Goal: Task Accomplishment & Management: Complete application form

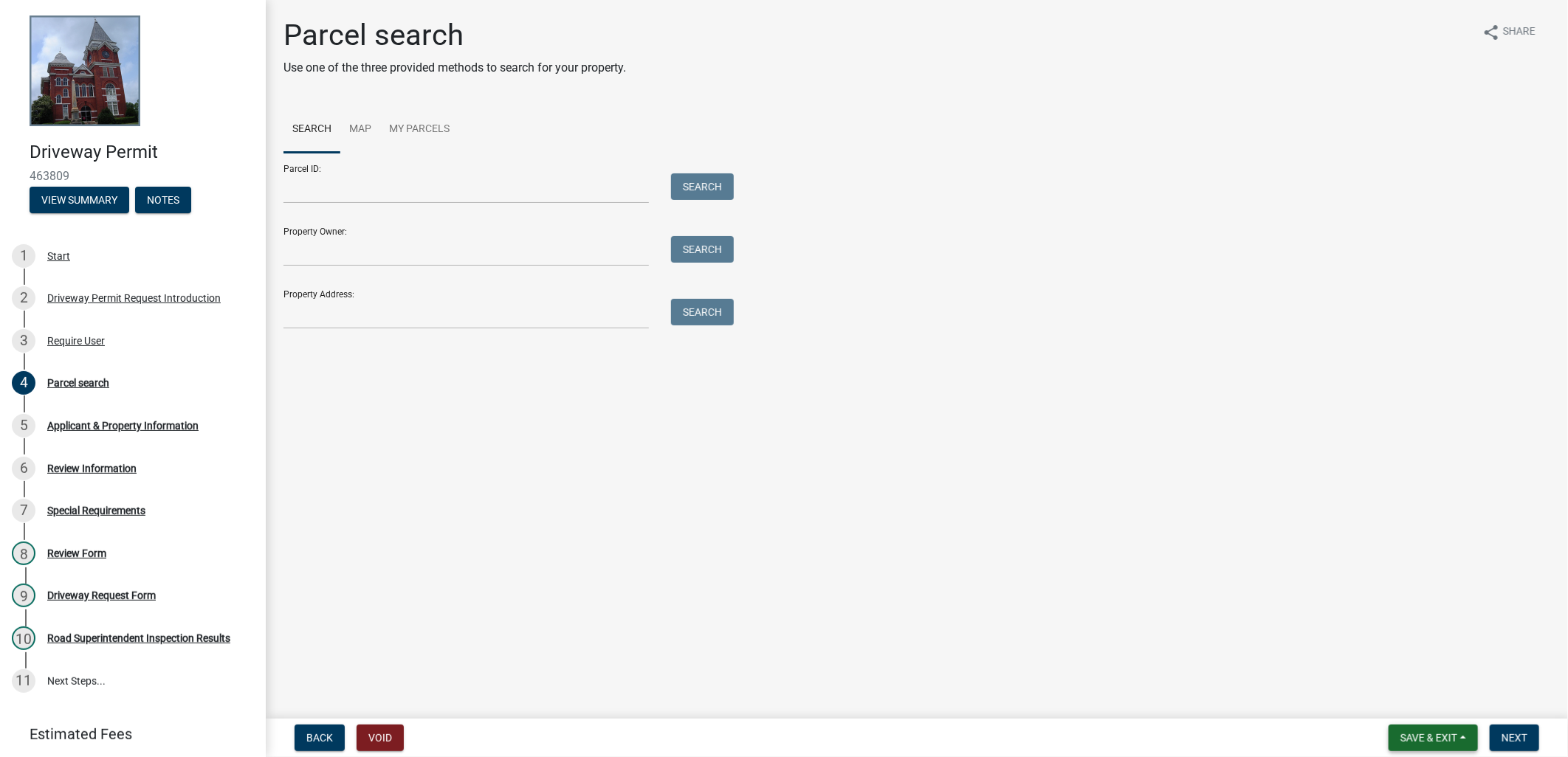
click at [1442, 727] on button "Save & Exit" at bounding box center [1434, 738] width 90 height 26
click at [1413, 695] on button "Save & Exit" at bounding box center [1419, 700] width 118 height 35
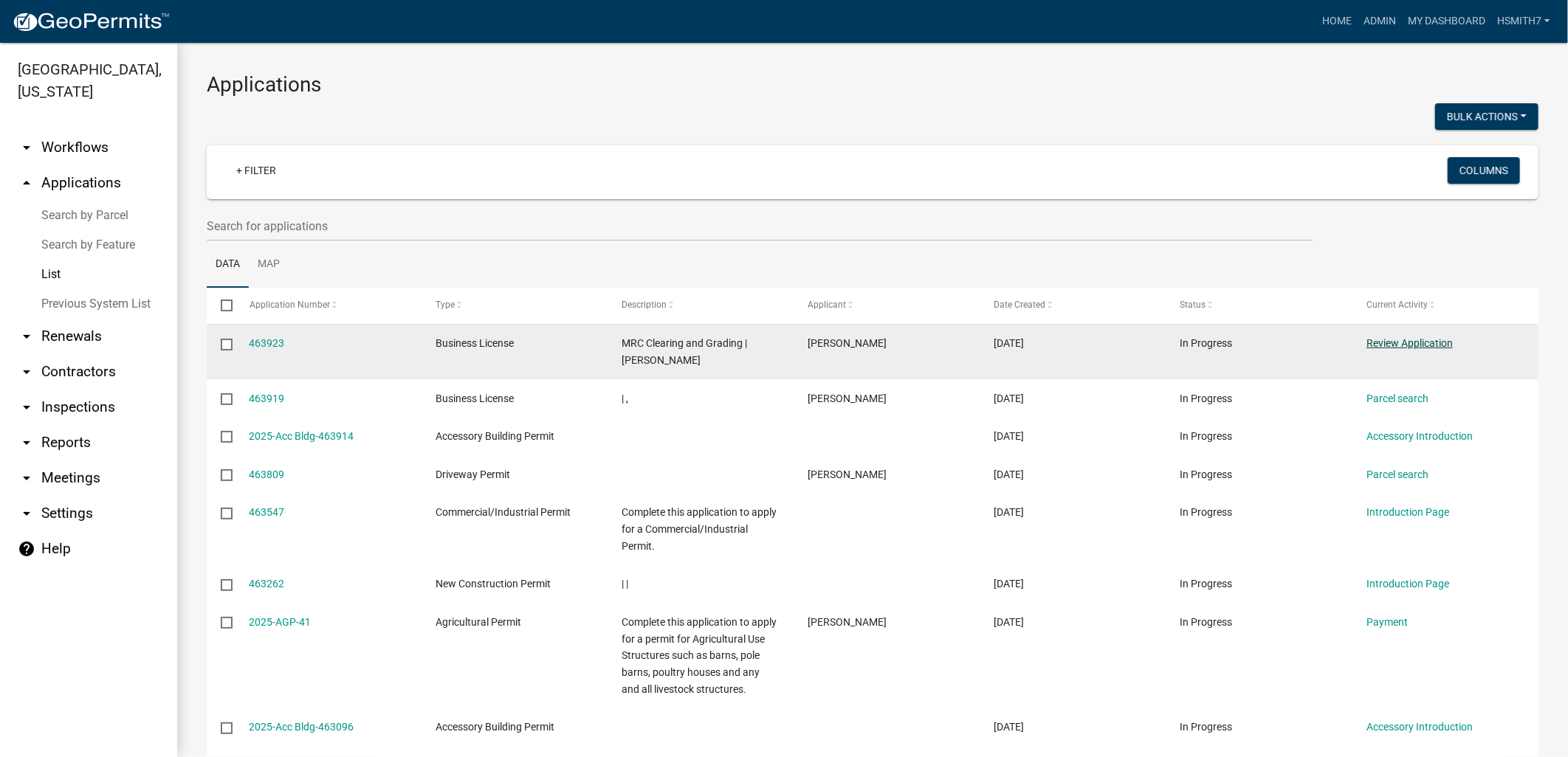
click at [1427, 345] on link "Review Application" at bounding box center [1410, 342] width 86 height 11
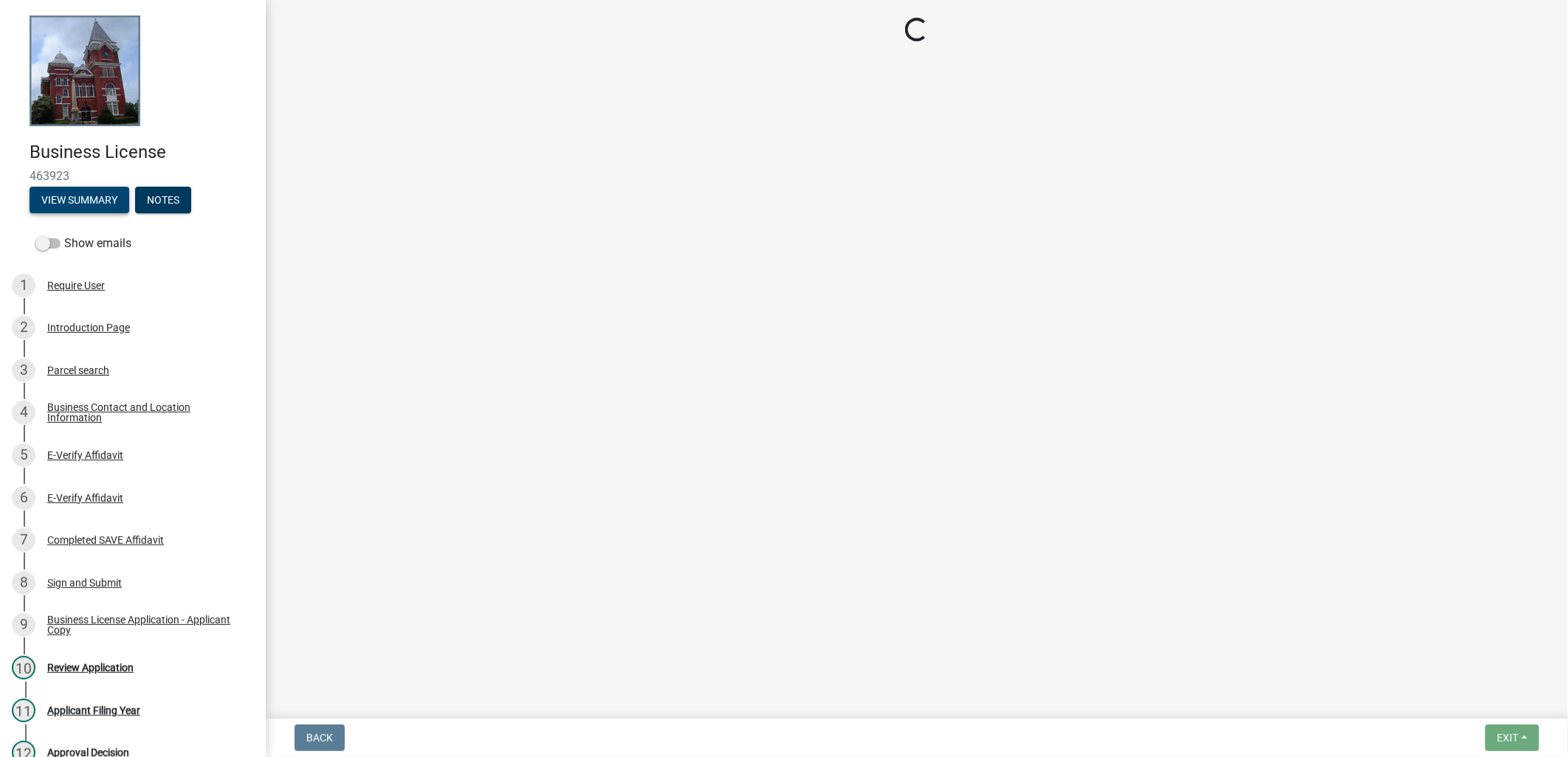
click at [93, 197] on button "View Summary" at bounding box center [79, 200] width 99 height 26
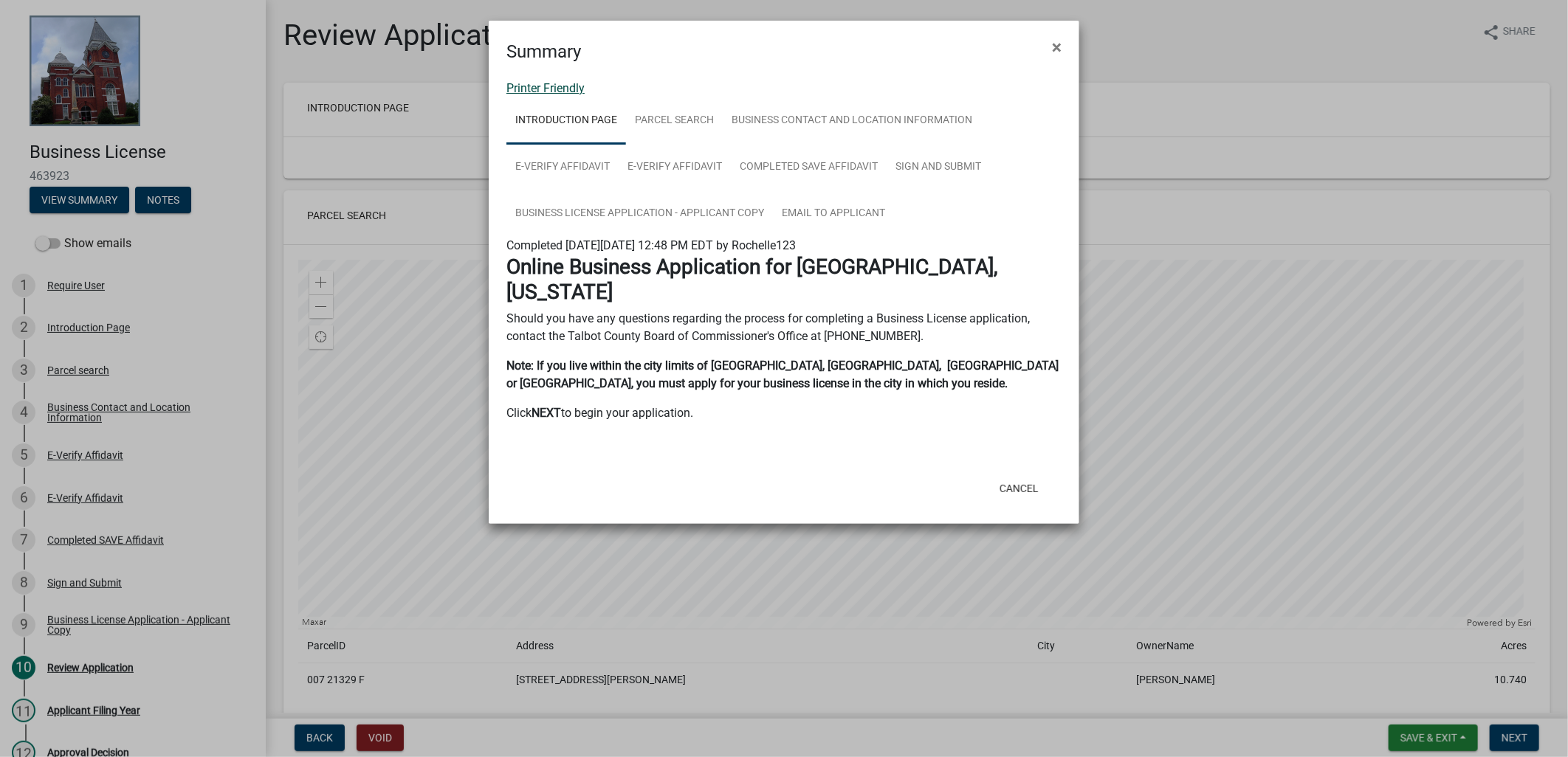
click at [551, 83] on link "Printer Friendly" at bounding box center [546, 88] width 78 height 14
click at [1052, 40] on span "×" at bounding box center [1057, 47] width 10 height 21
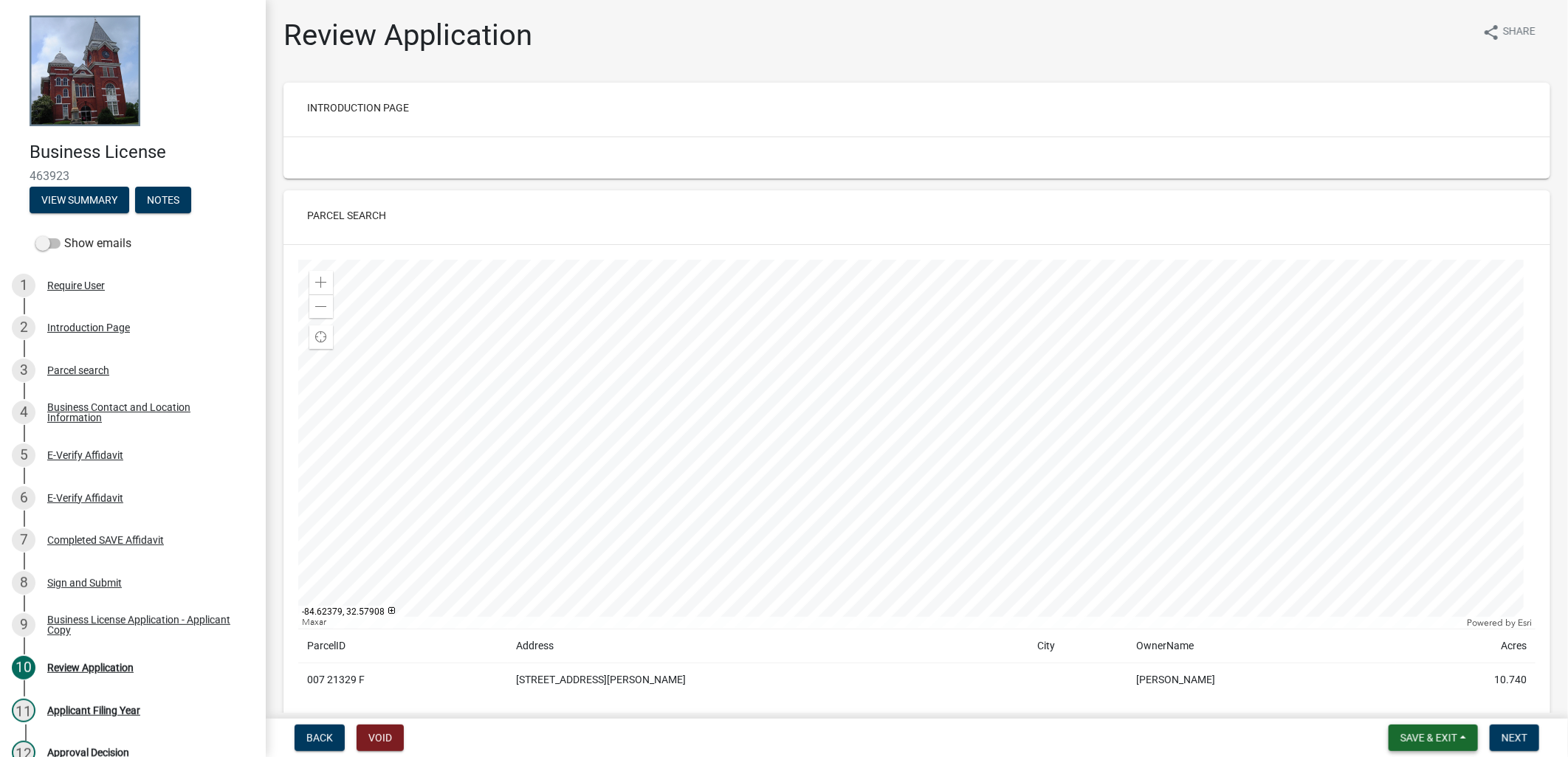
click at [1443, 739] on span "Save & Exit" at bounding box center [1429, 738] width 57 height 11
click at [1433, 700] on button "Save & Exit" at bounding box center [1419, 700] width 118 height 35
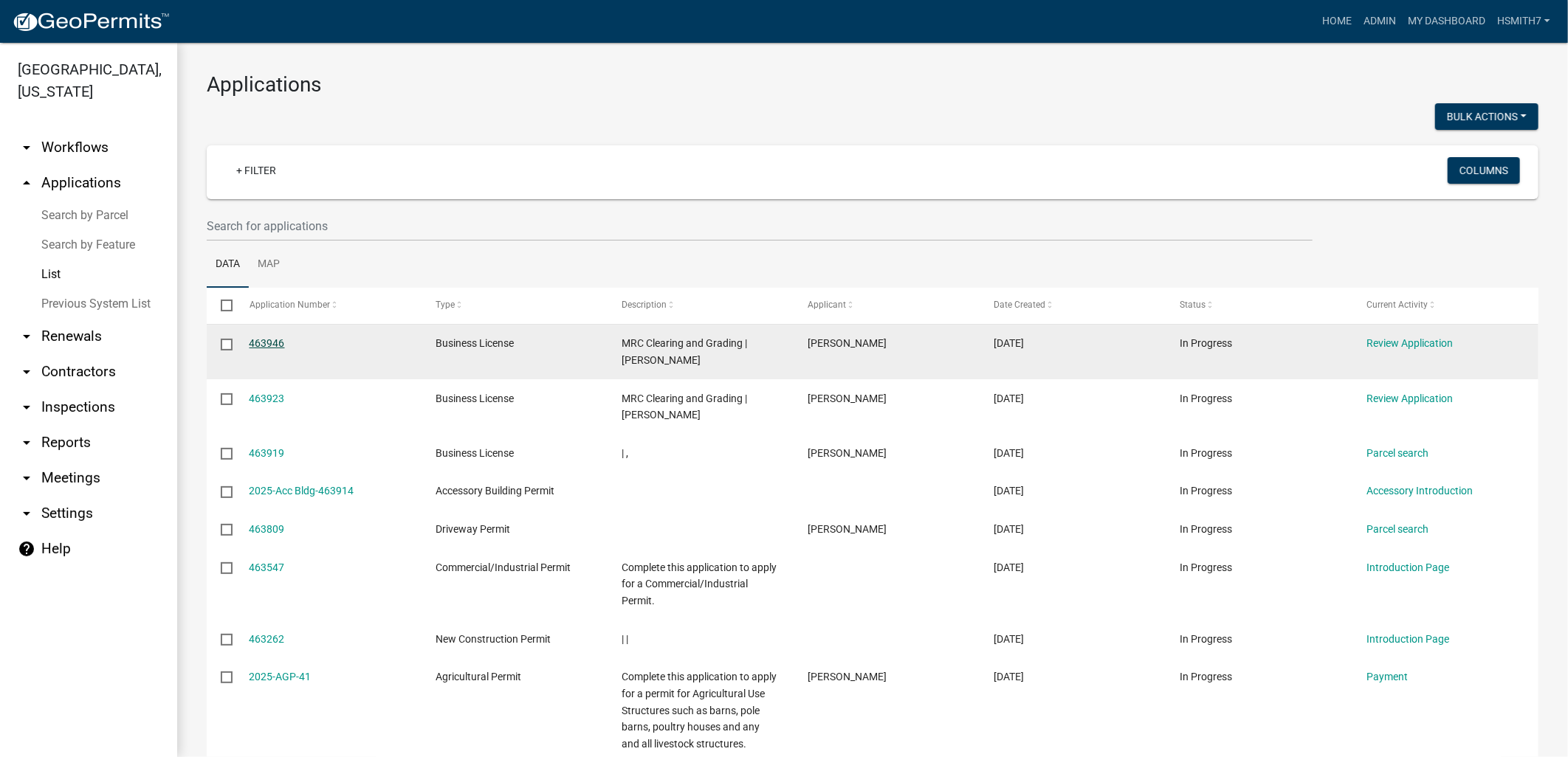
click at [266, 345] on link "463946" at bounding box center [267, 342] width 35 height 11
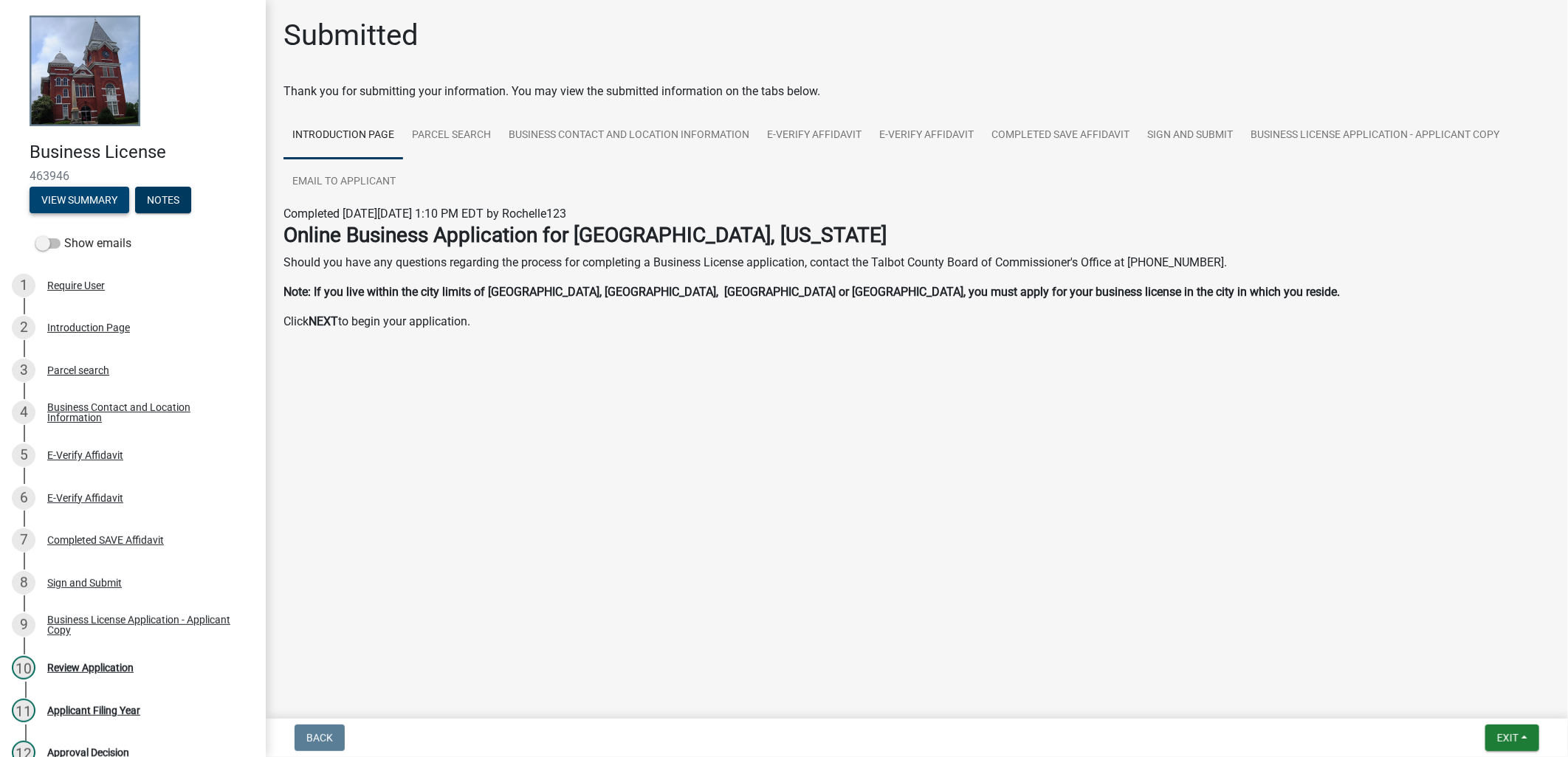
click at [79, 187] on button "View Summary" at bounding box center [79, 200] width 99 height 26
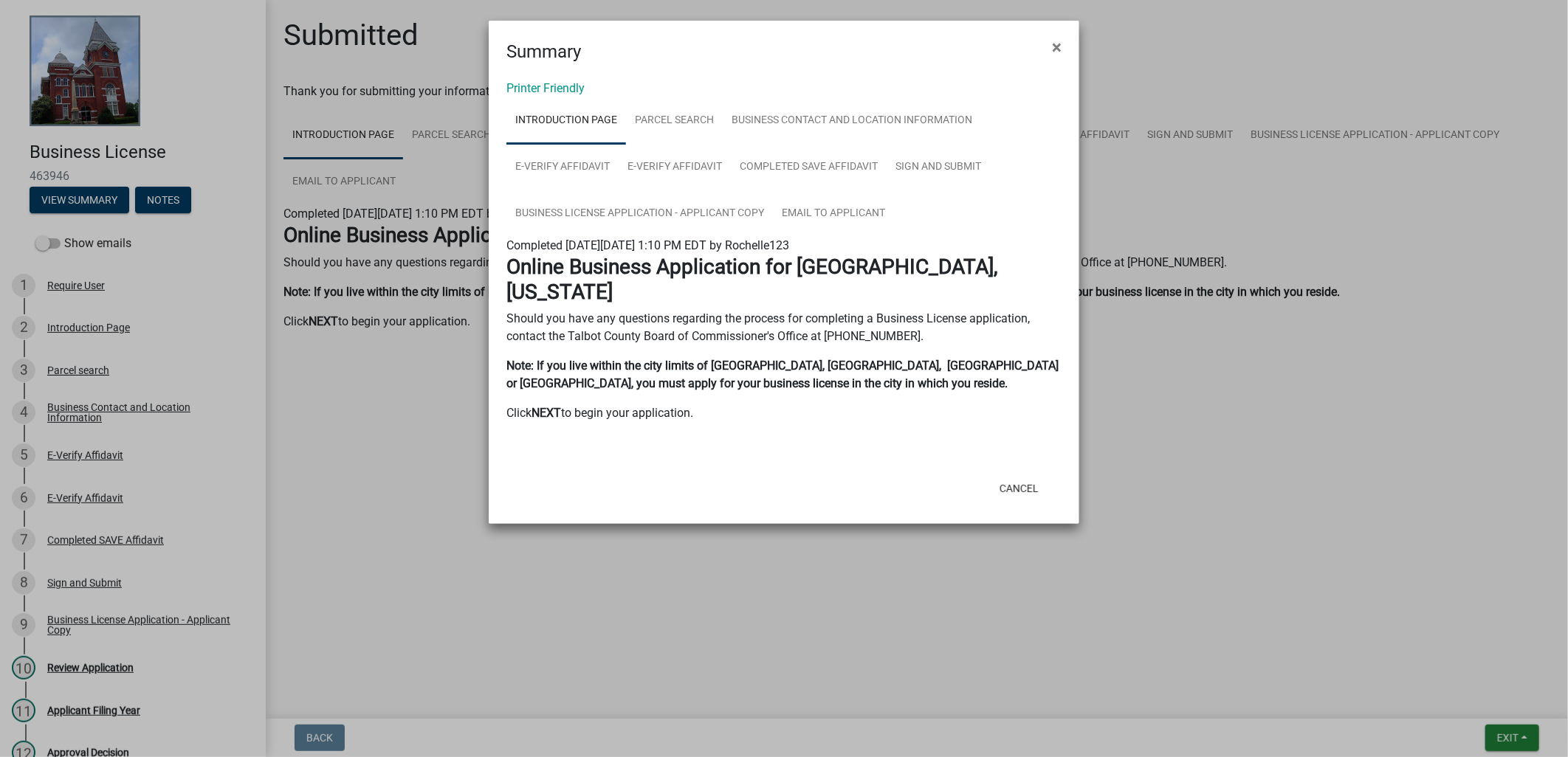
click at [551, 97] on link "Introduction Page" at bounding box center [567, 121] width 119 height 47
click at [548, 90] on link "Printer Friendly" at bounding box center [546, 88] width 78 height 14
drag, startPoint x: 1027, startPoint y: 456, endPoint x: 1050, endPoint y: 462, distance: 23.8
click at [1027, 475] on button "Cancel" at bounding box center [1019, 488] width 62 height 26
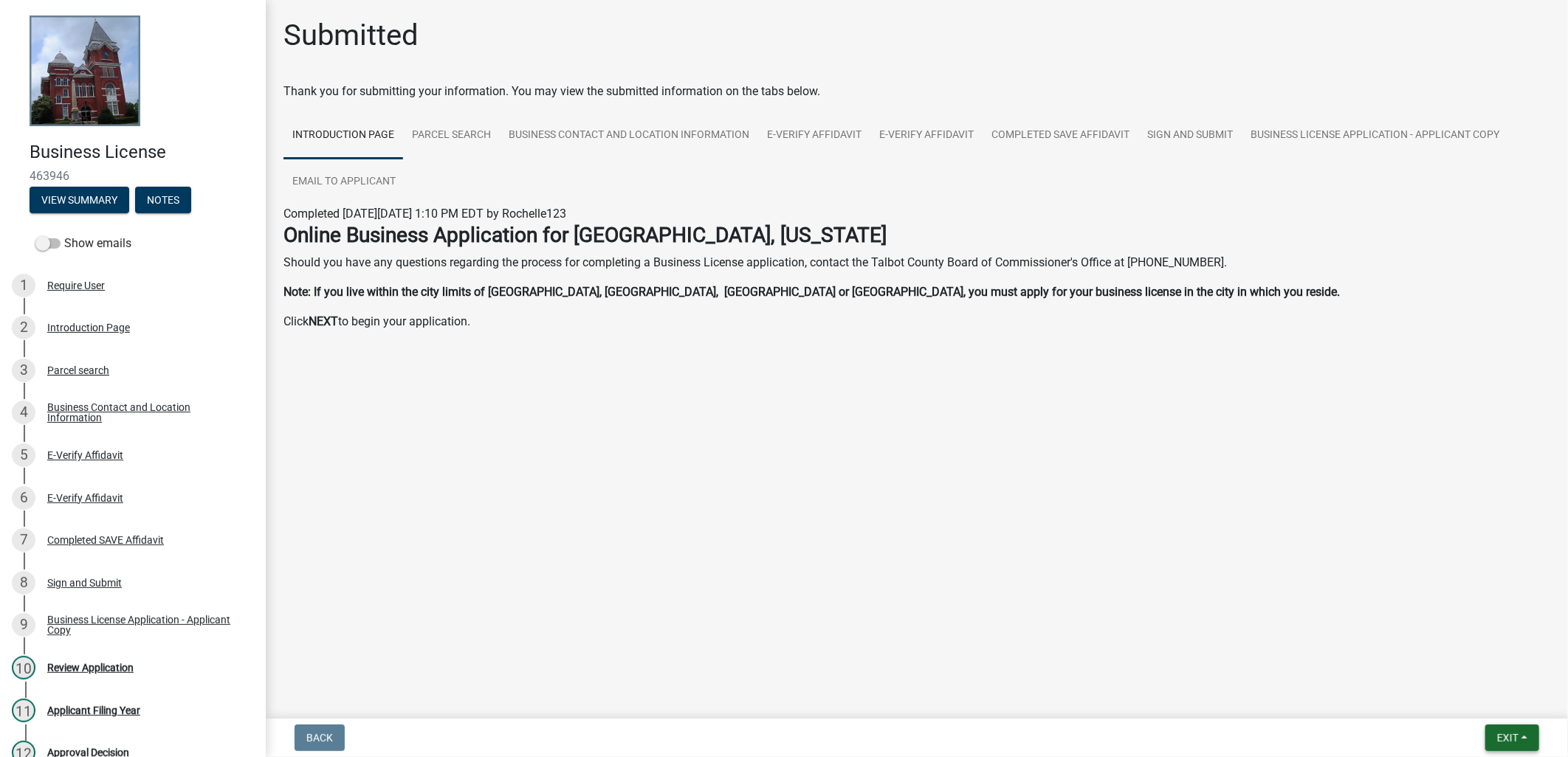
click at [1535, 747] on button "Exit" at bounding box center [1512, 738] width 54 height 26
click at [1481, 706] on button "Save & Exit" at bounding box center [1480, 700] width 118 height 35
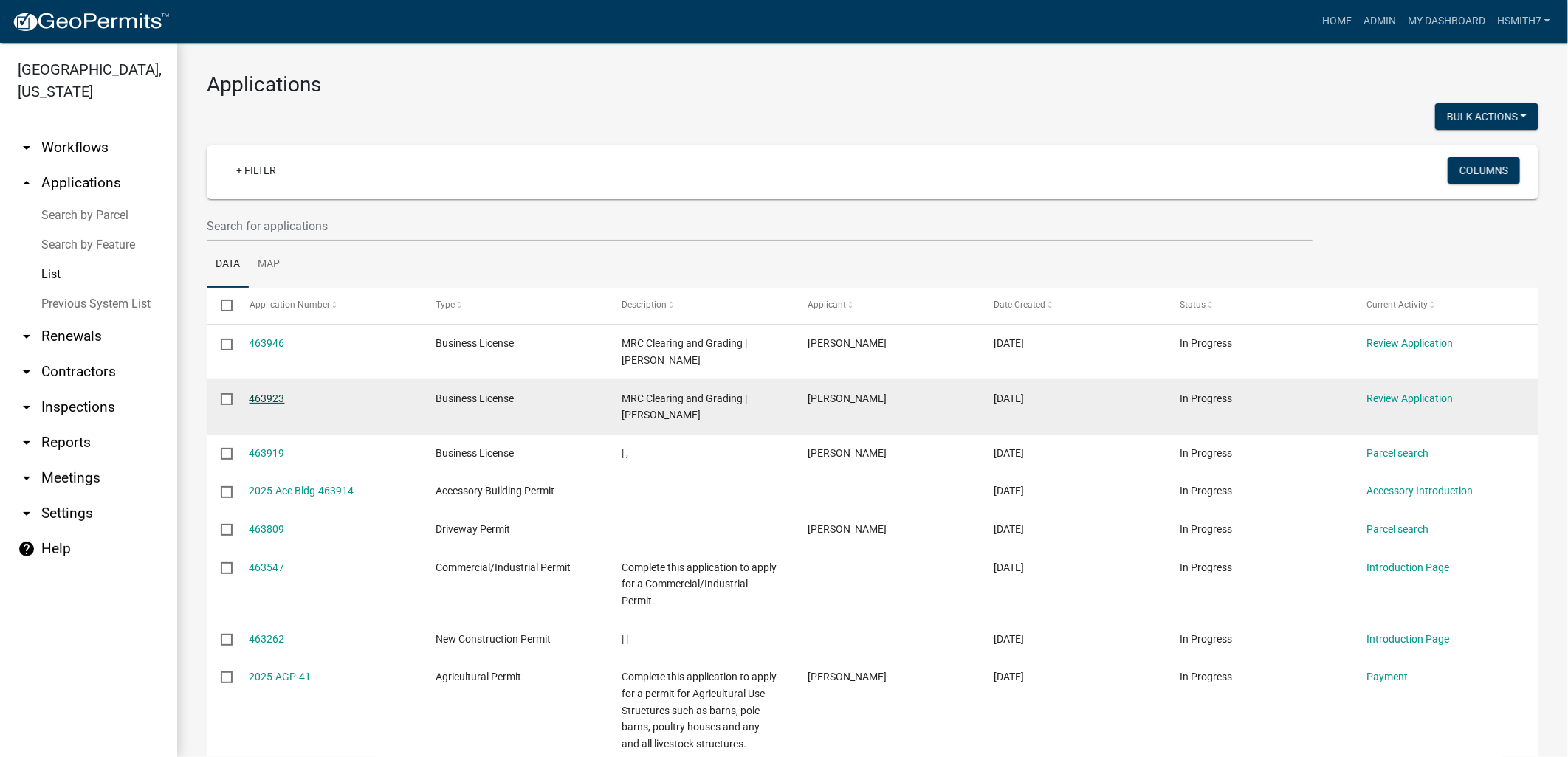
click at [270, 403] on link "463923" at bounding box center [267, 398] width 35 height 11
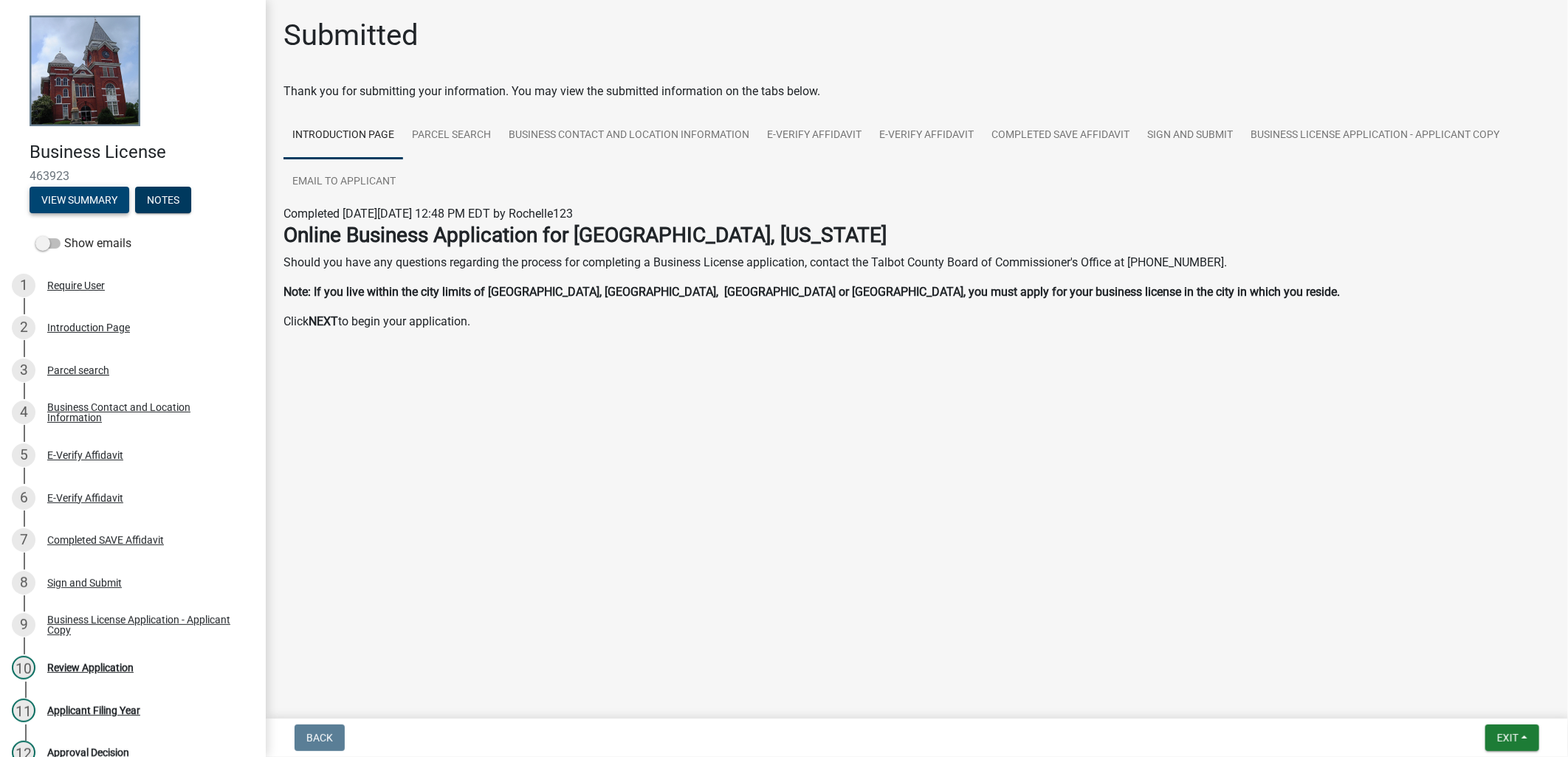
click at [76, 199] on button "View Summary" at bounding box center [79, 200] width 99 height 26
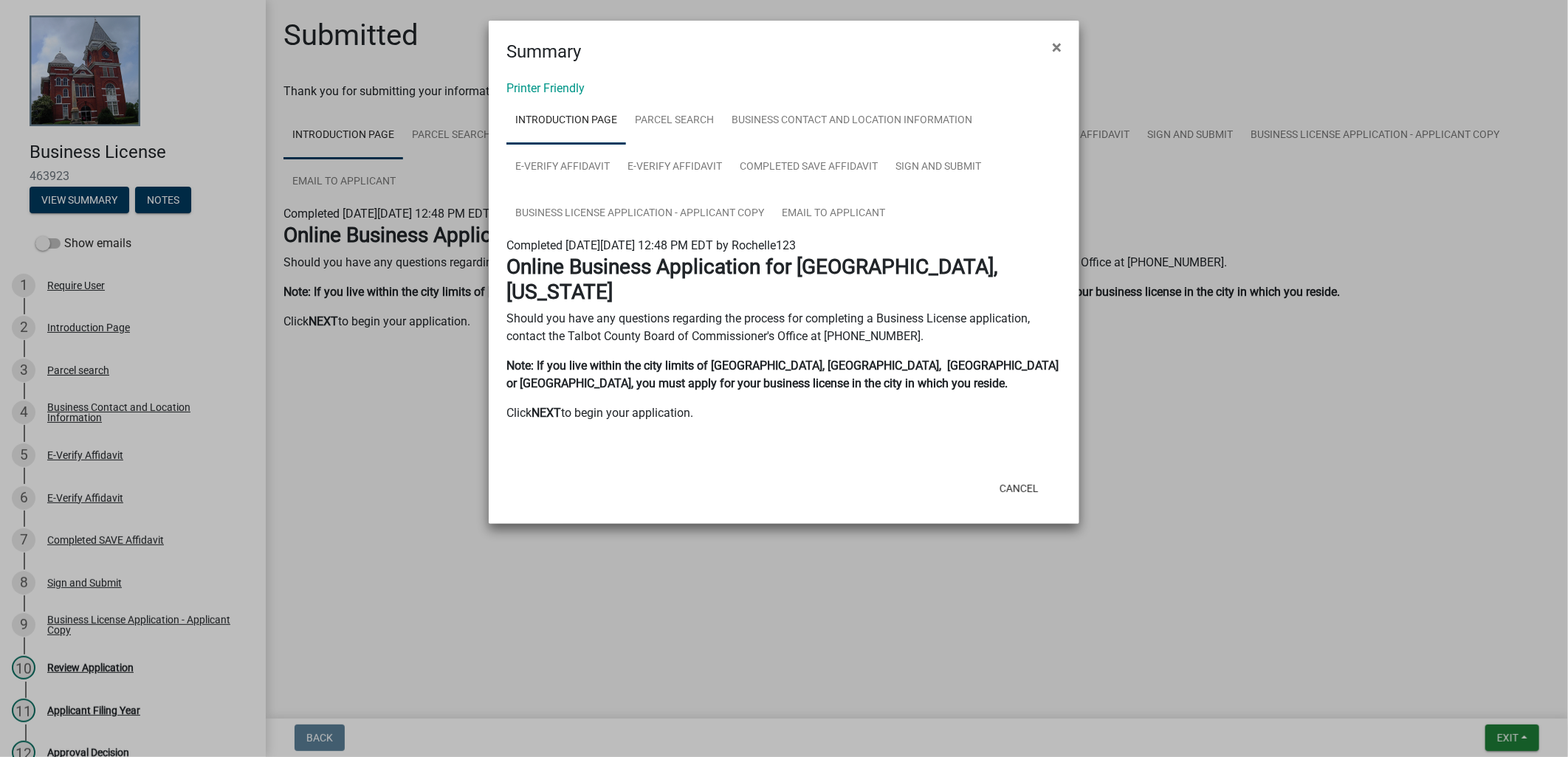
click at [553, 77] on div "Printer Friendly Introduction Page Parcel search Business Contact and Location …" at bounding box center [784, 267] width 590 height 405
click at [553, 81] on link "Printer Friendly" at bounding box center [546, 88] width 78 height 14
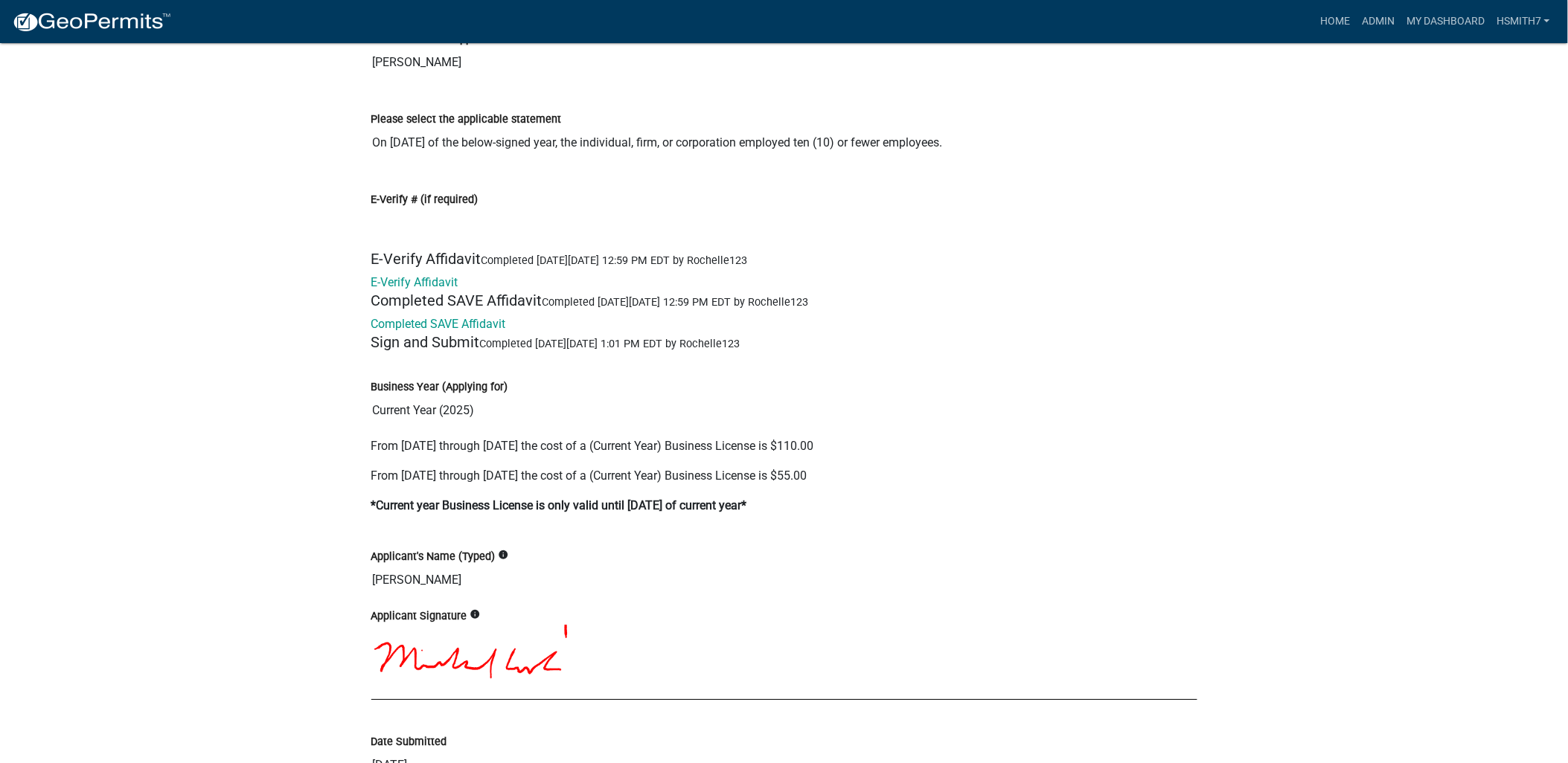
scroll to position [3506, 0]
click at [428, 286] on link "E-Verify Affidavit" at bounding box center [414, 285] width 87 height 14
click at [430, 328] on link "Completed SAVE Affidavit" at bounding box center [438, 327] width 135 height 14
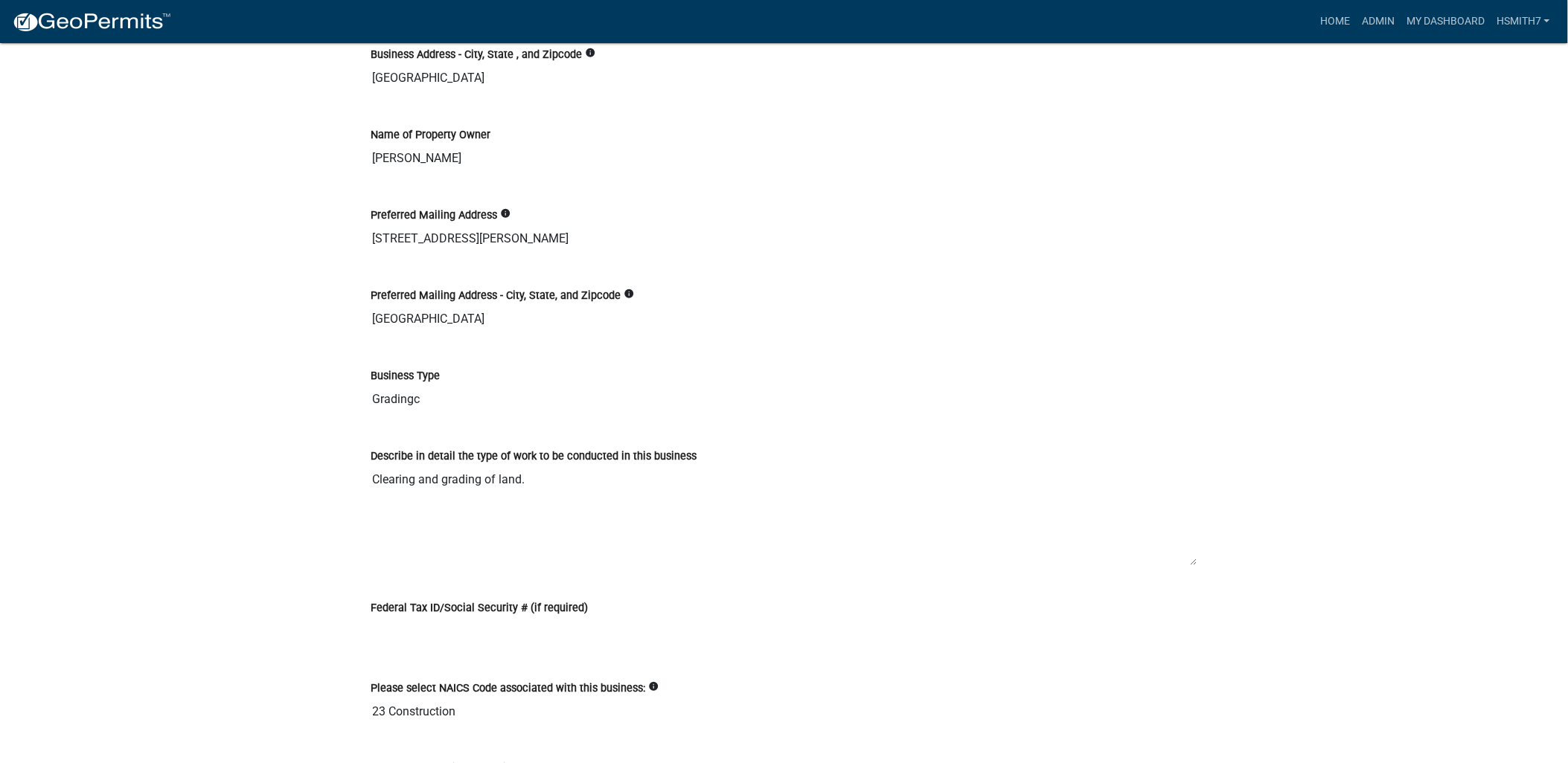
scroll to position [1769, 0]
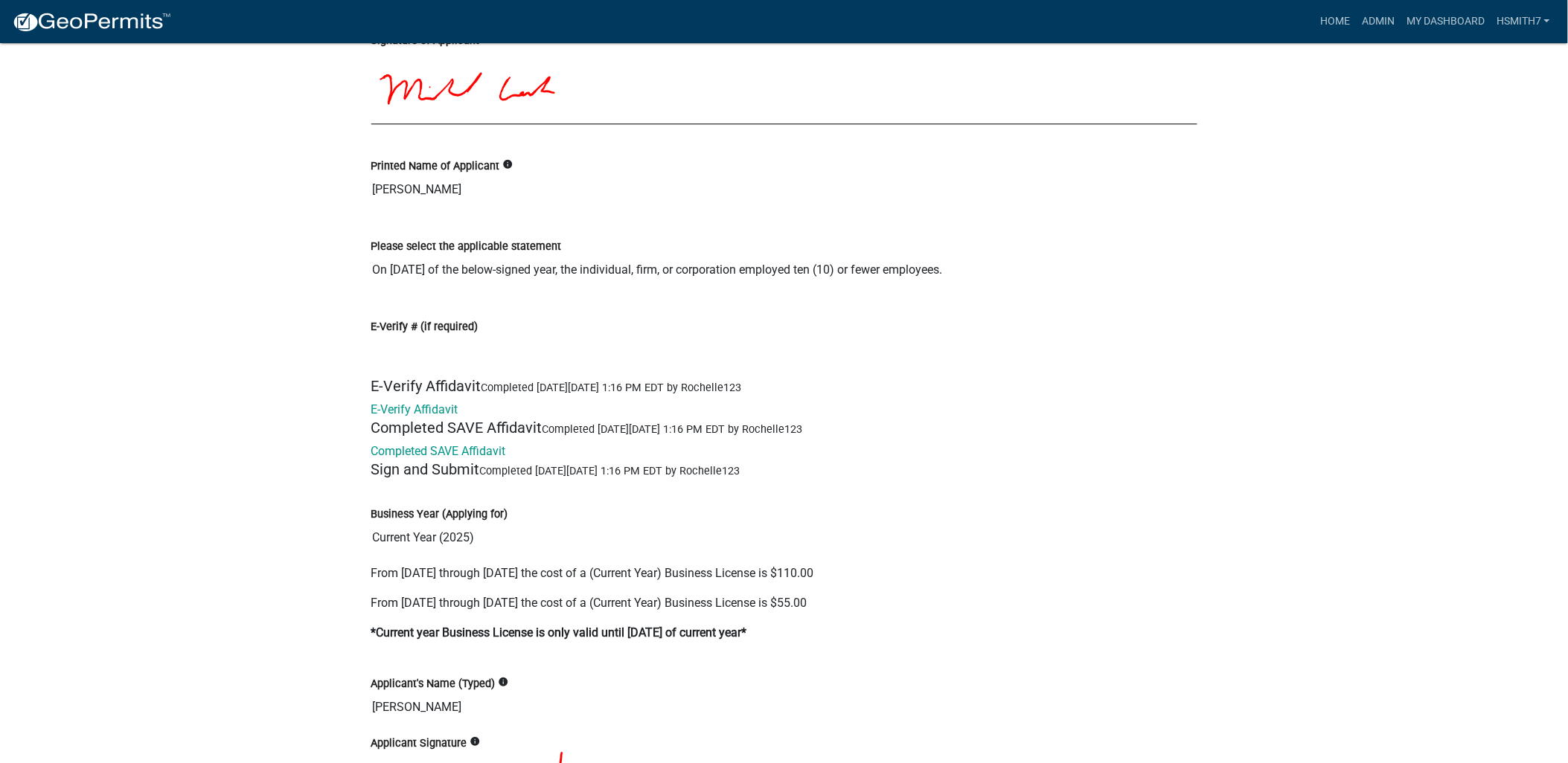
scroll to position [3720, 0]
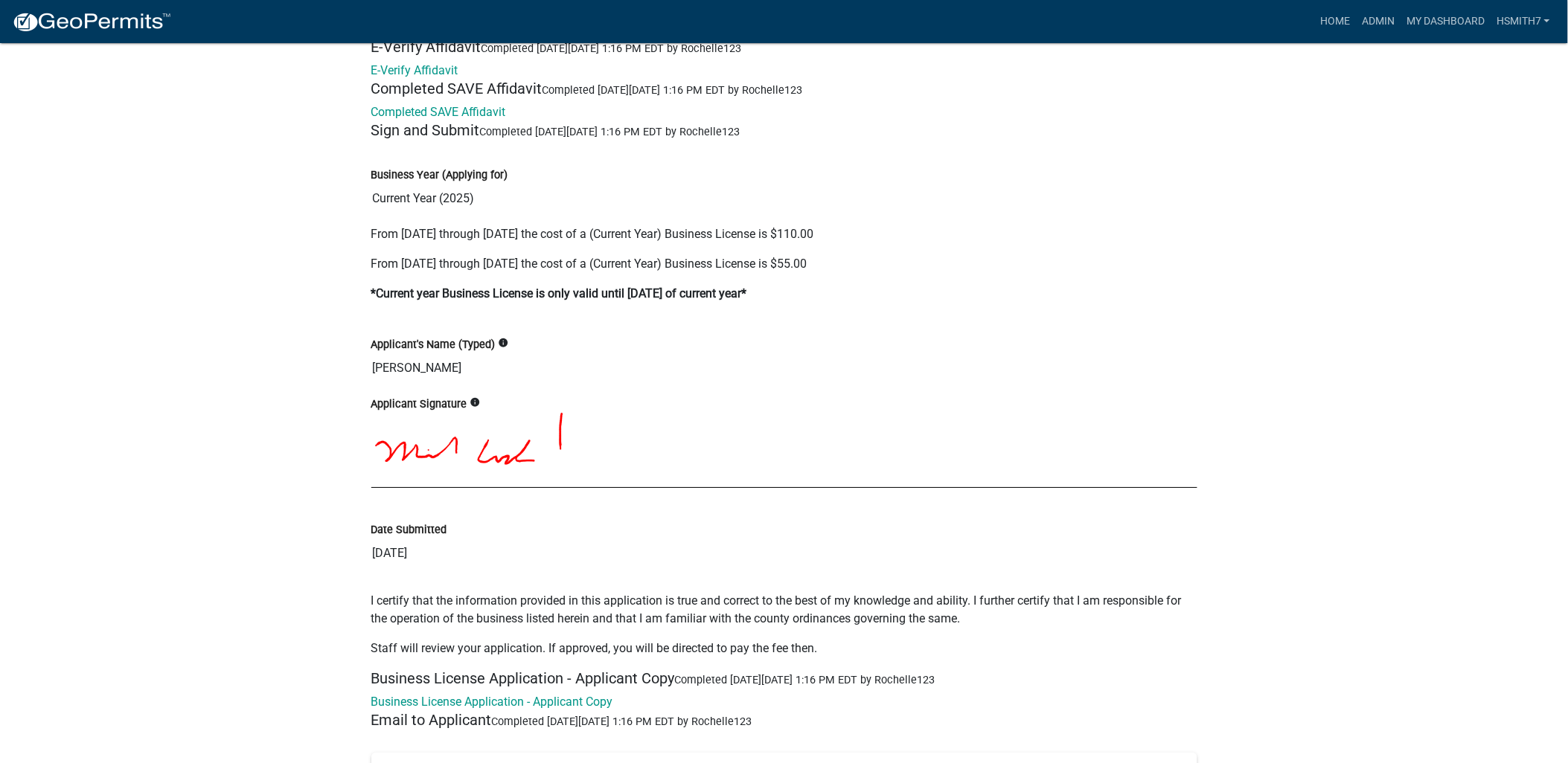
click at [430, 107] on link "Completed SAVE Affidavit" at bounding box center [438, 112] width 135 height 14
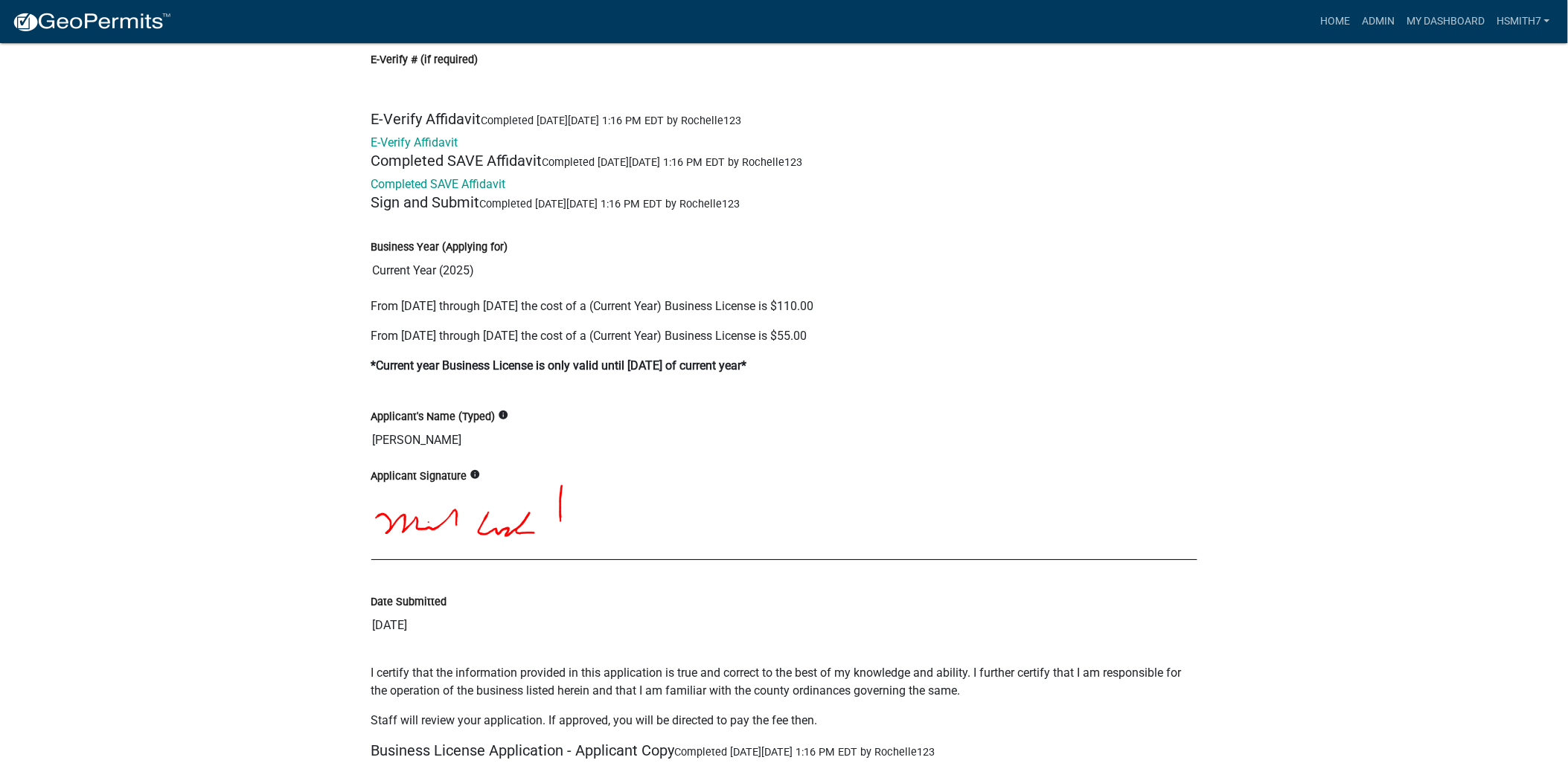
scroll to position [3554, 0]
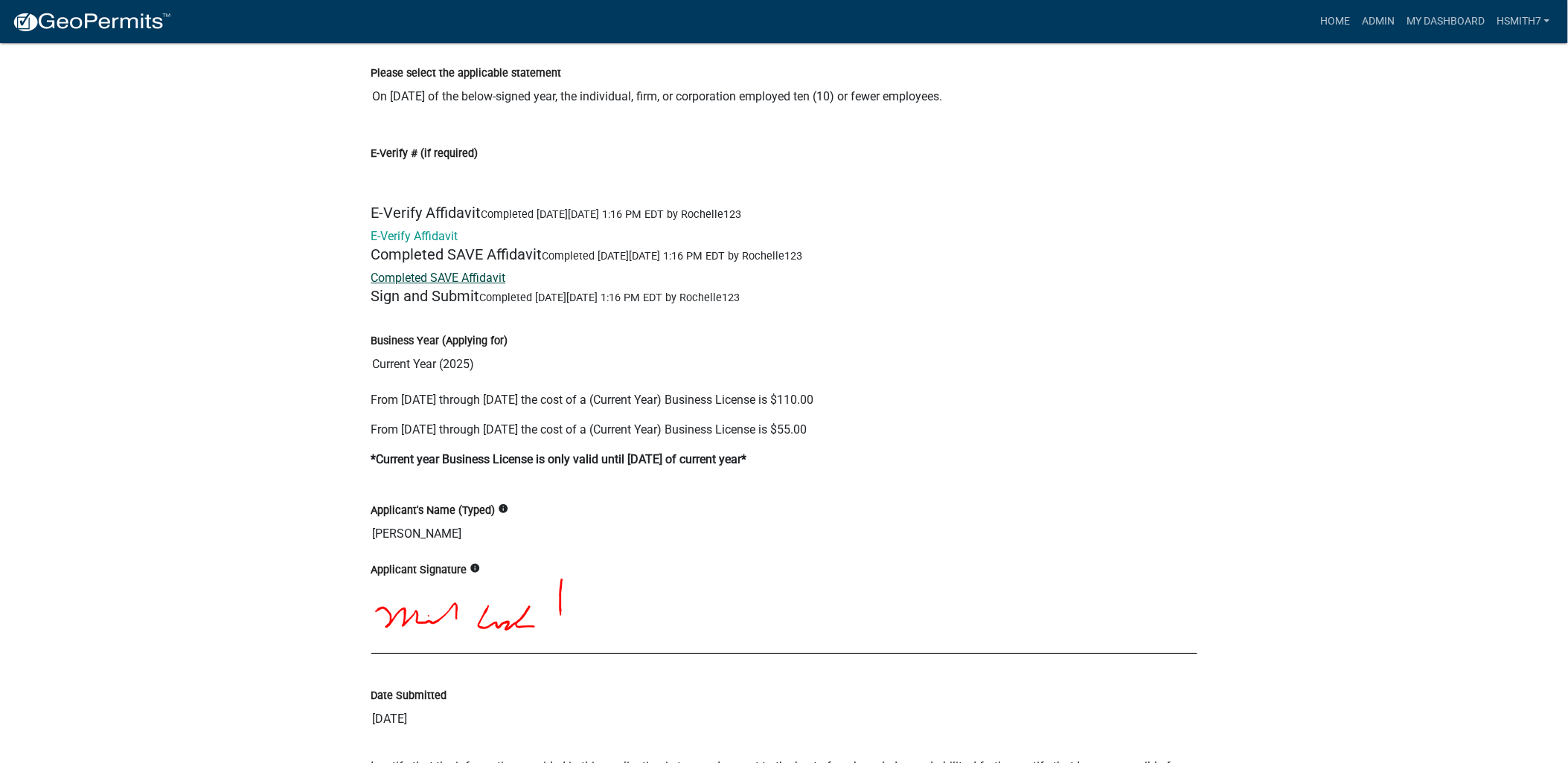
click at [436, 278] on link "Completed SAVE Affidavit" at bounding box center [438, 278] width 135 height 14
click at [396, 238] on link "E-Verify Affidavit" at bounding box center [414, 236] width 87 height 14
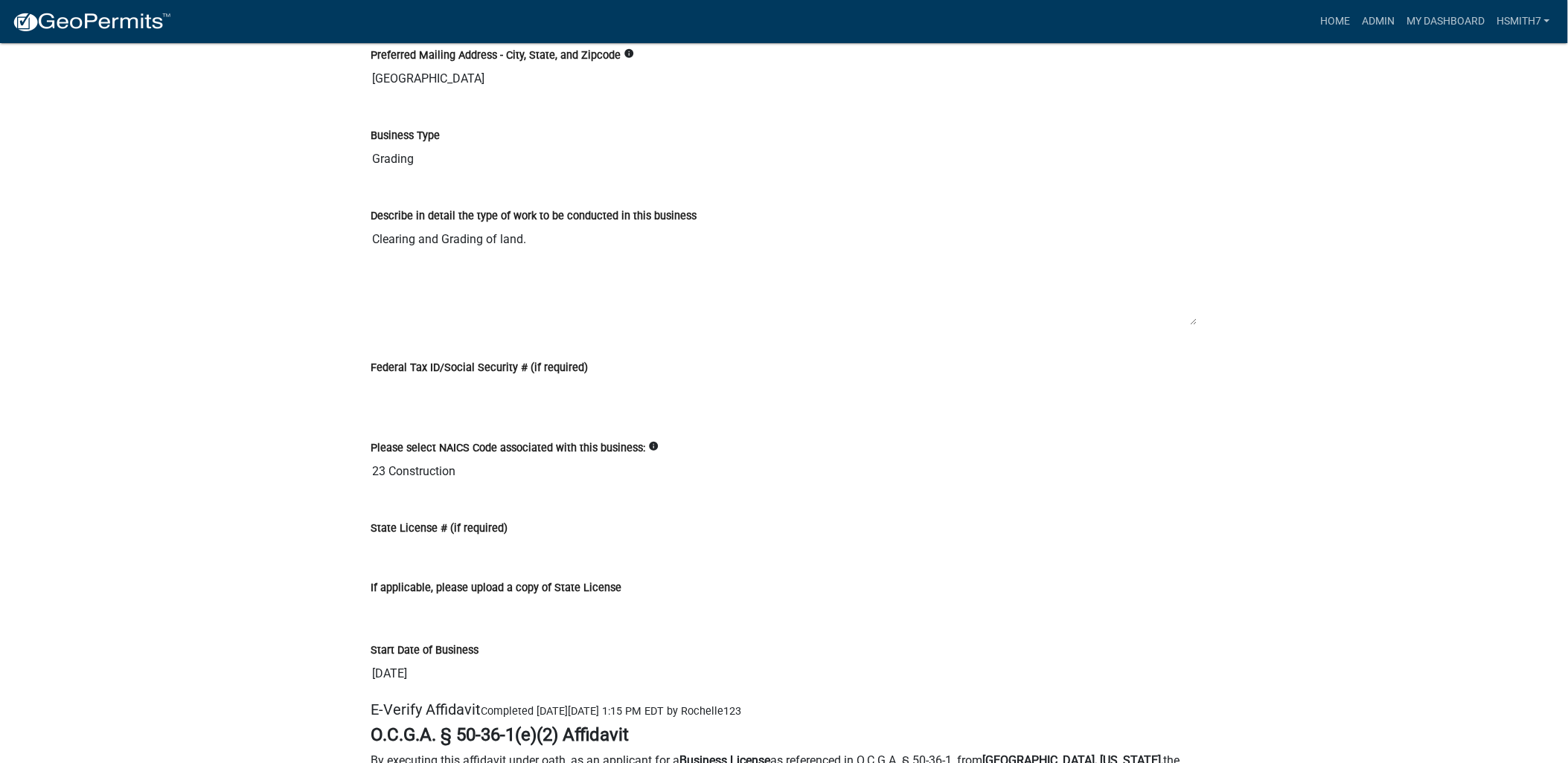
scroll to position [2066, 0]
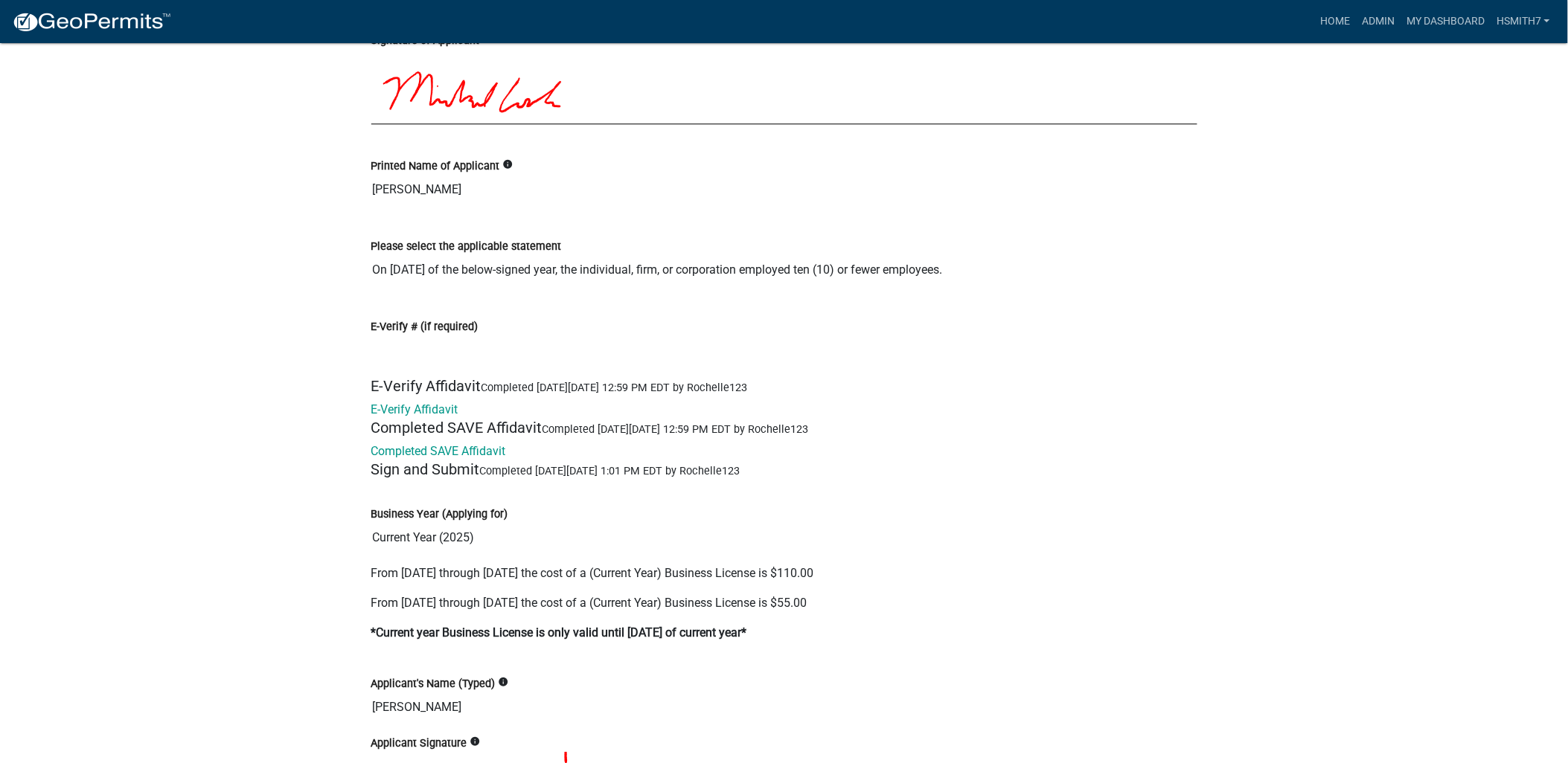
scroll to position [3637, 0]
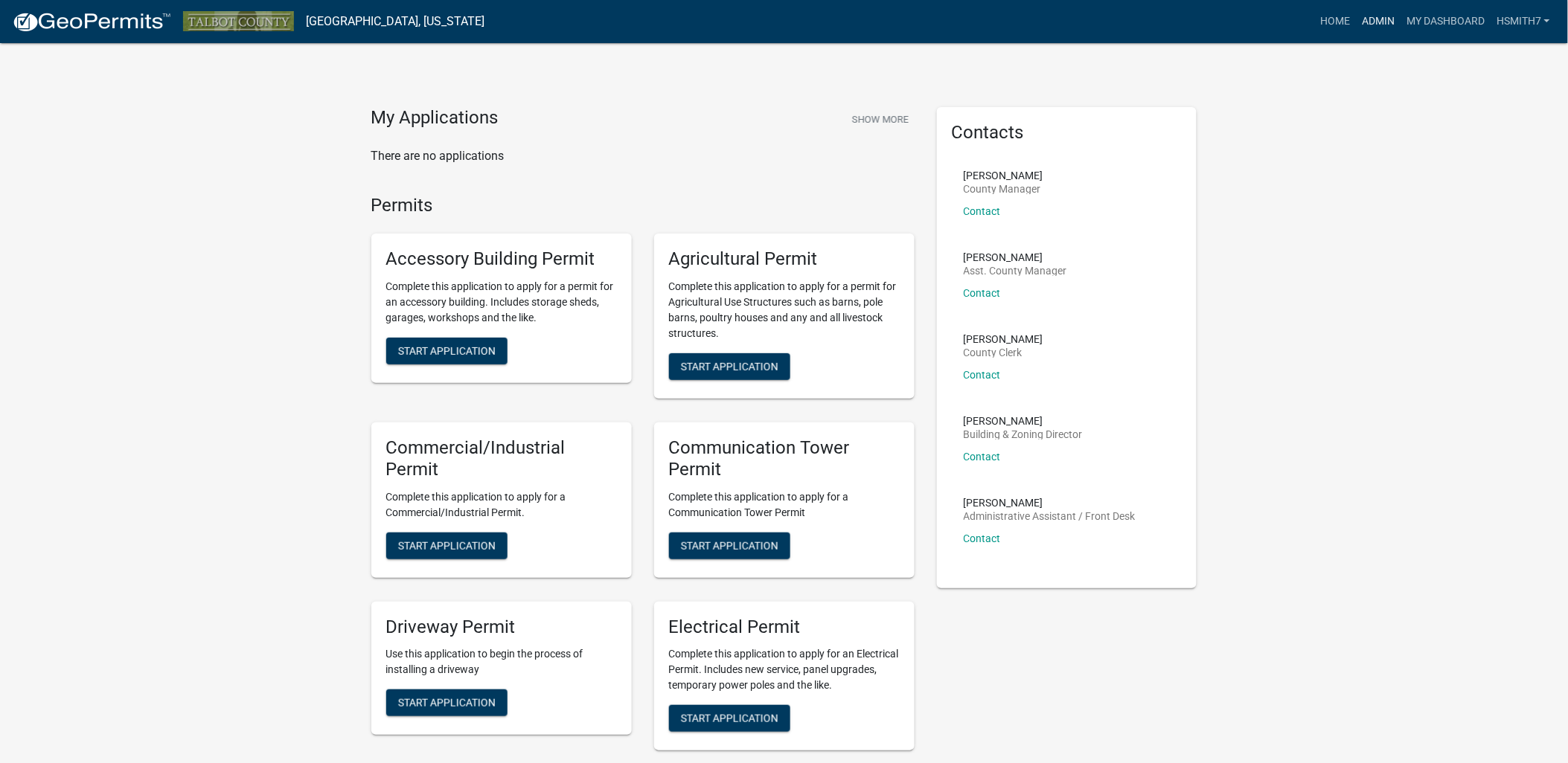
click at [1375, 11] on link "Admin" at bounding box center [1379, 21] width 44 height 28
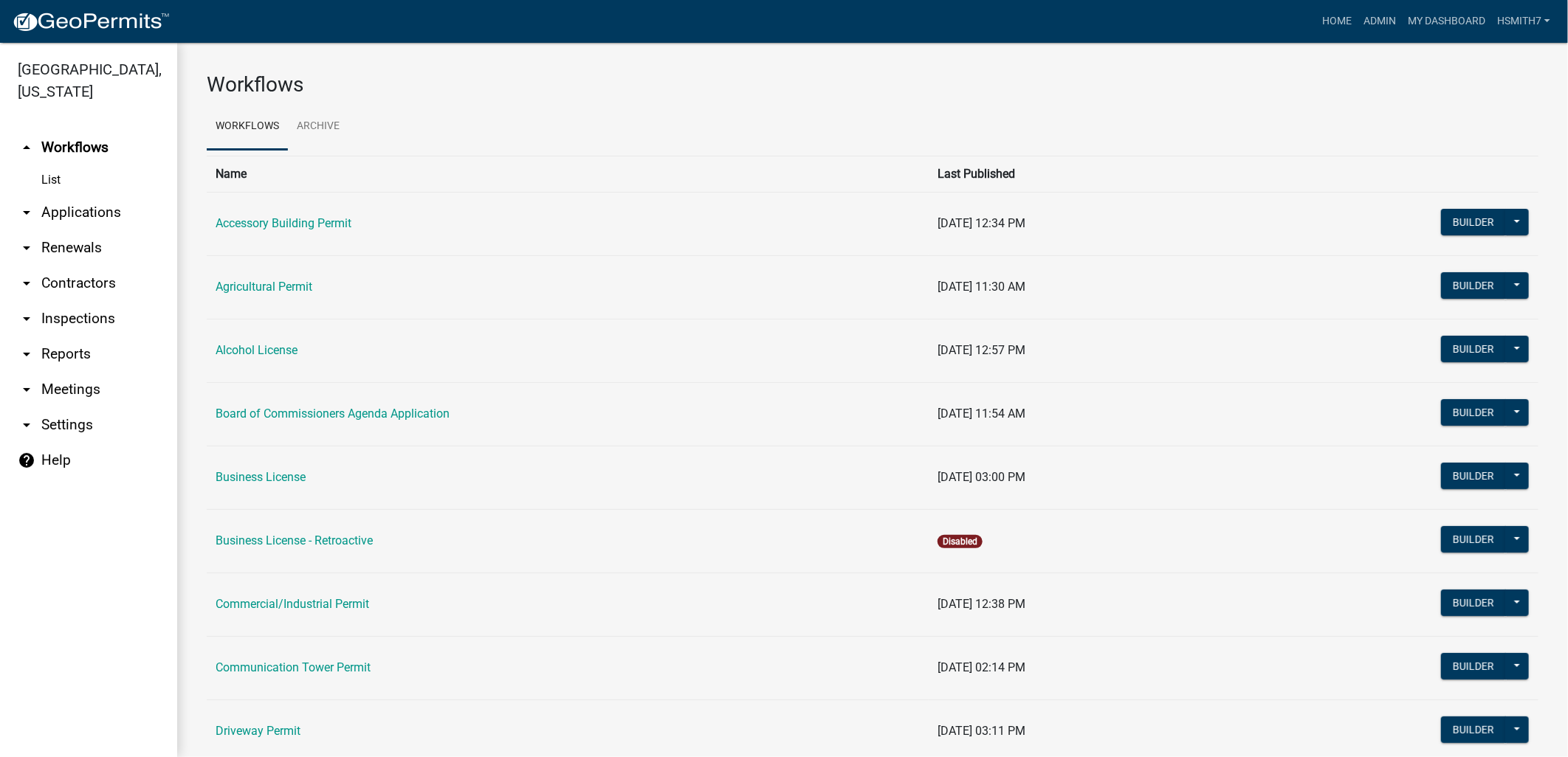
click at [86, 213] on link "arrow_drop_down Applications" at bounding box center [89, 213] width 177 height 35
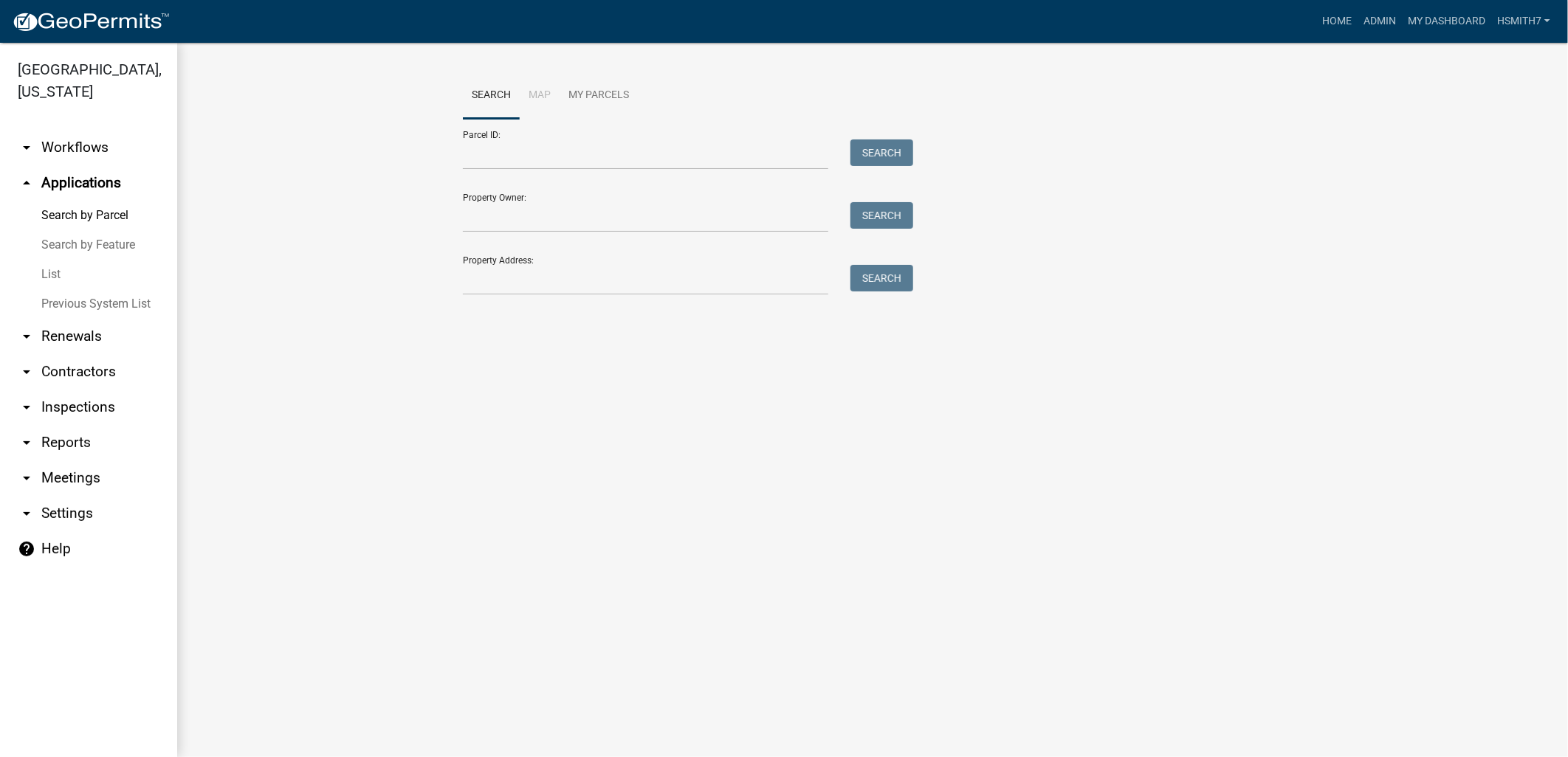
click at [54, 275] on link "List" at bounding box center [89, 275] width 177 height 30
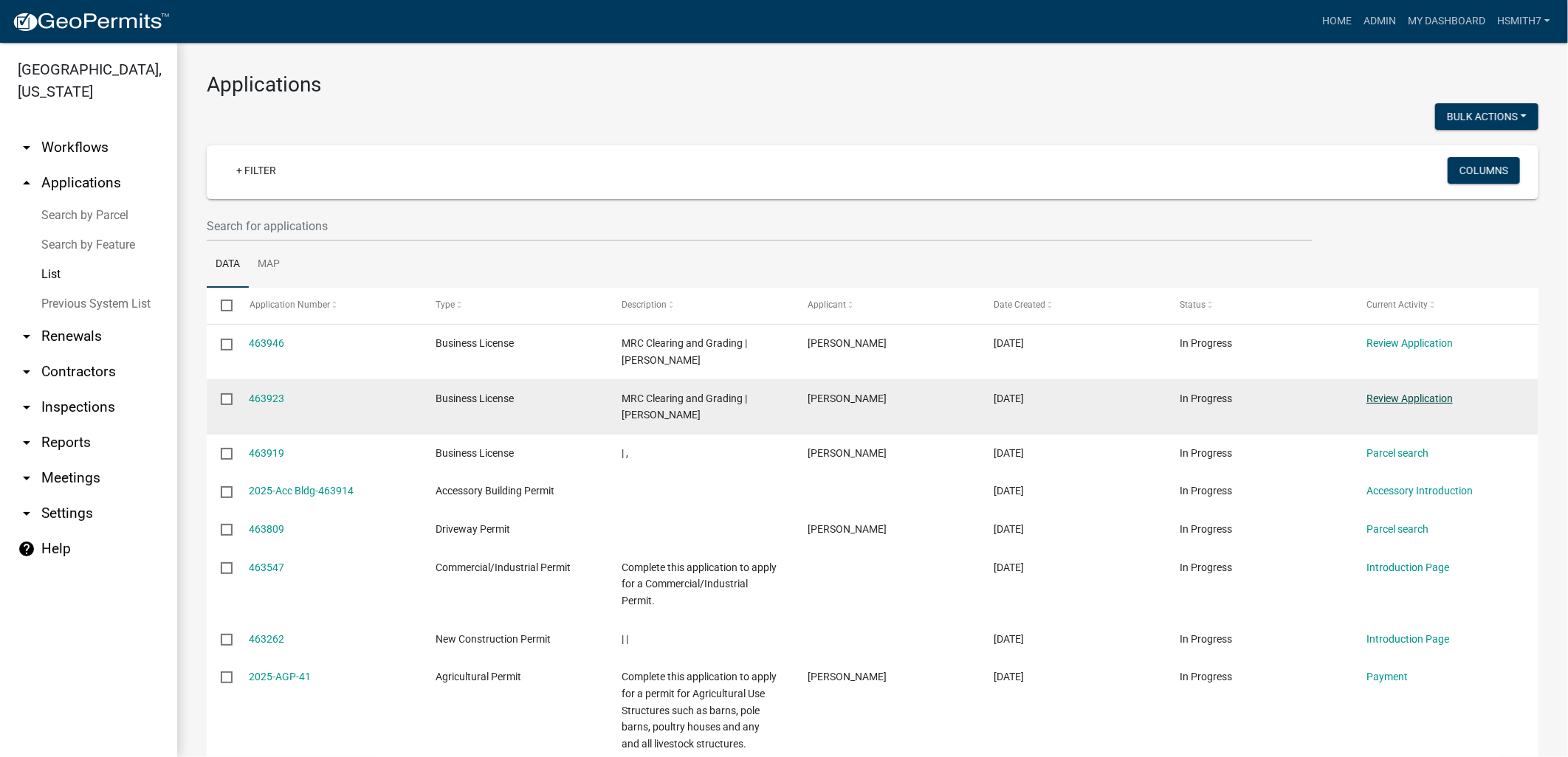
click at [1393, 396] on link "Review Application" at bounding box center [1410, 398] width 86 height 11
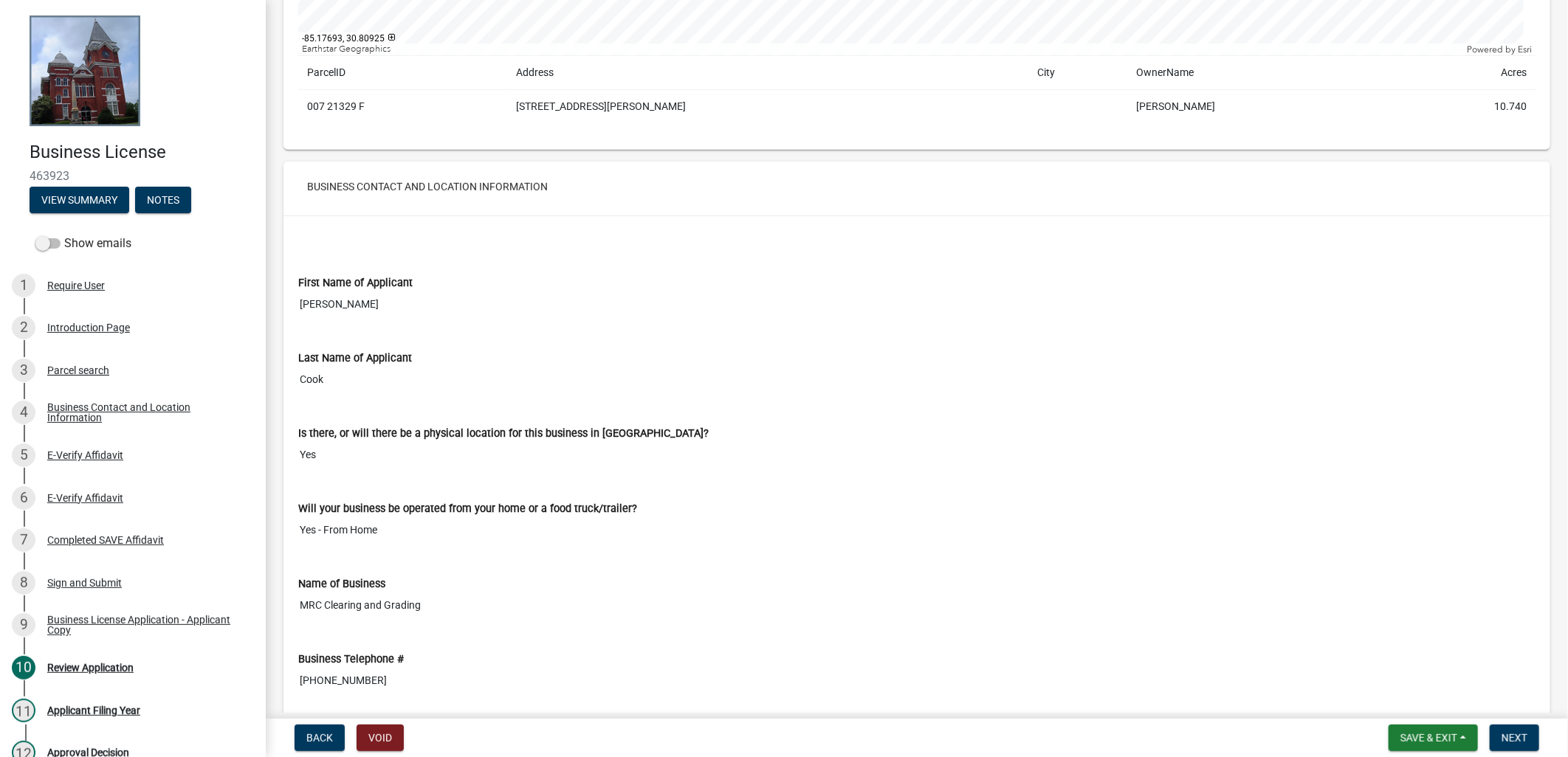
scroll to position [820, 0]
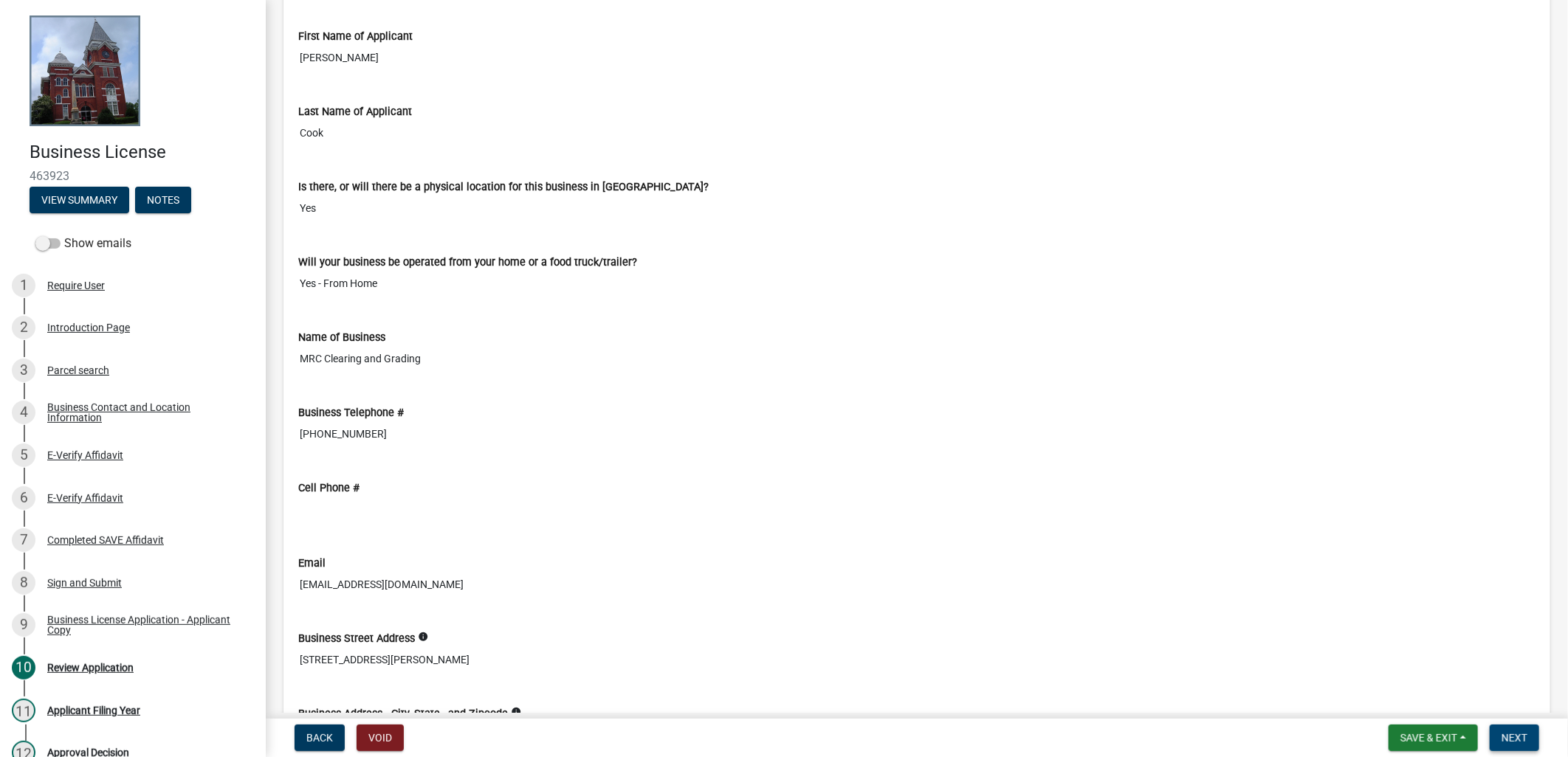
click at [1526, 743] on span "Next" at bounding box center [1514, 738] width 25 height 11
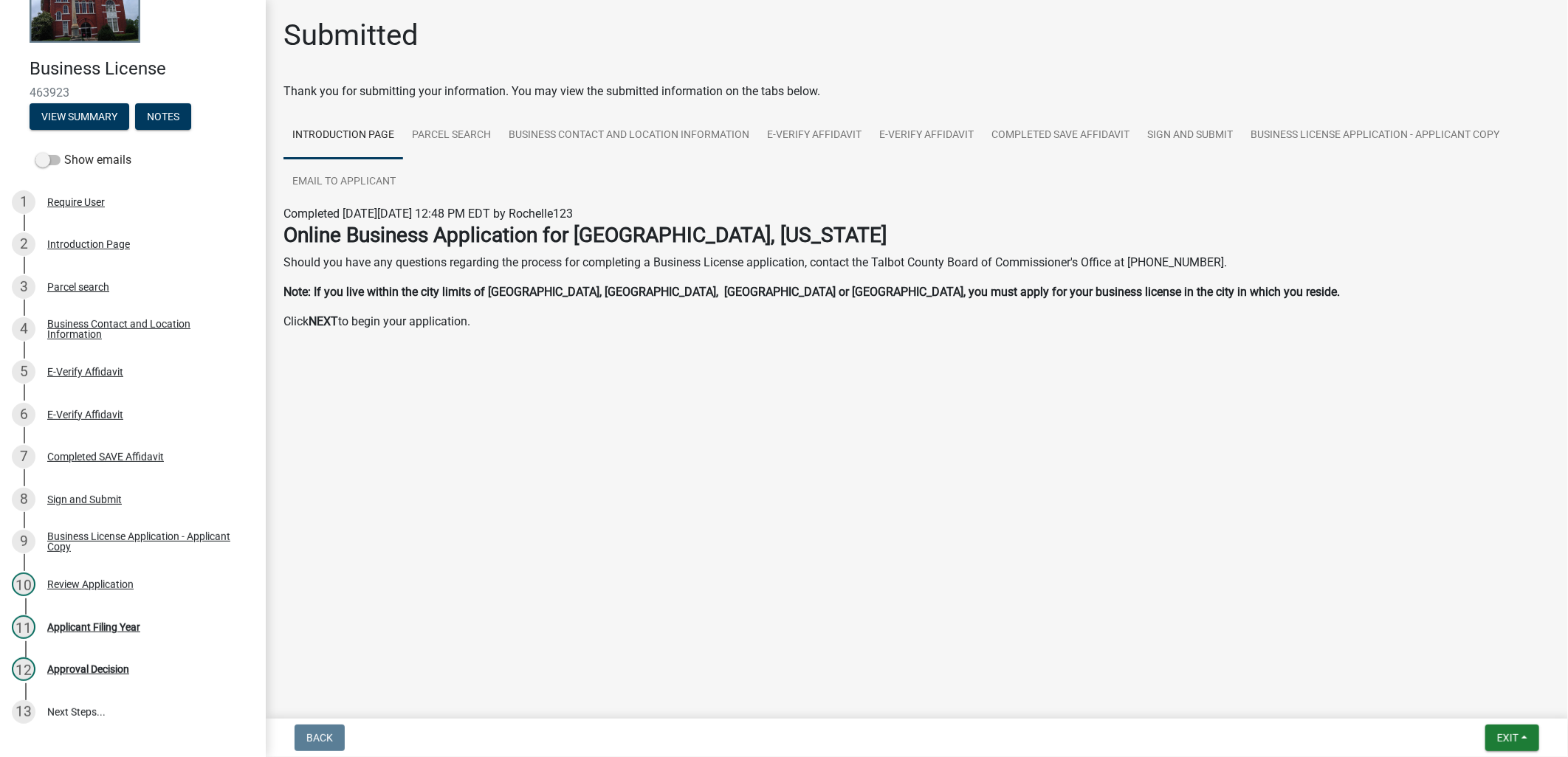
scroll to position [163, 0]
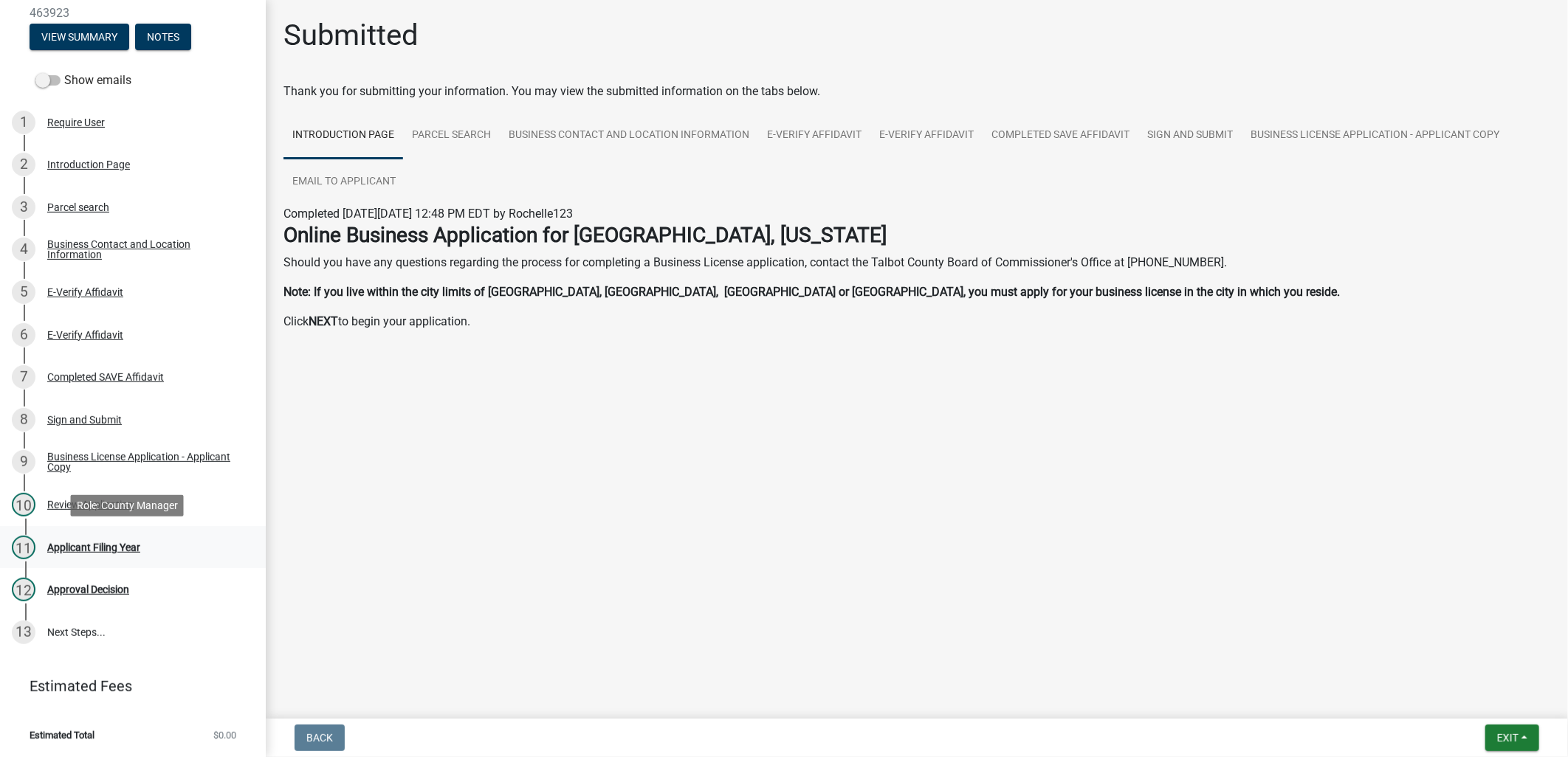
click at [90, 555] on div "11 Applicant Filing Year" at bounding box center [126, 547] width 230 height 24
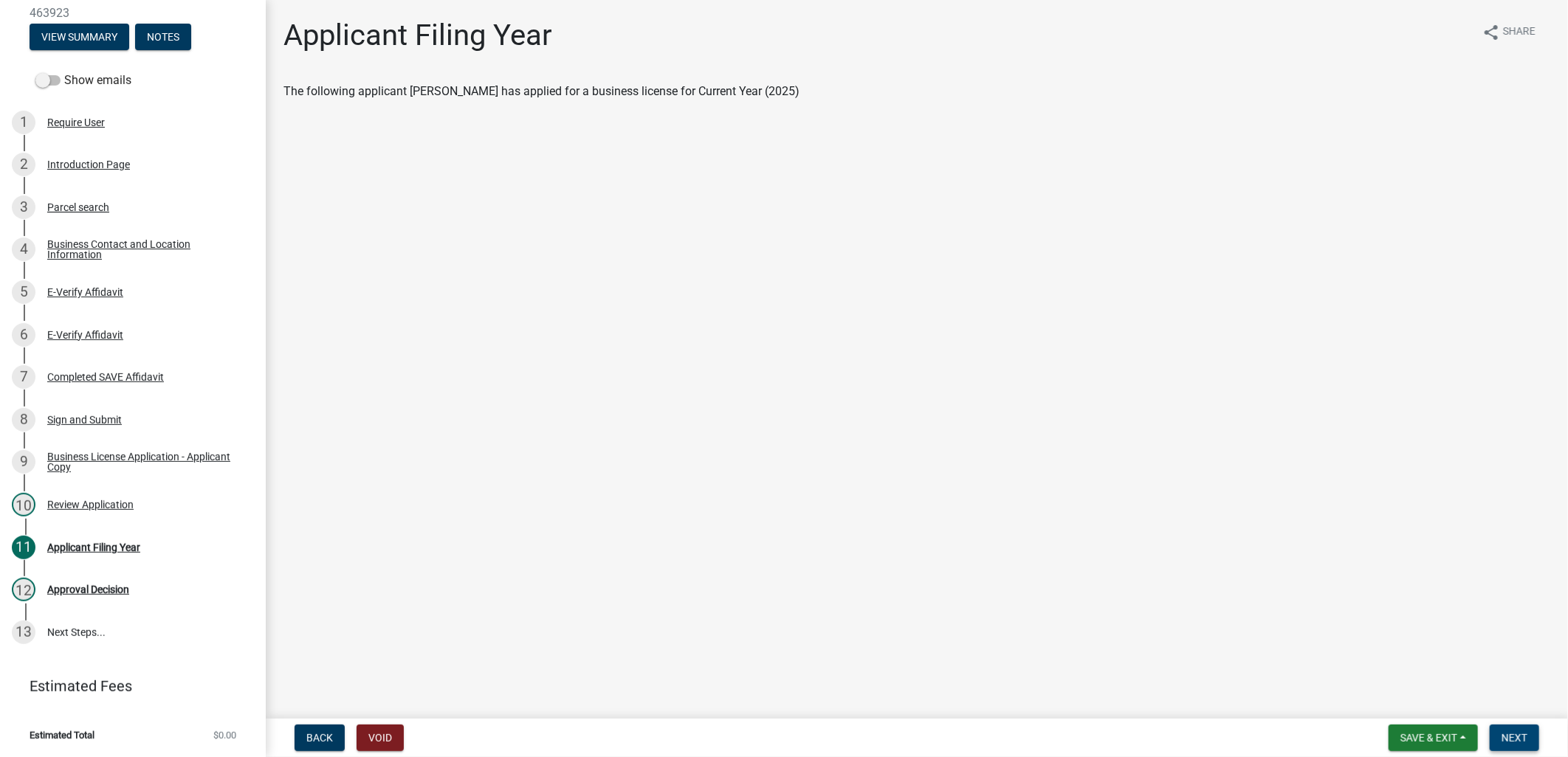
click at [1514, 726] on button "Next" at bounding box center [1514, 738] width 49 height 26
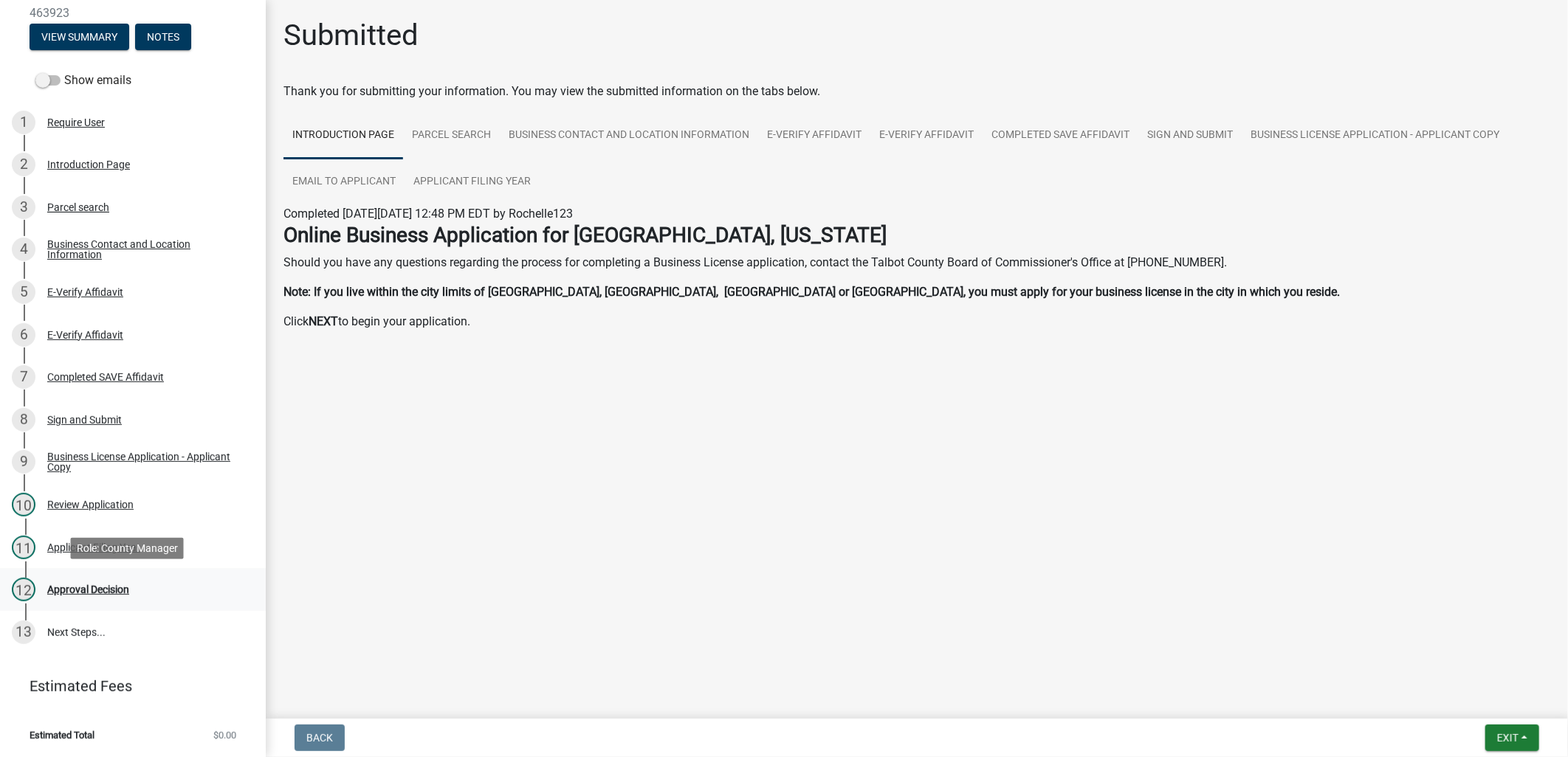
click at [209, 591] on div "12 Approval Decision" at bounding box center [126, 589] width 230 height 24
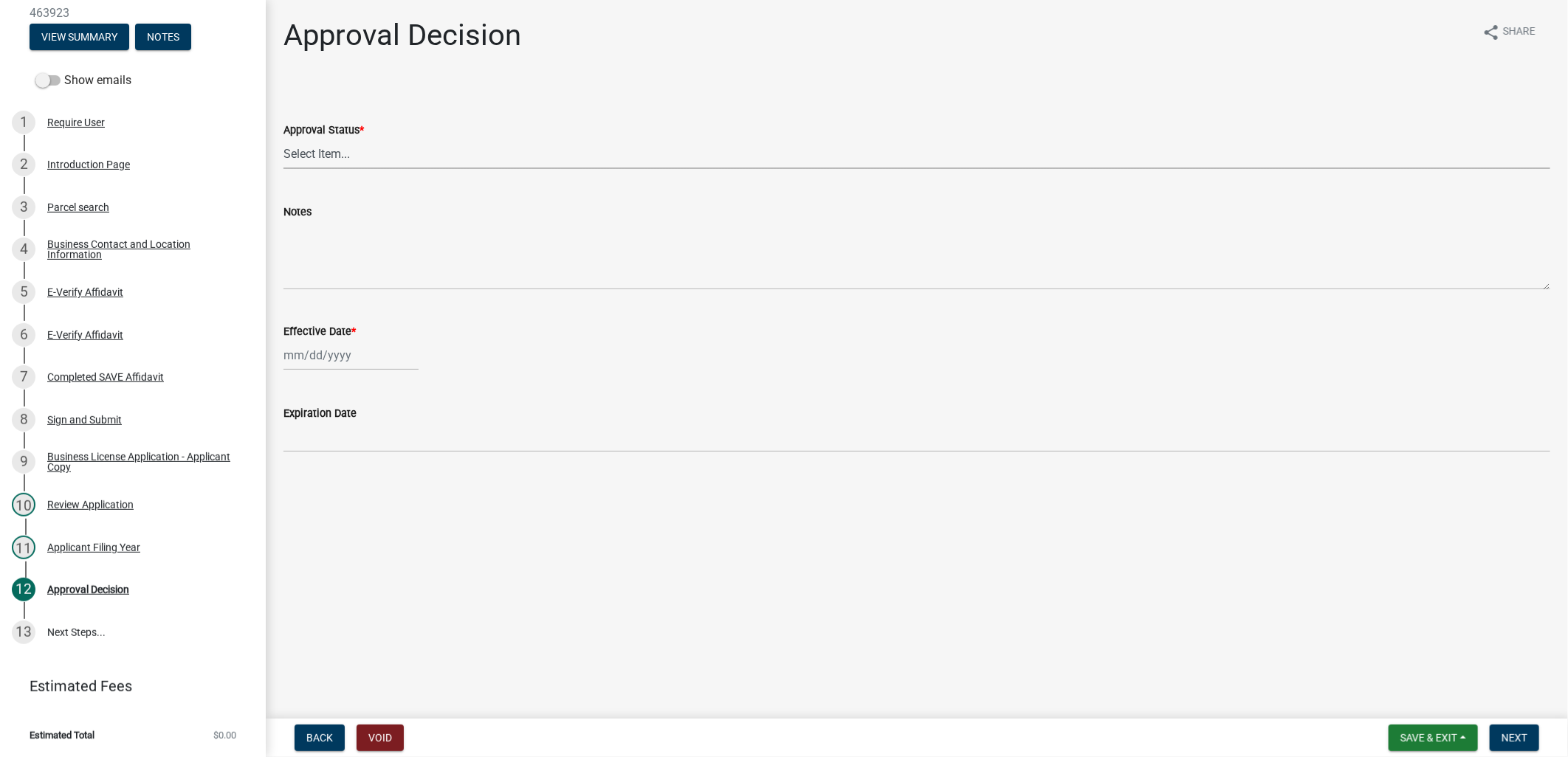
click at [372, 146] on select "Select Item... Approved Denied" at bounding box center [917, 154] width 1267 height 30
click at [284, 139] on select "Select Item... Approved Denied" at bounding box center [917, 154] width 1267 height 30
select select "e31a1dae-ffca-4730-846e-4cb7835a99c4"
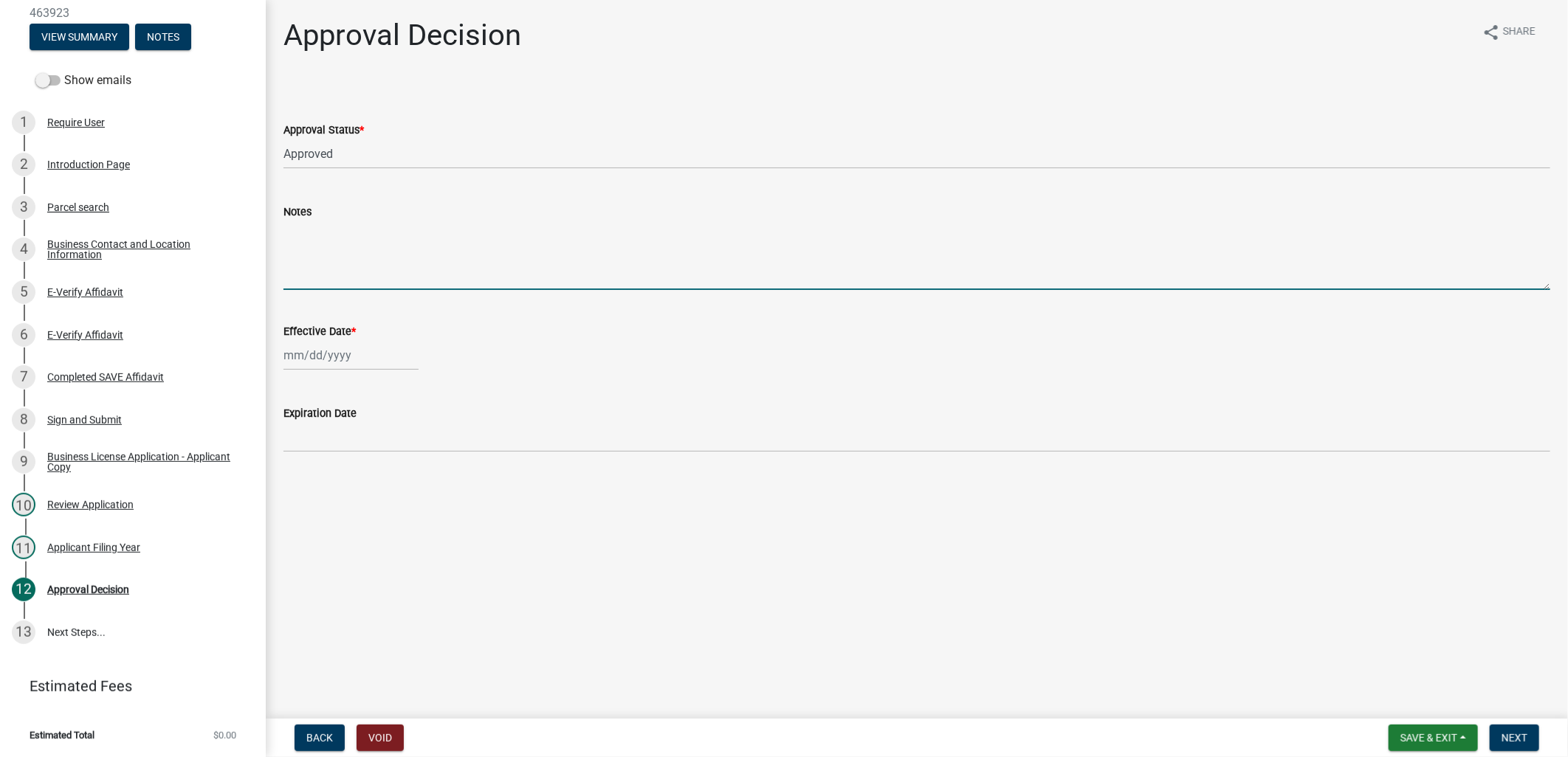
click at [358, 270] on textarea "Notes" at bounding box center [917, 255] width 1267 height 69
select select "8"
select select "2025"
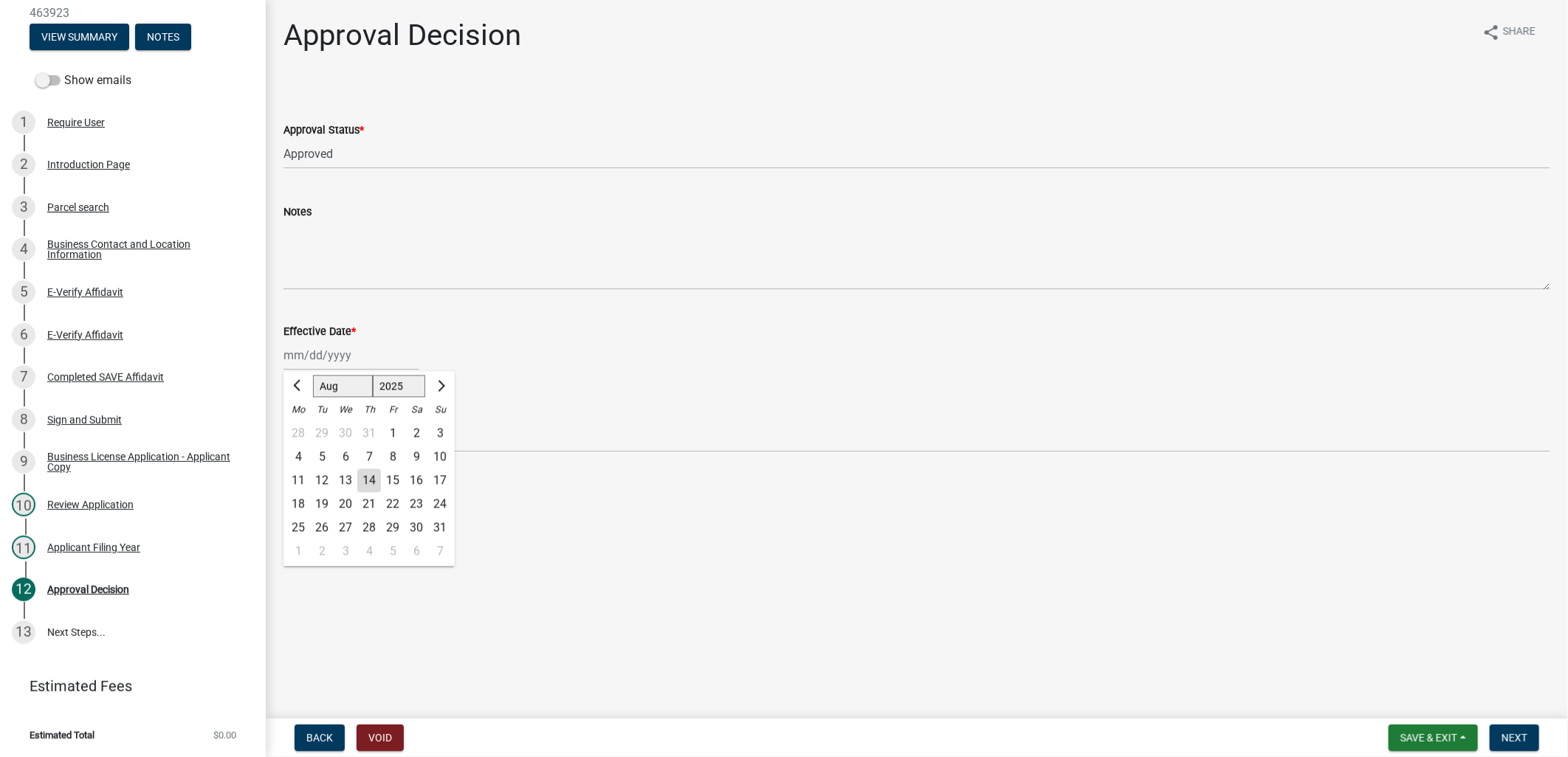
click at [343, 356] on div "[PERSON_NAME] Feb Mar Apr [PERSON_NAME][DATE] Oct Nov [DATE] 1526 1527 1528 152…" at bounding box center [351, 356] width 135 height 30
click at [292, 389] on button "Previous month" at bounding box center [299, 386] width 18 height 24
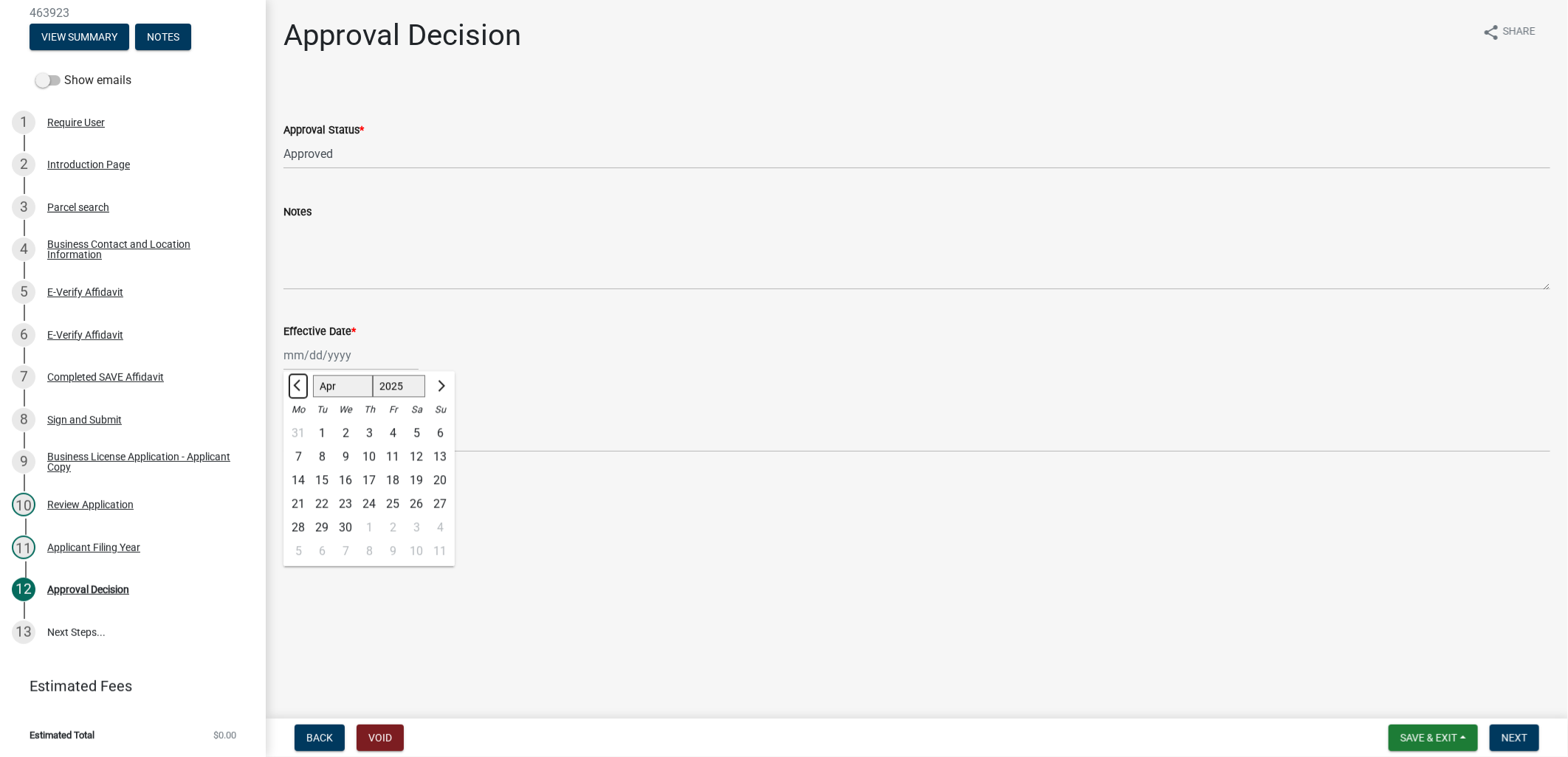
click at [292, 389] on button "Previous month" at bounding box center [299, 386] width 18 height 24
click at [293, 393] on button "Previous month" at bounding box center [299, 386] width 18 height 24
select select "1"
click at [342, 436] on div "1" at bounding box center [345, 433] width 24 height 24
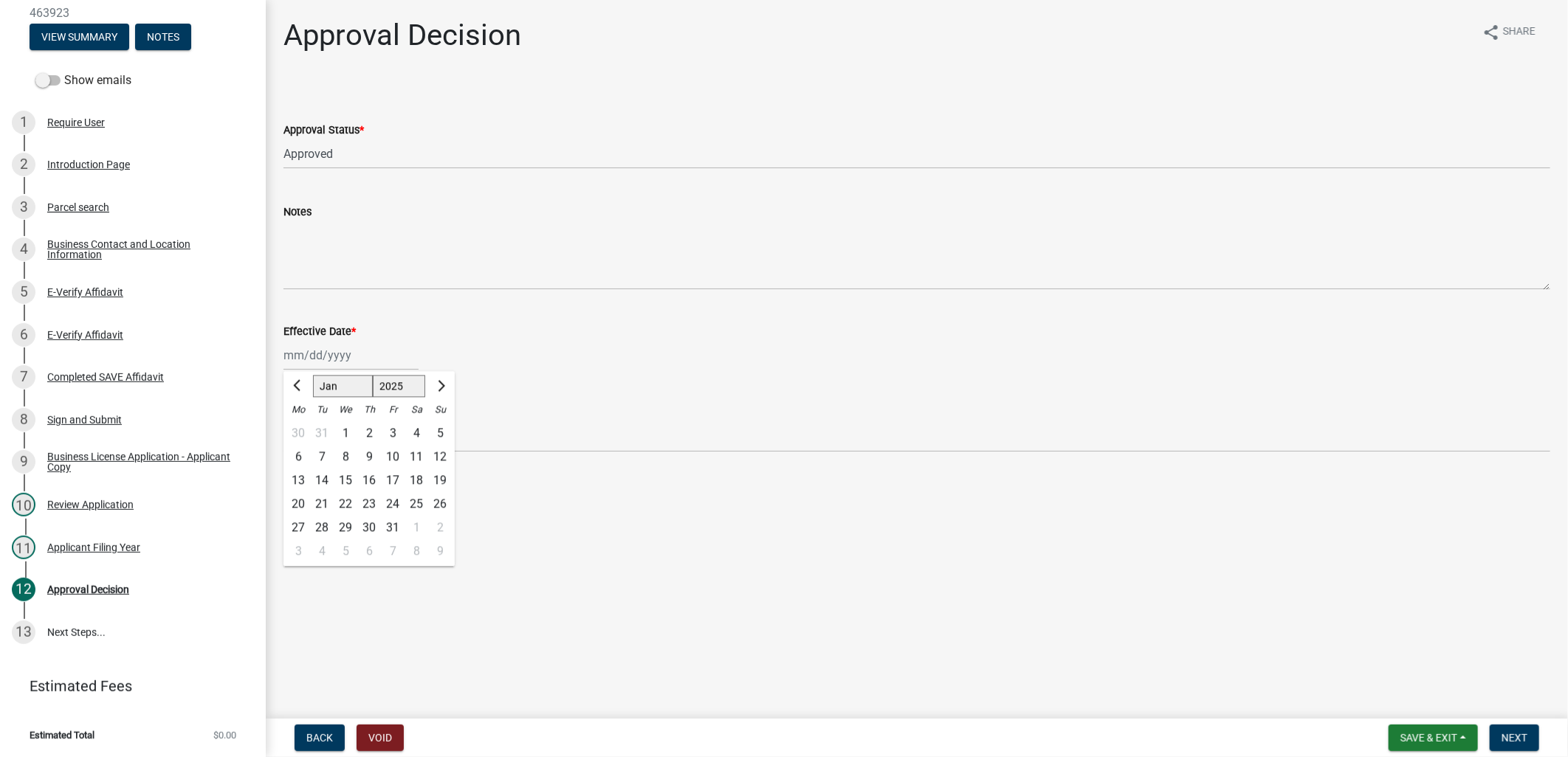
type input "[DATE]"
click at [1508, 746] on button "Next" at bounding box center [1514, 738] width 49 height 26
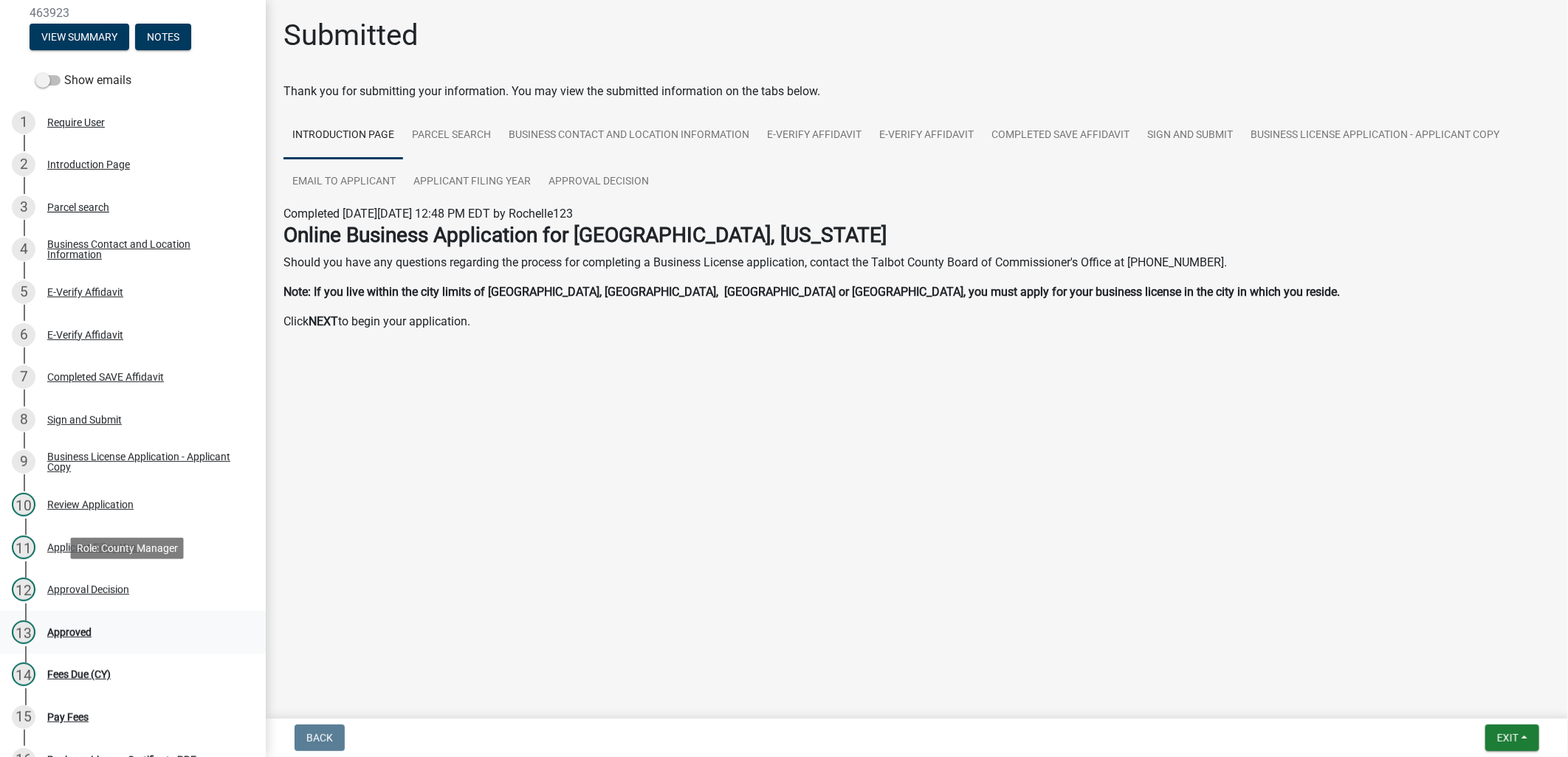
click at [31, 630] on div "13" at bounding box center [23, 632] width 24 height 24
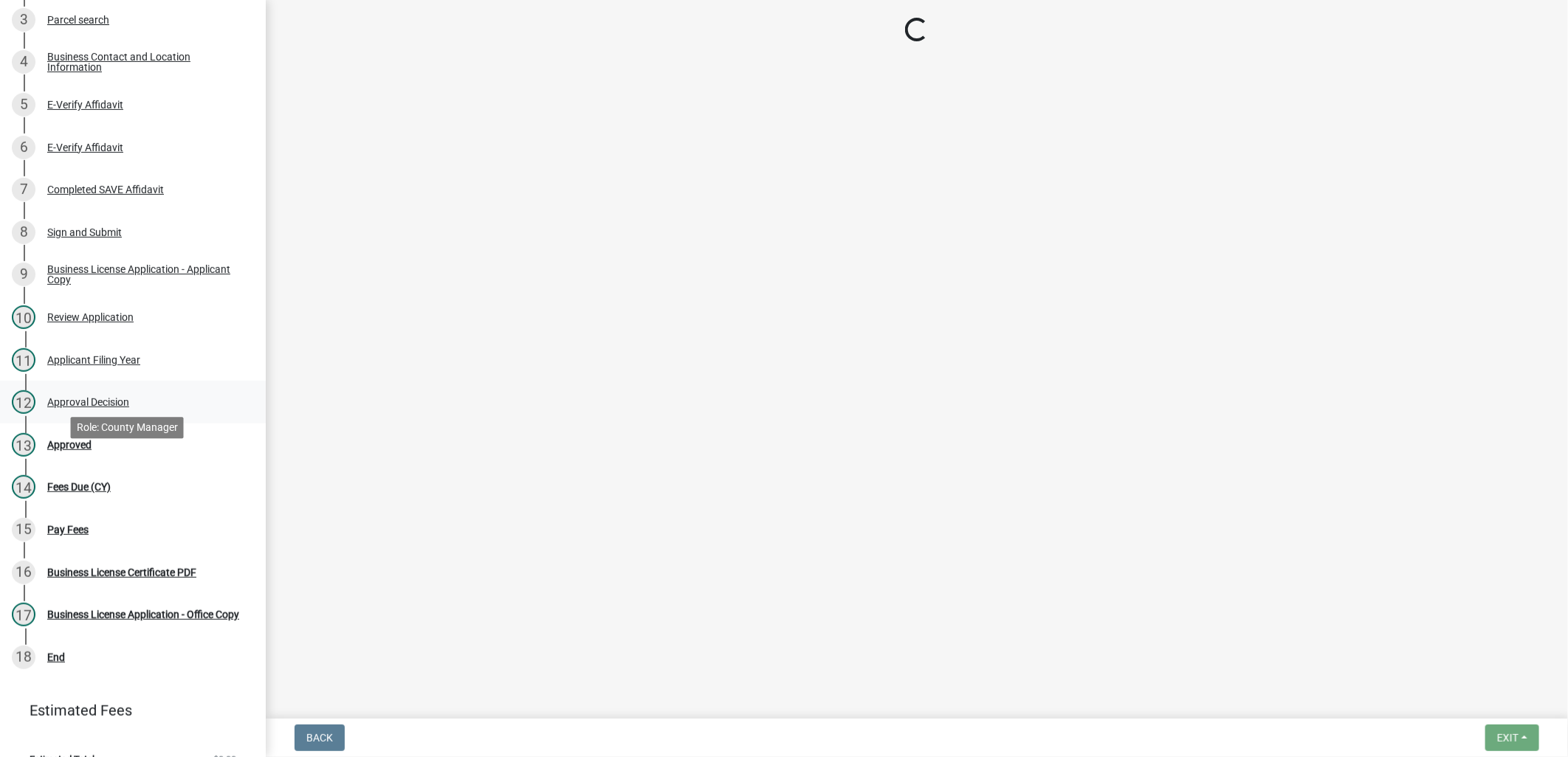
scroll to position [375, 0]
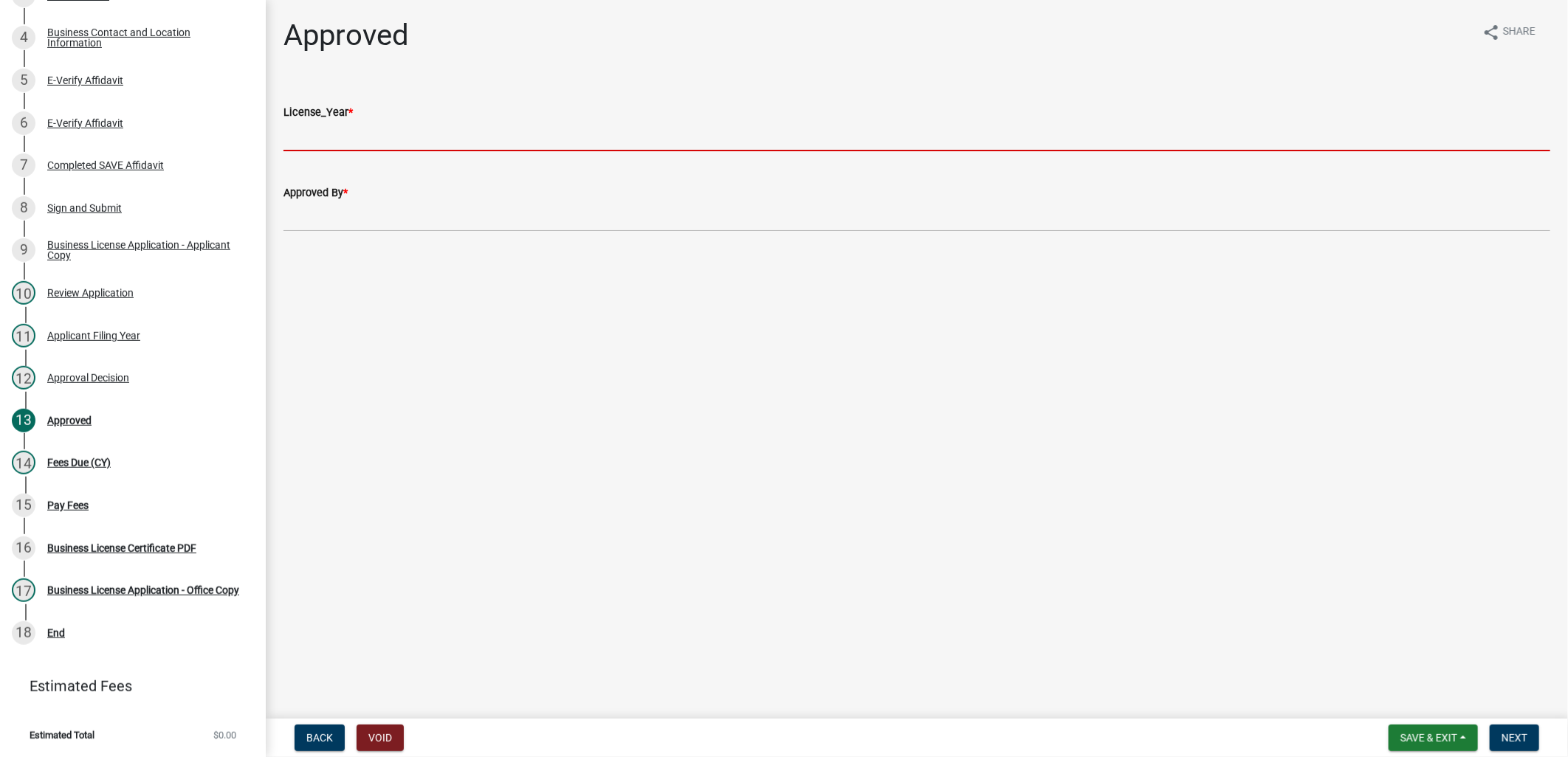
drag, startPoint x: 351, startPoint y: 126, endPoint x: 357, endPoint y: 145, distance: 19.9
click at [351, 126] on input "License_Year *" at bounding box center [917, 136] width 1267 height 30
type input "2025"
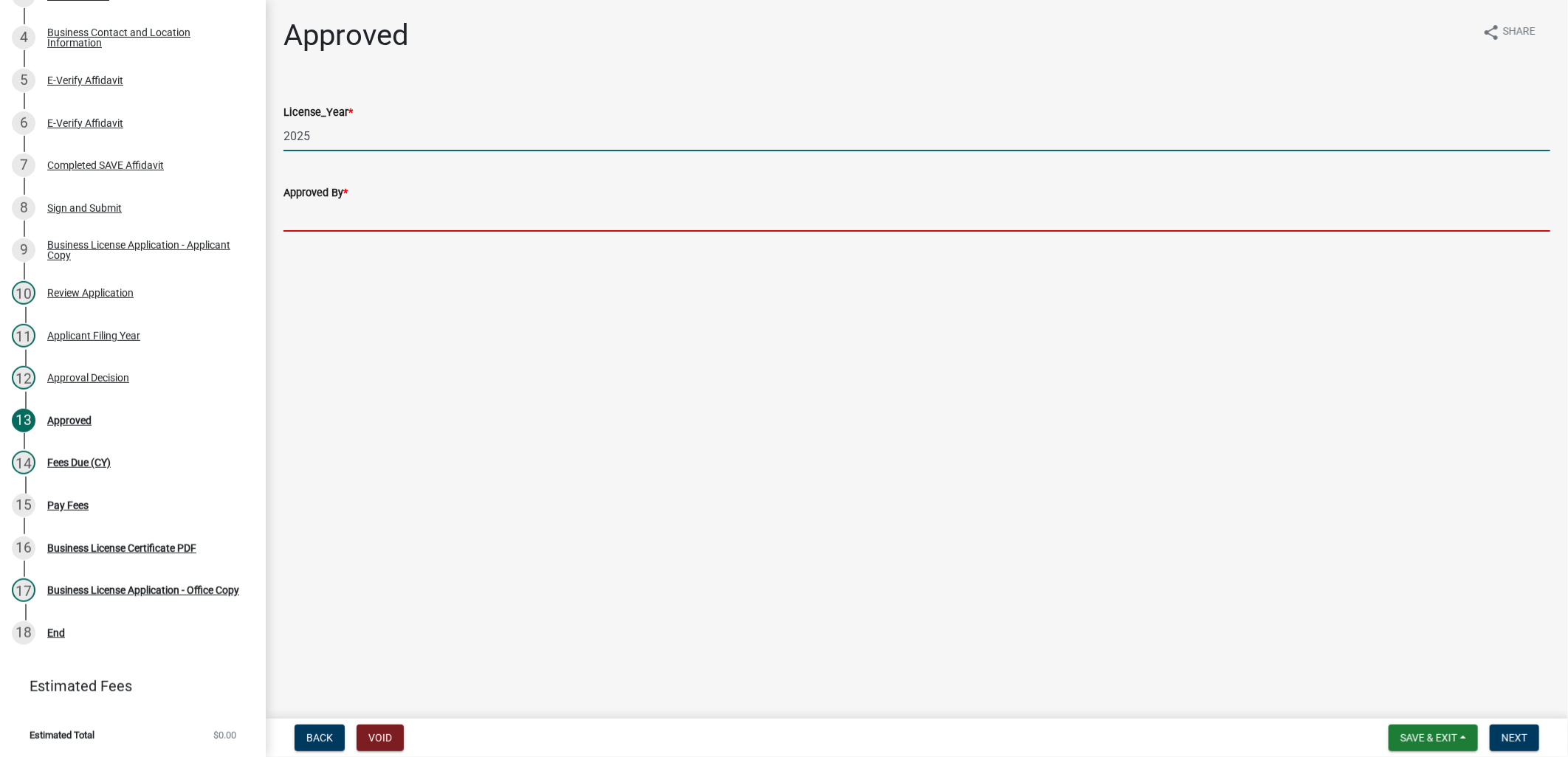
type input "HS PER JG"
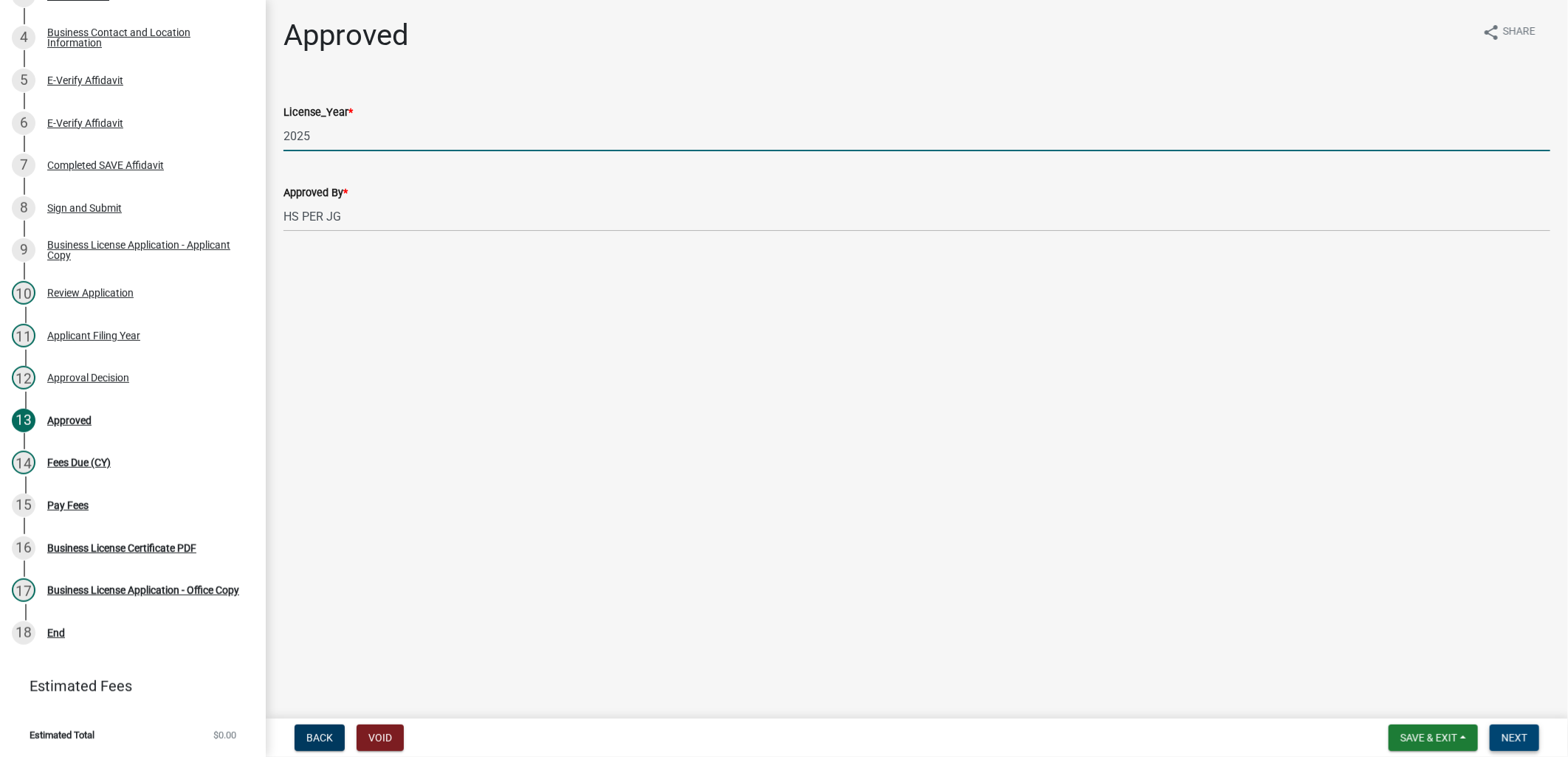
click at [1525, 734] on span "Next" at bounding box center [1514, 738] width 25 height 11
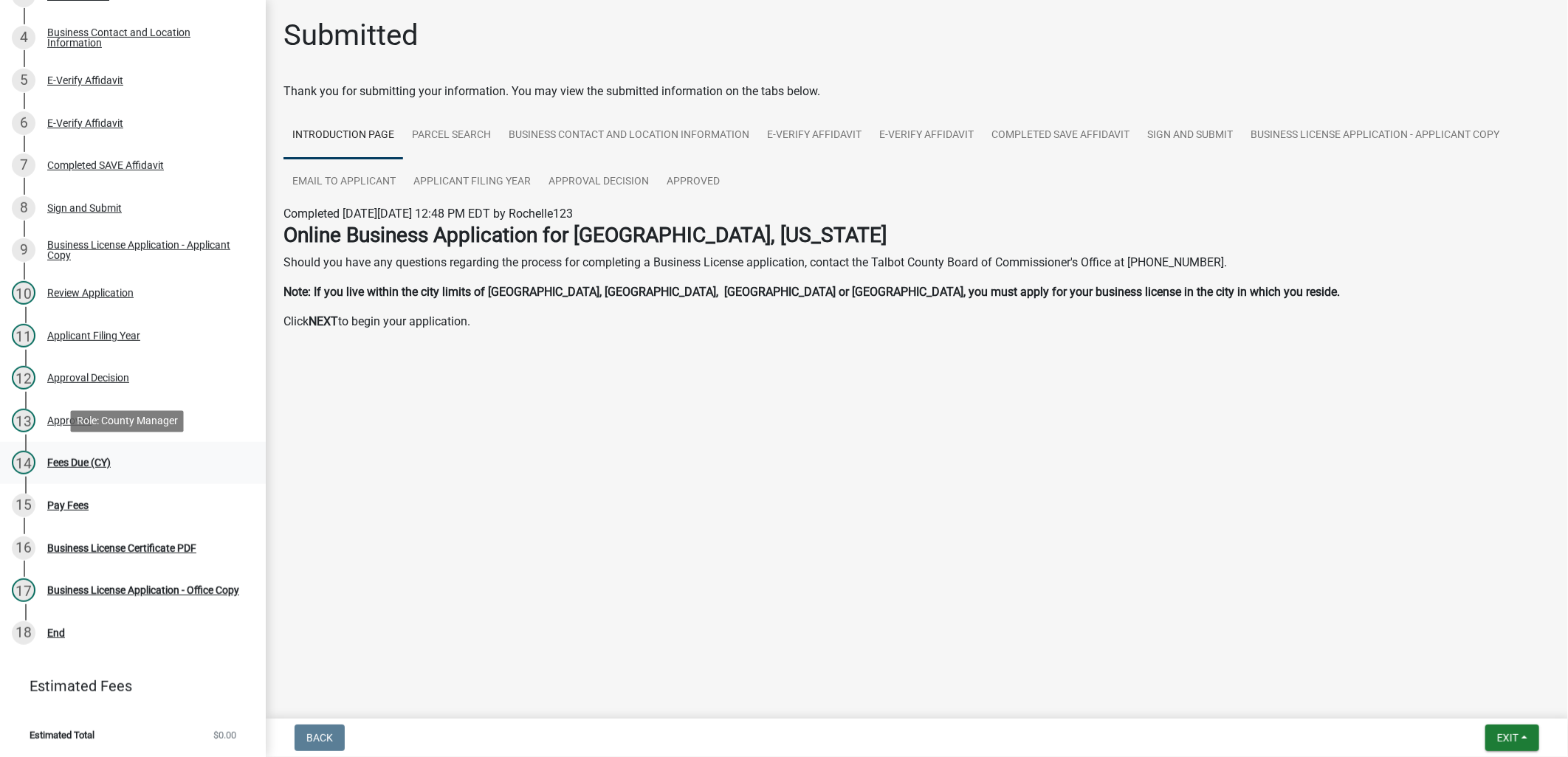
click at [116, 456] on div "14 Fees Due (CY)" at bounding box center [126, 463] width 230 height 24
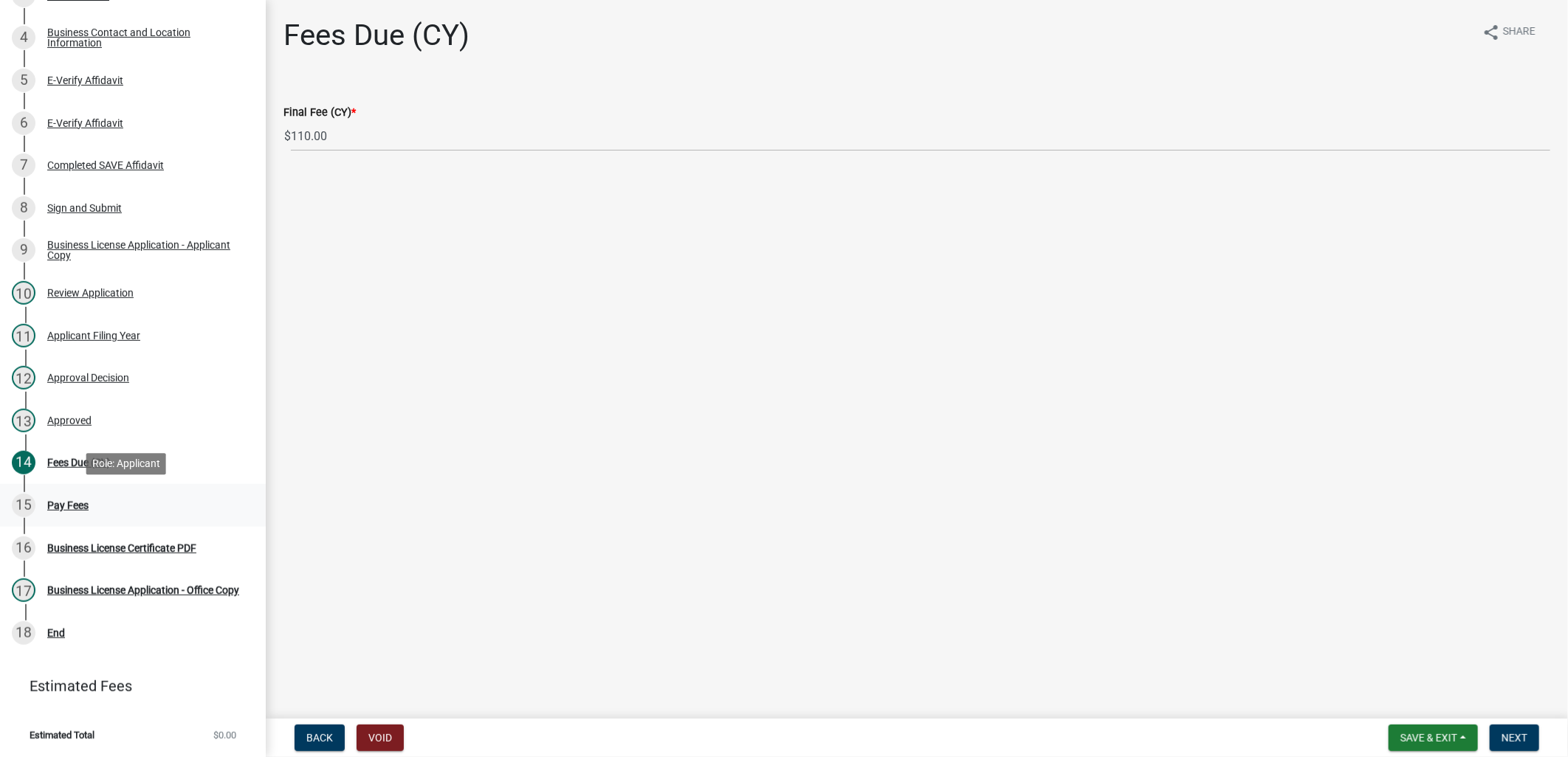
click at [119, 498] on div "15 Pay Fees" at bounding box center [126, 505] width 230 height 24
click at [1530, 735] on button "Next" at bounding box center [1514, 738] width 49 height 26
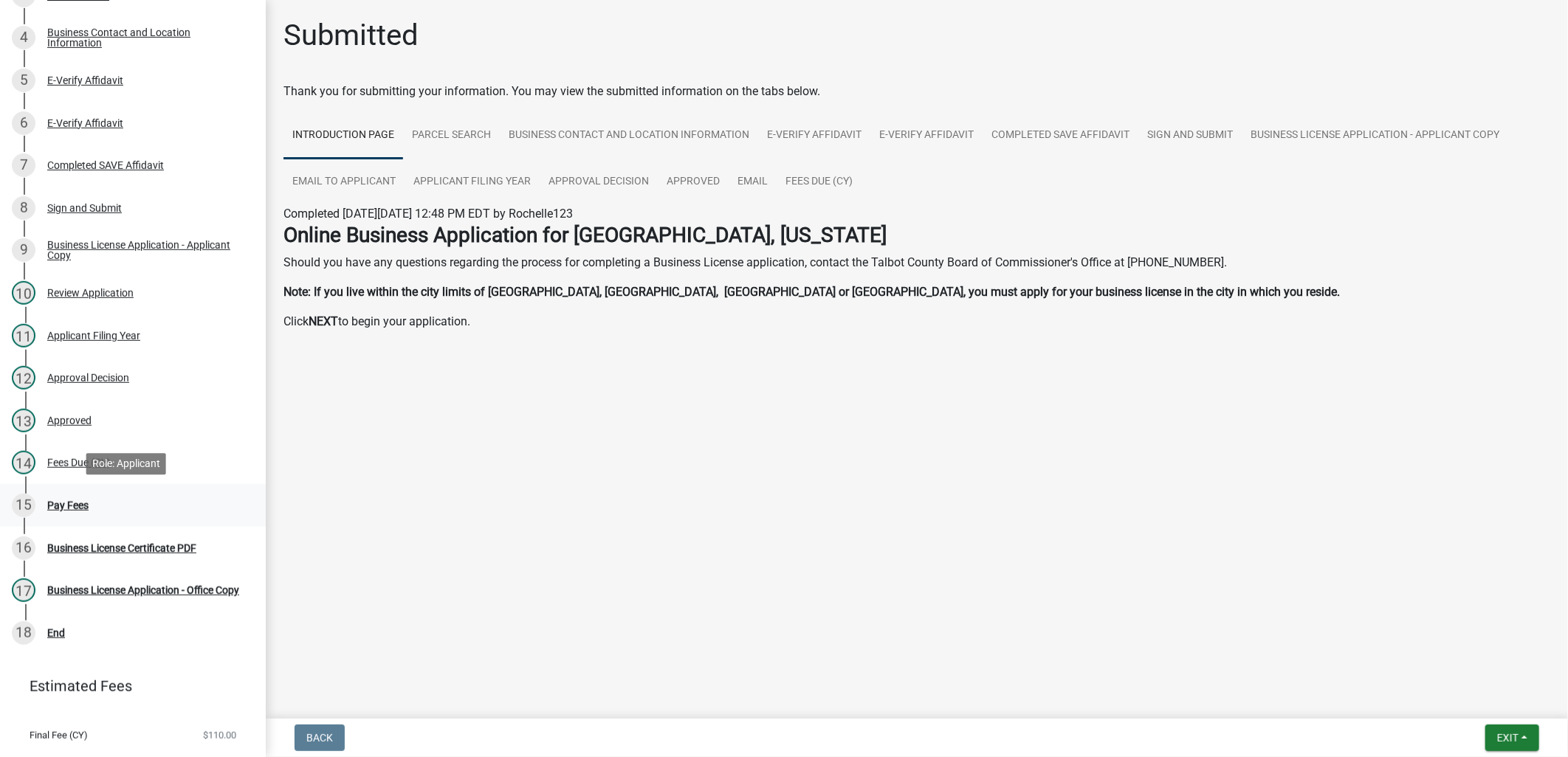
click at [76, 501] on div "Pay Fees" at bounding box center [68, 506] width 41 height 11
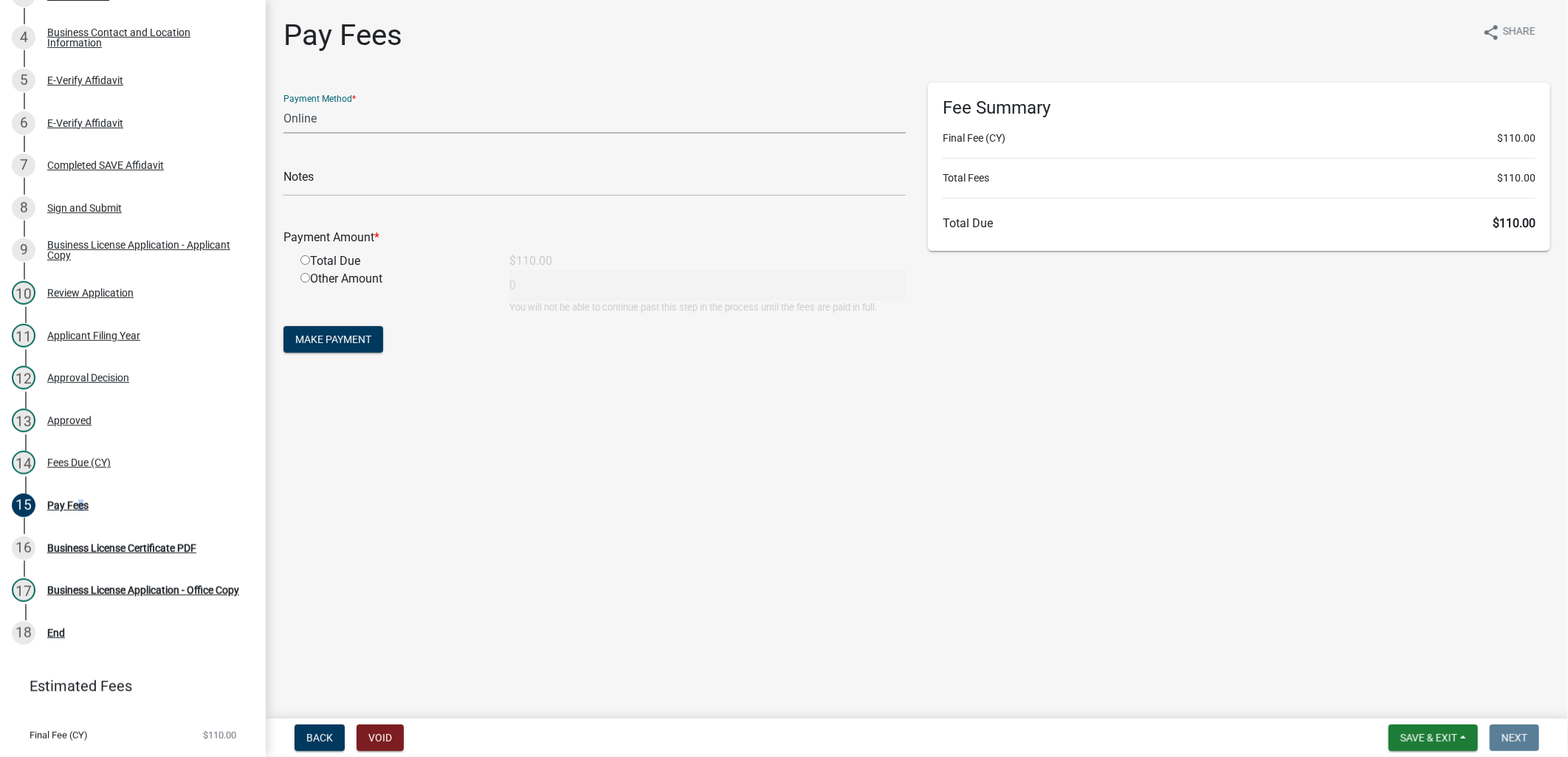
click at [396, 121] on select "Credit Card POS Check Cash Online" at bounding box center [595, 119] width 623 height 30
select select "1: 0"
click at [284, 104] on select "Credit Card POS Check Cash Online" at bounding box center [595, 119] width 623 height 30
click at [367, 174] on input "text" at bounding box center [595, 181] width 623 height 30
type input "1225 Receipt # 18997"
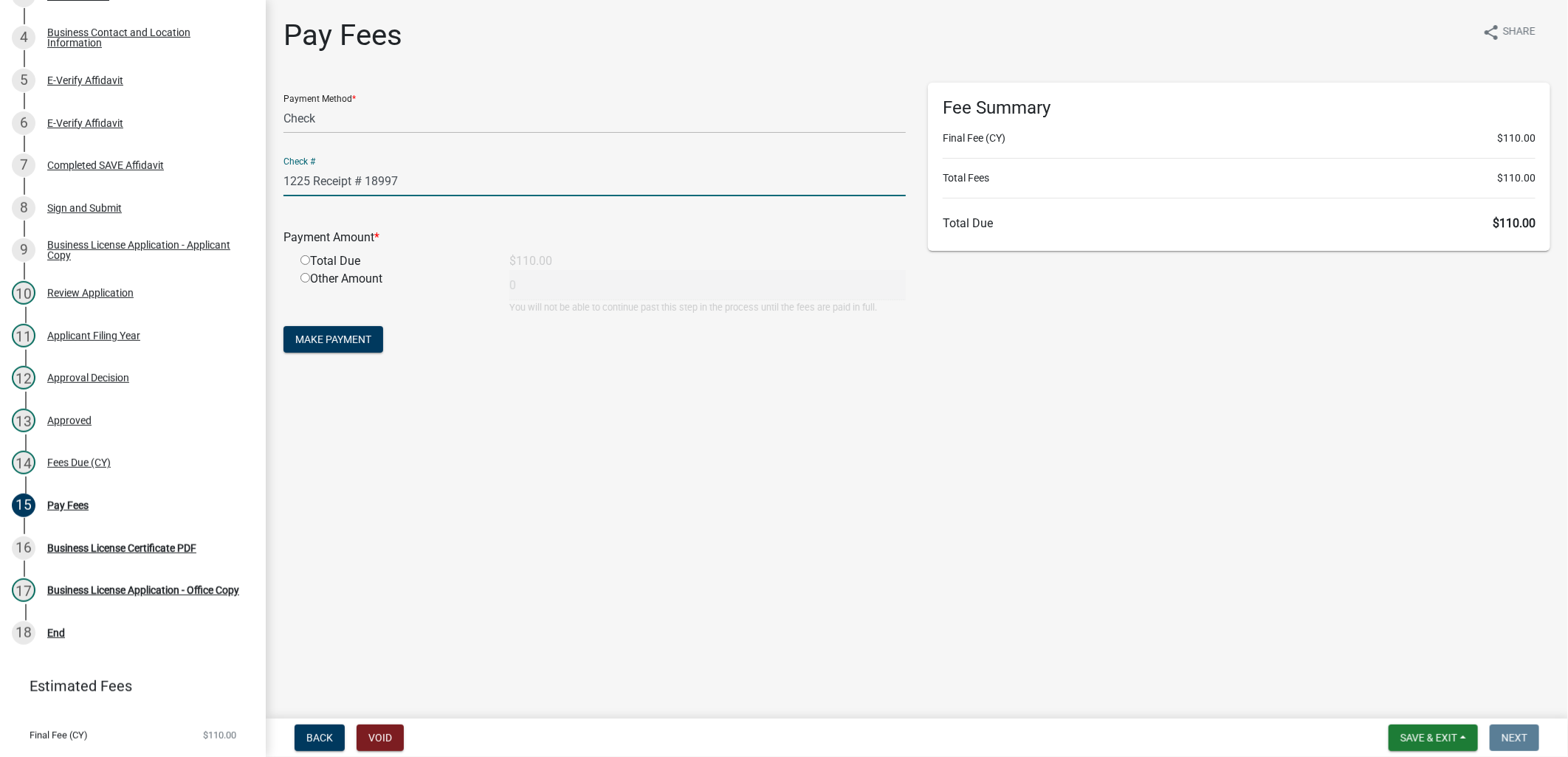
click at [320, 259] on div "Total Due" at bounding box center [394, 261] width 209 height 18
click at [300, 262] on input "radio" at bounding box center [305, 260] width 10 height 10
radio input "true"
type input "110"
click at [348, 341] on span "Make Payment" at bounding box center [333, 339] width 76 height 11
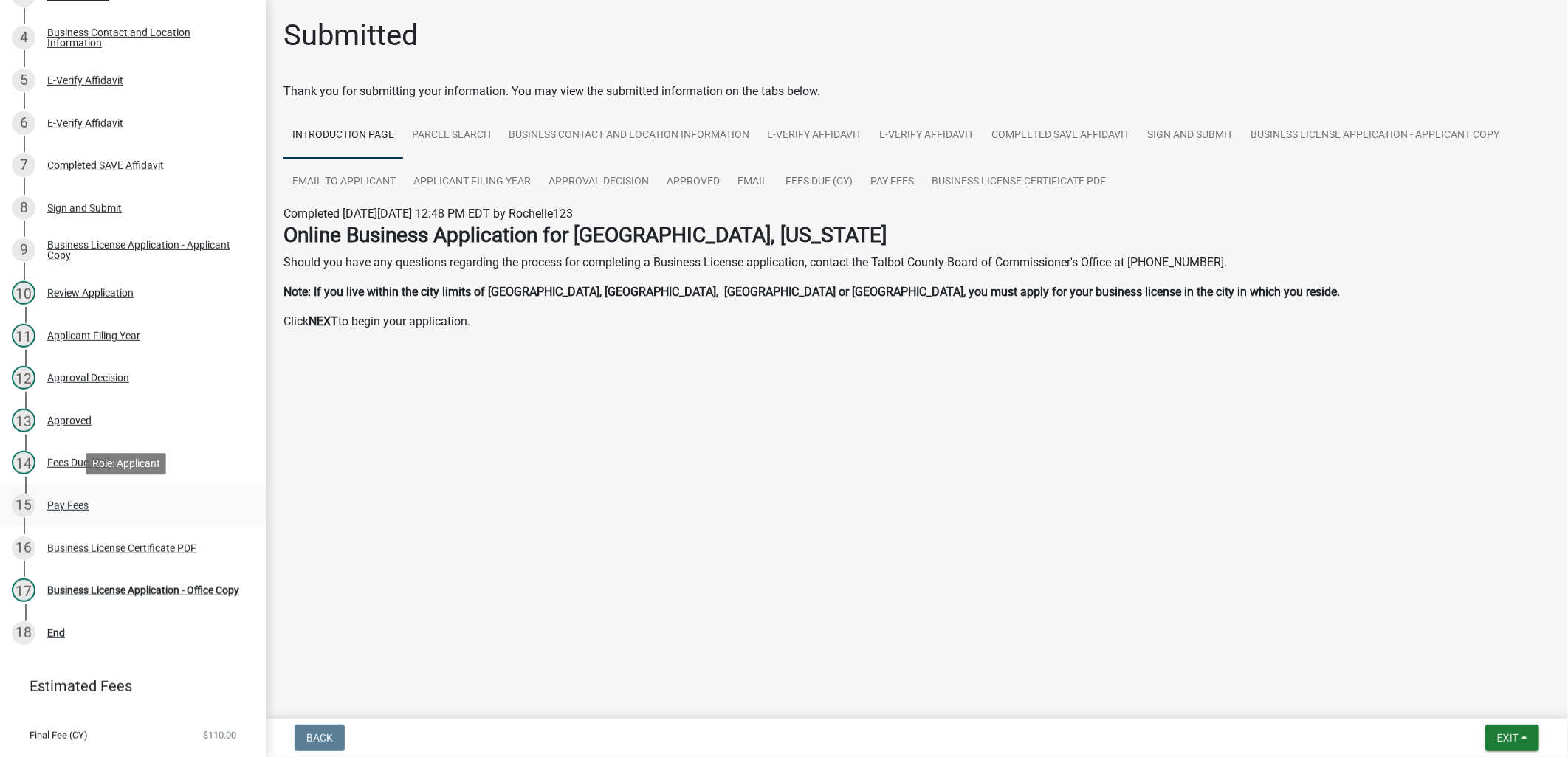
click at [101, 516] on link "15 Pay Fees" at bounding box center [133, 505] width 266 height 43
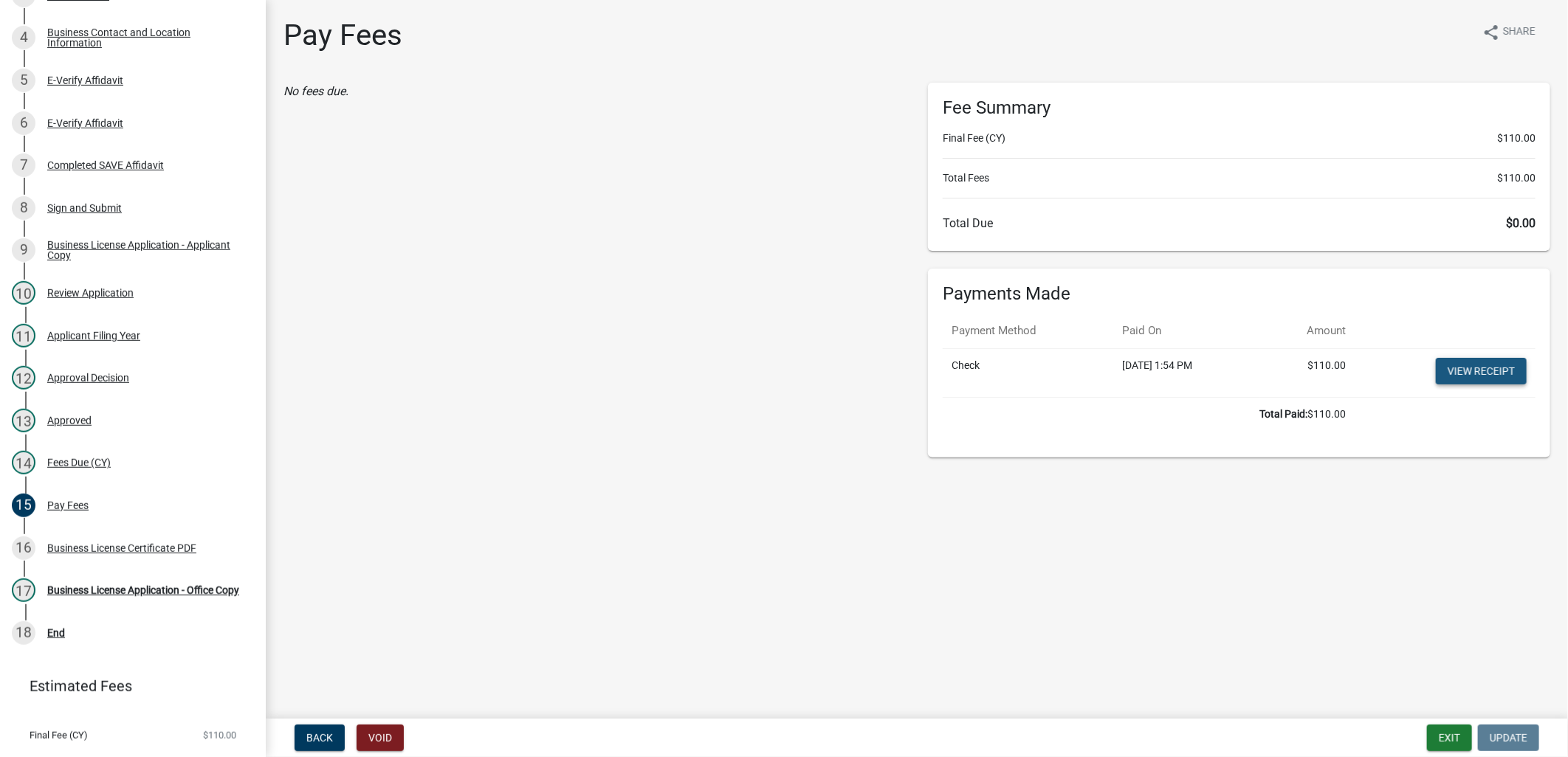
click at [1485, 371] on link "View receipt" at bounding box center [1481, 371] width 90 height 26
click at [120, 586] on div "Business License Application - Office Copy" at bounding box center [143, 591] width 192 height 11
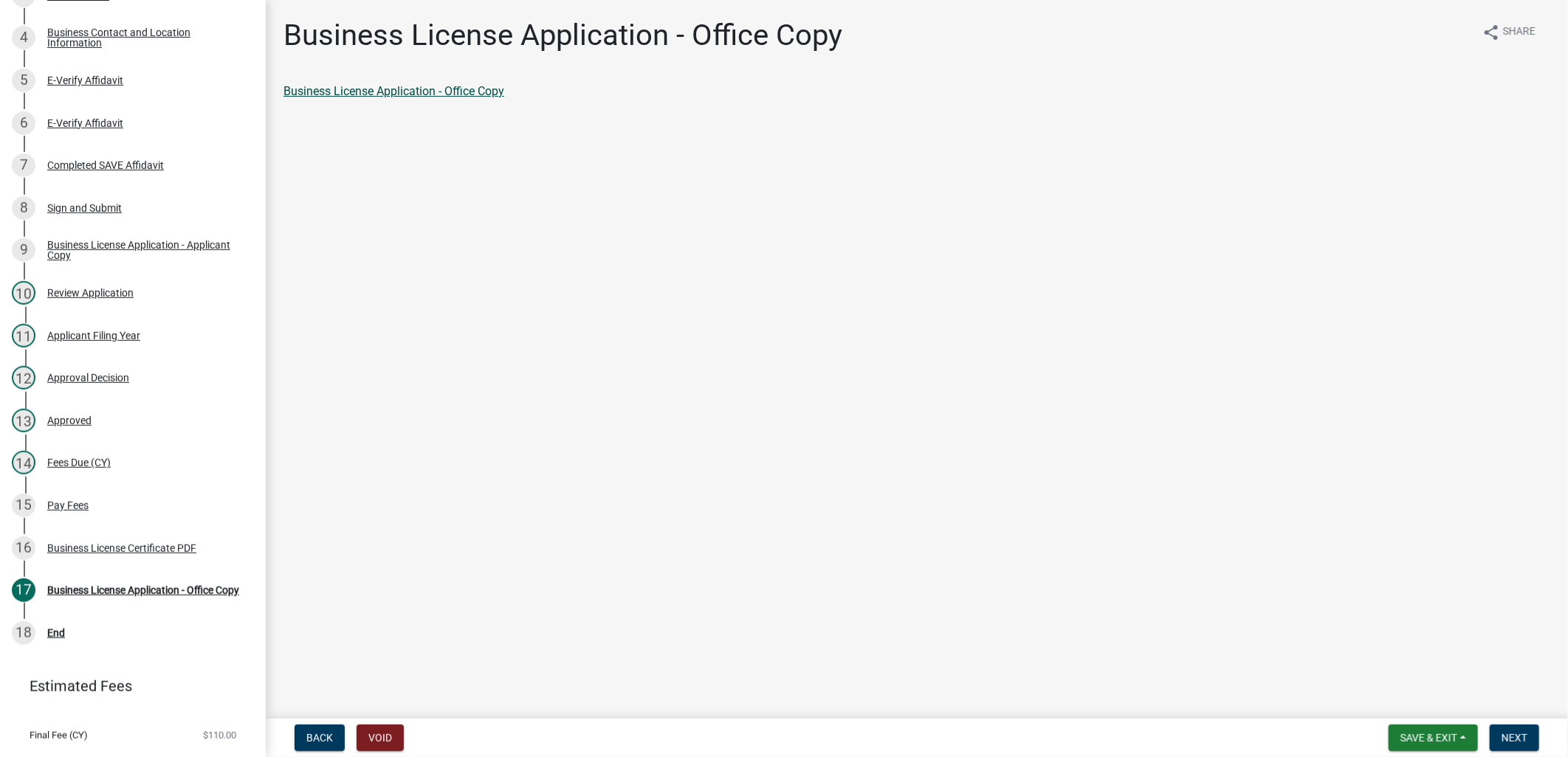
click at [352, 89] on link "Business License Application - Office Copy" at bounding box center [394, 91] width 220 height 14
click at [138, 548] on div "Business License Certificate PDF" at bounding box center [122, 549] width 149 height 11
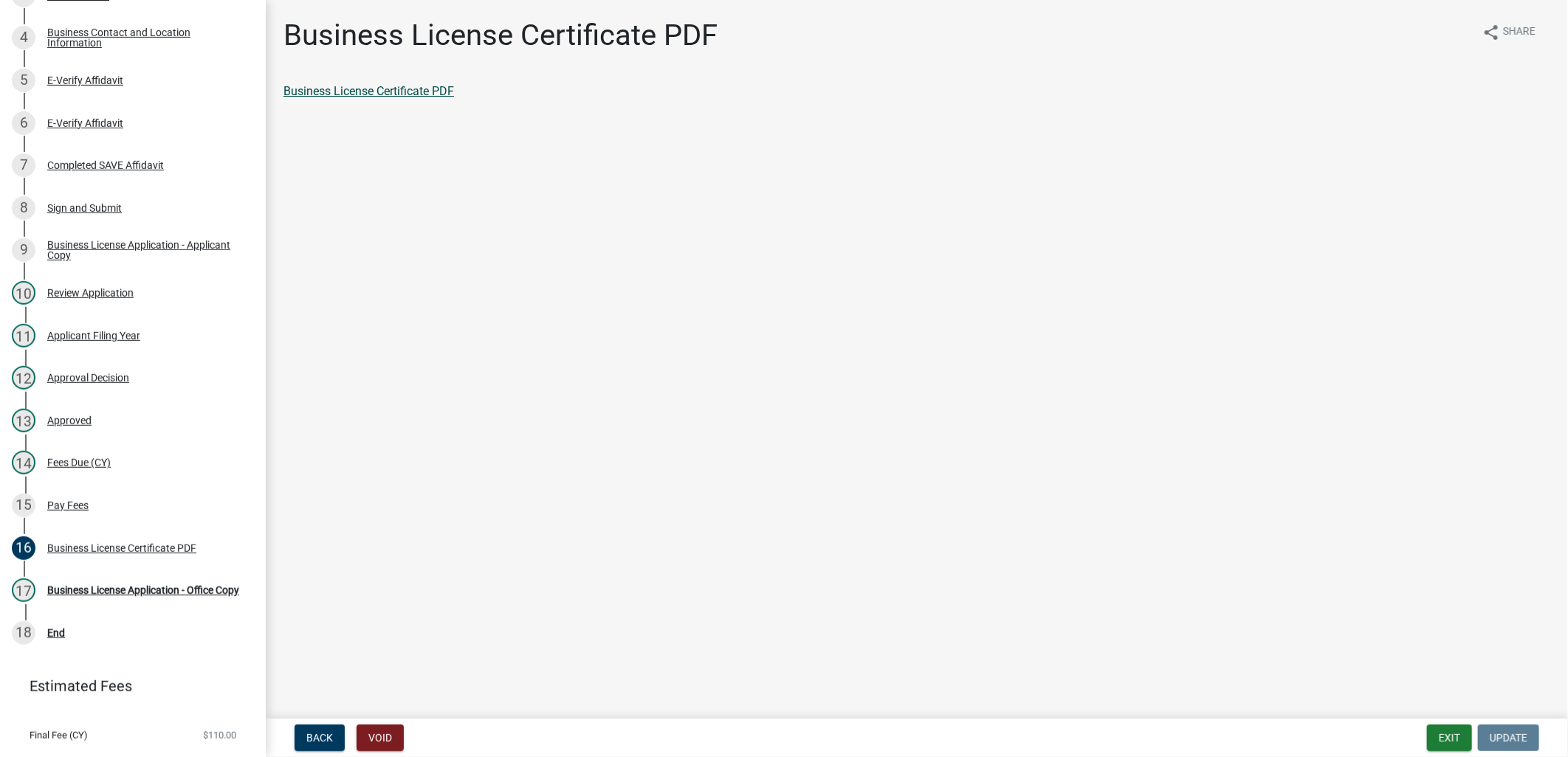
click at [384, 94] on link "Business License Certificate PDF" at bounding box center [369, 91] width 170 height 14
click at [1444, 735] on button "Exit" at bounding box center [1449, 738] width 45 height 26
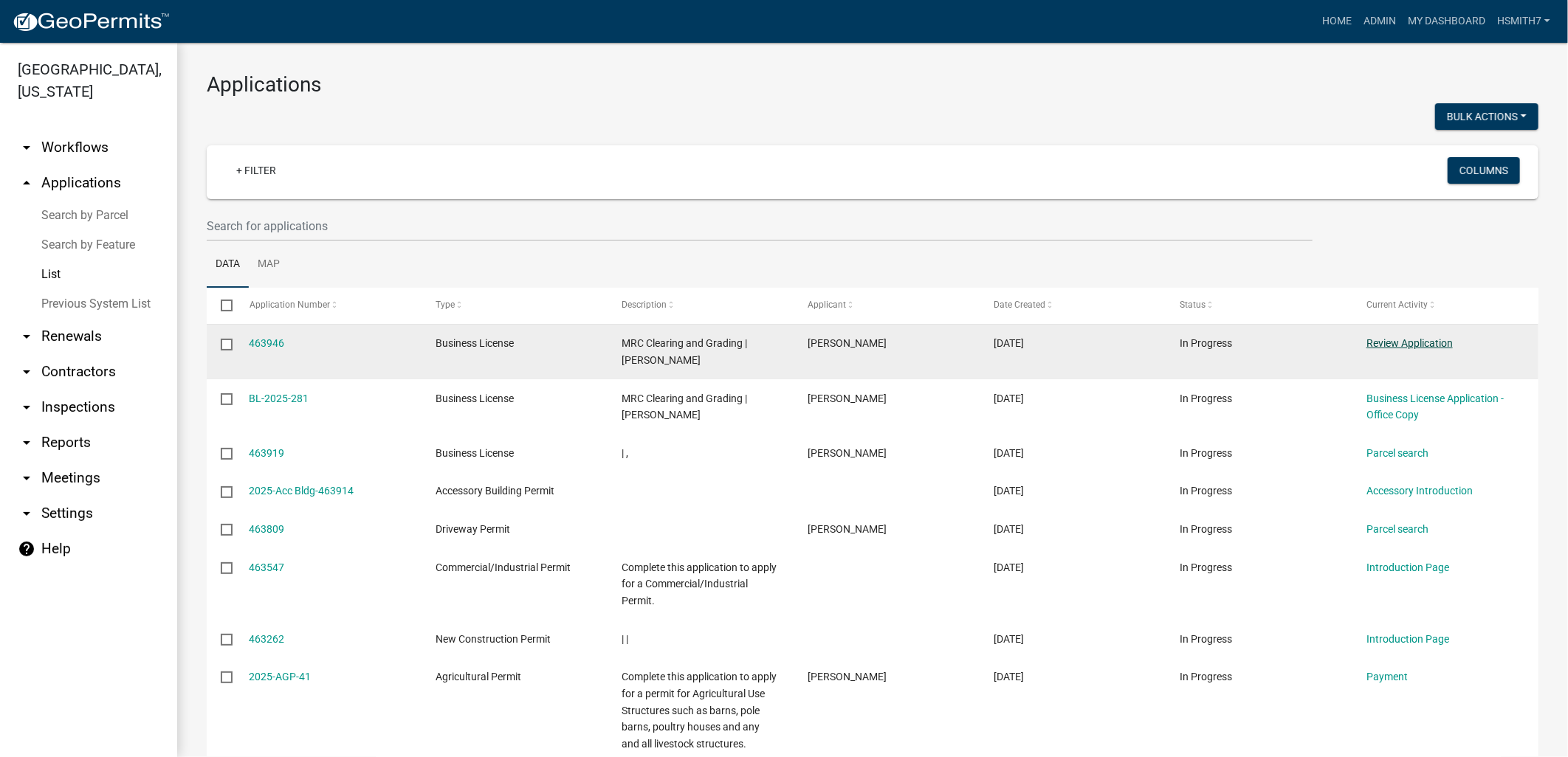
click at [1415, 341] on link "Review Application" at bounding box center [1410, 342] width 86 height 11
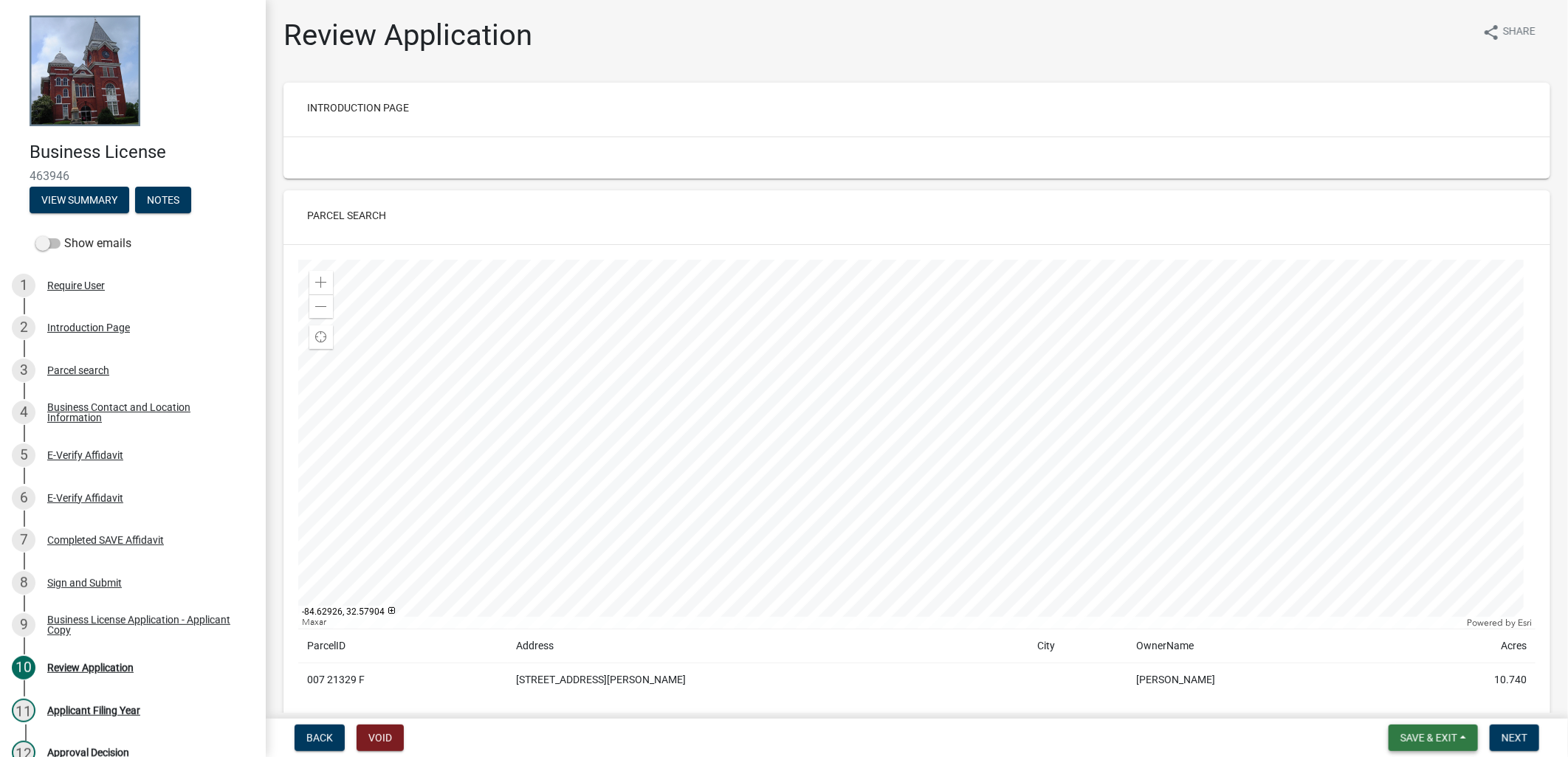
click at [1389, 747] on button "Save & Exit" at bounding box center [1434, 738] width 90 height 26
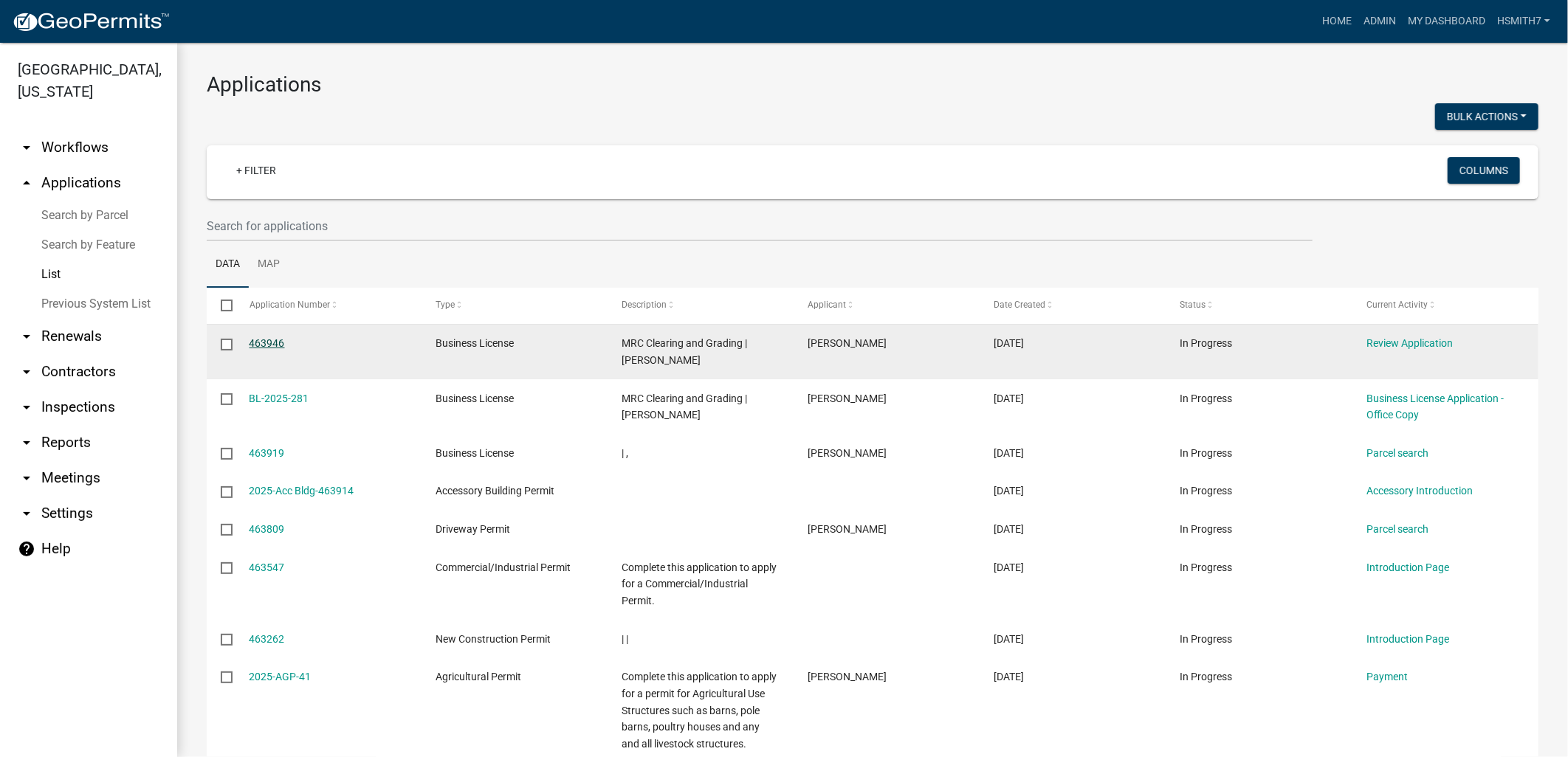
click at [277, 344] on link "463946" at bounding box center [267, 342] width 35 height 11
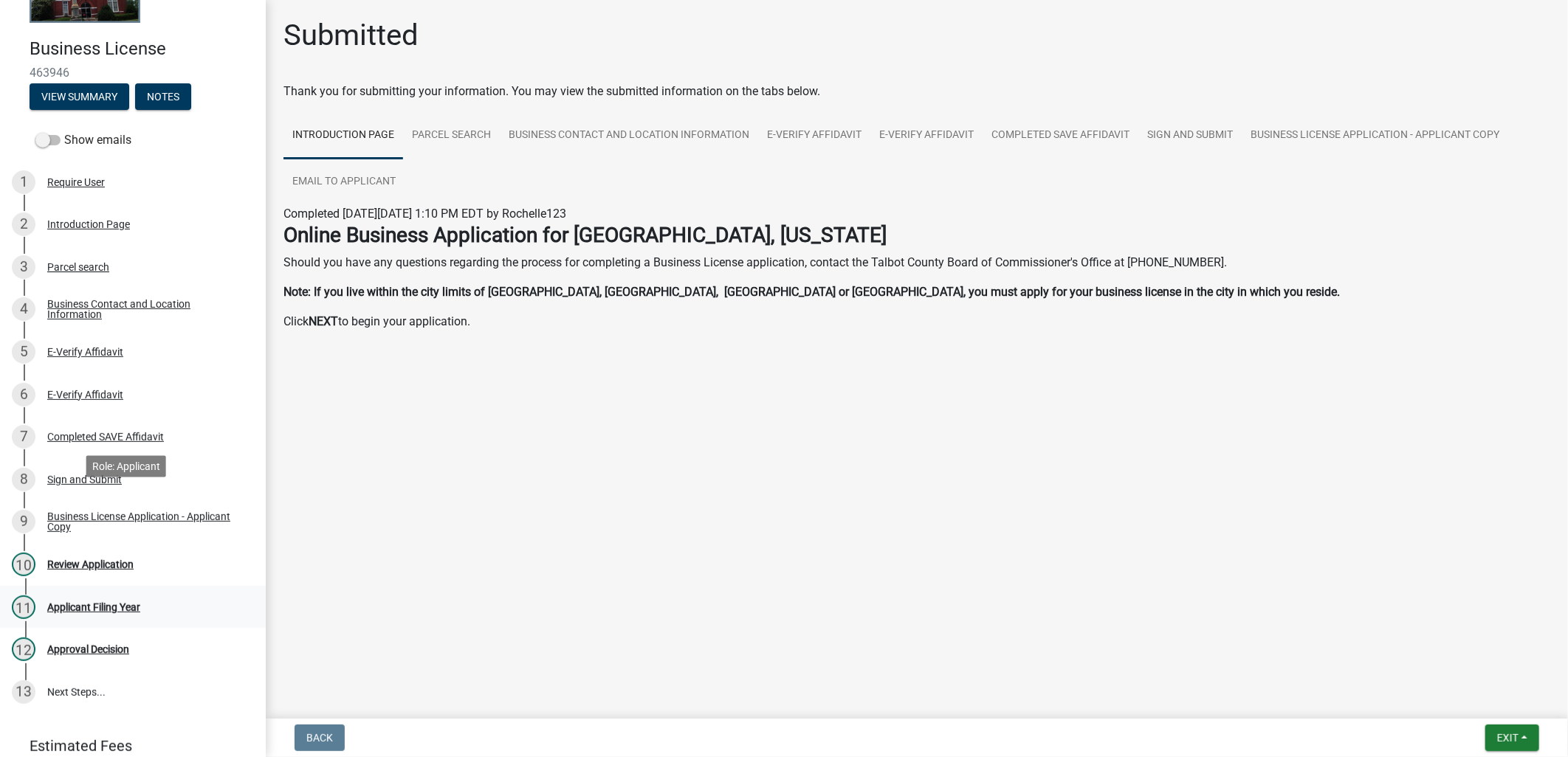
scroll to position [163, 0]
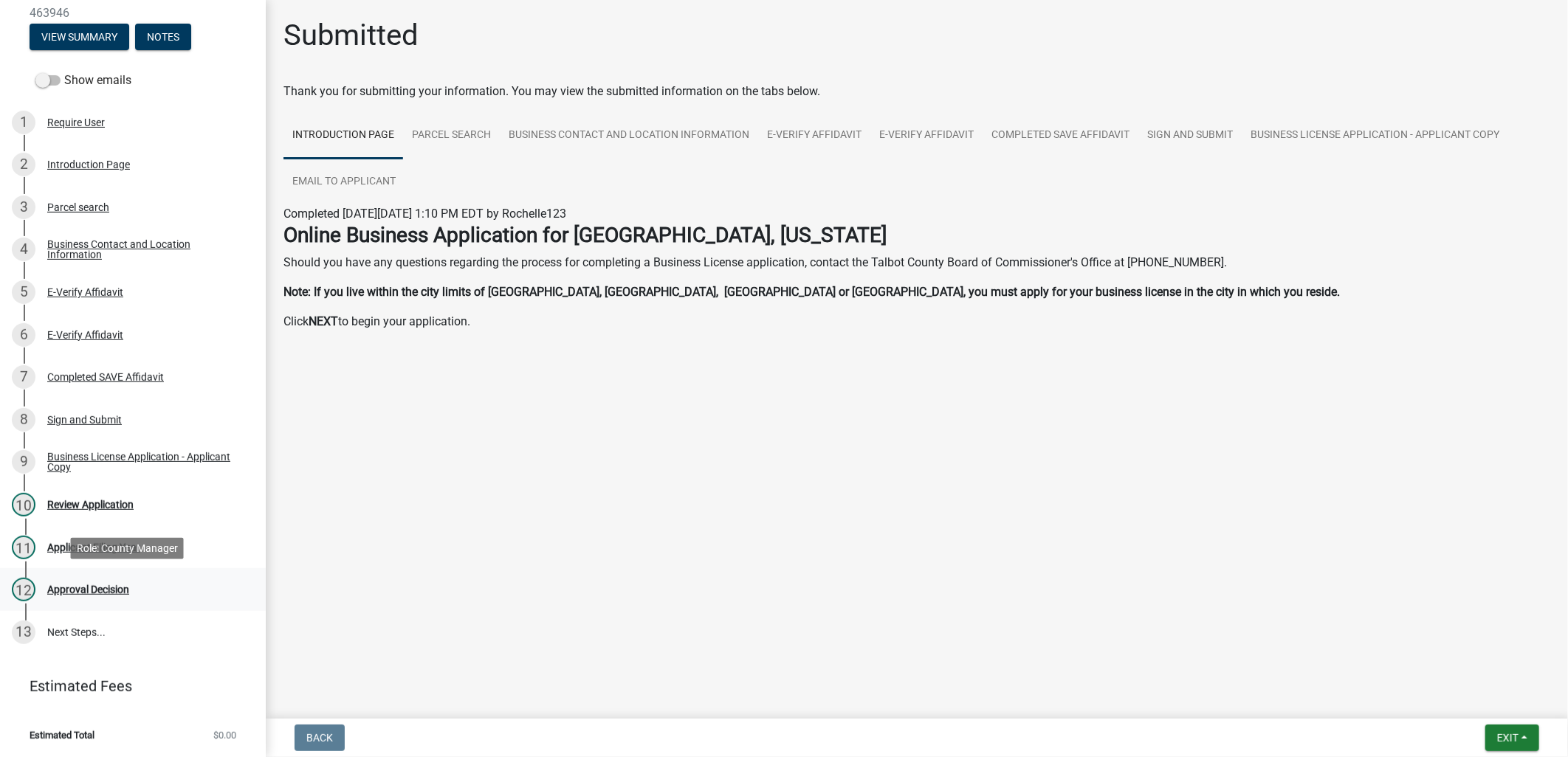
click at [98, 598] on div "12 Approval Decision" at bounding box center [126, 589] width 230 height 24
click at [105, 591] on div "Approval Decision" at bounding box center [88, 590] width 82 height 11
click at [105, 590] on div "Approval Decision" at bounding box center [88, 590] width 82 height 11
click at [78, 510] on div "10 Review Application" at bounding box center [126, 505] width 230 height 24
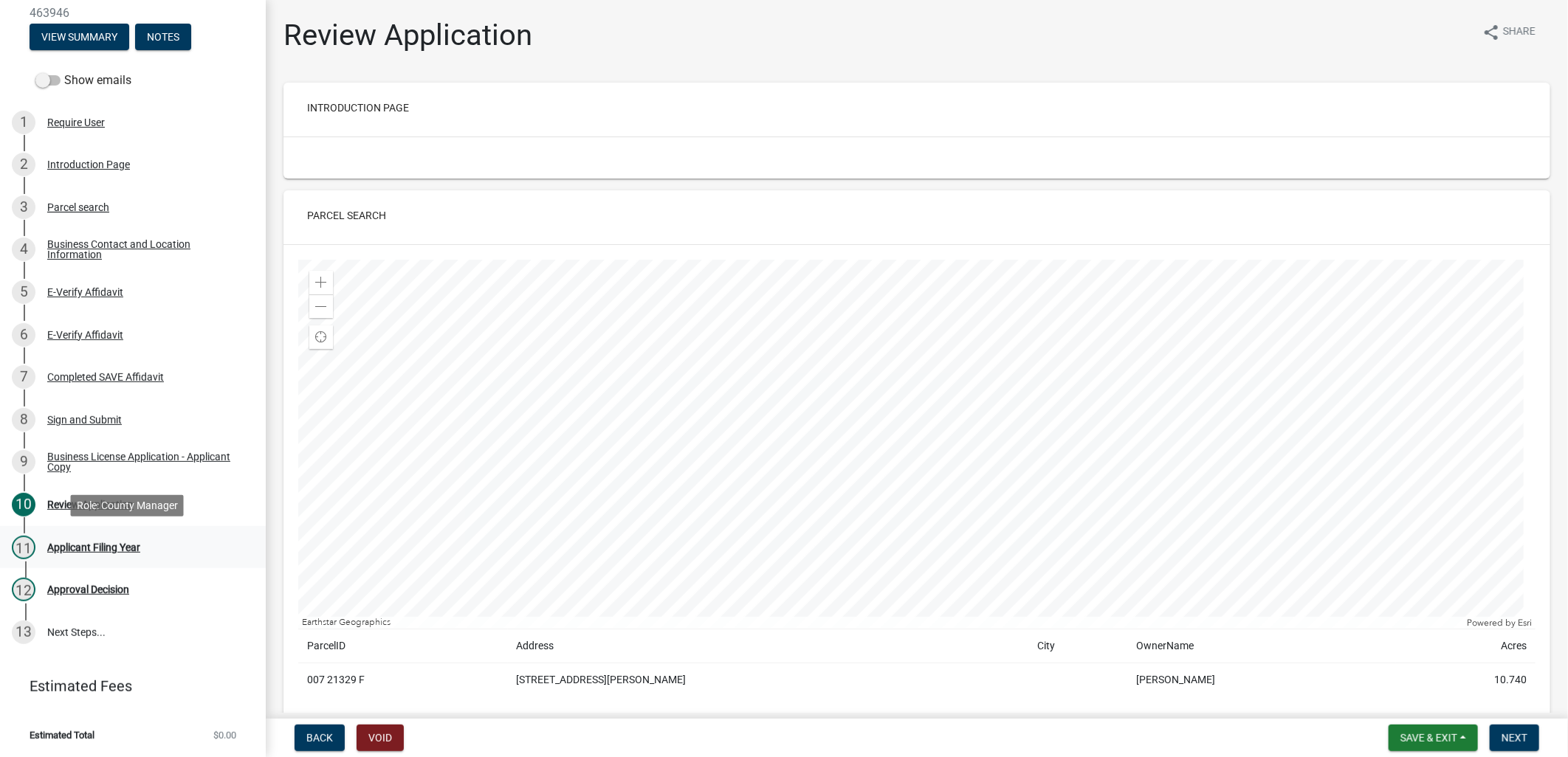
click at [80, 544] on div "Applicant Filing Year" at bounding box center [94, 548] width 93 height 11
click at [80, 544] on div "Applicant Filing Year" at bounding box center [94, 548] width 93 height 11
click at [1518, 742] on span "Next" at bounding box center [1514, 738] width 25 height 11
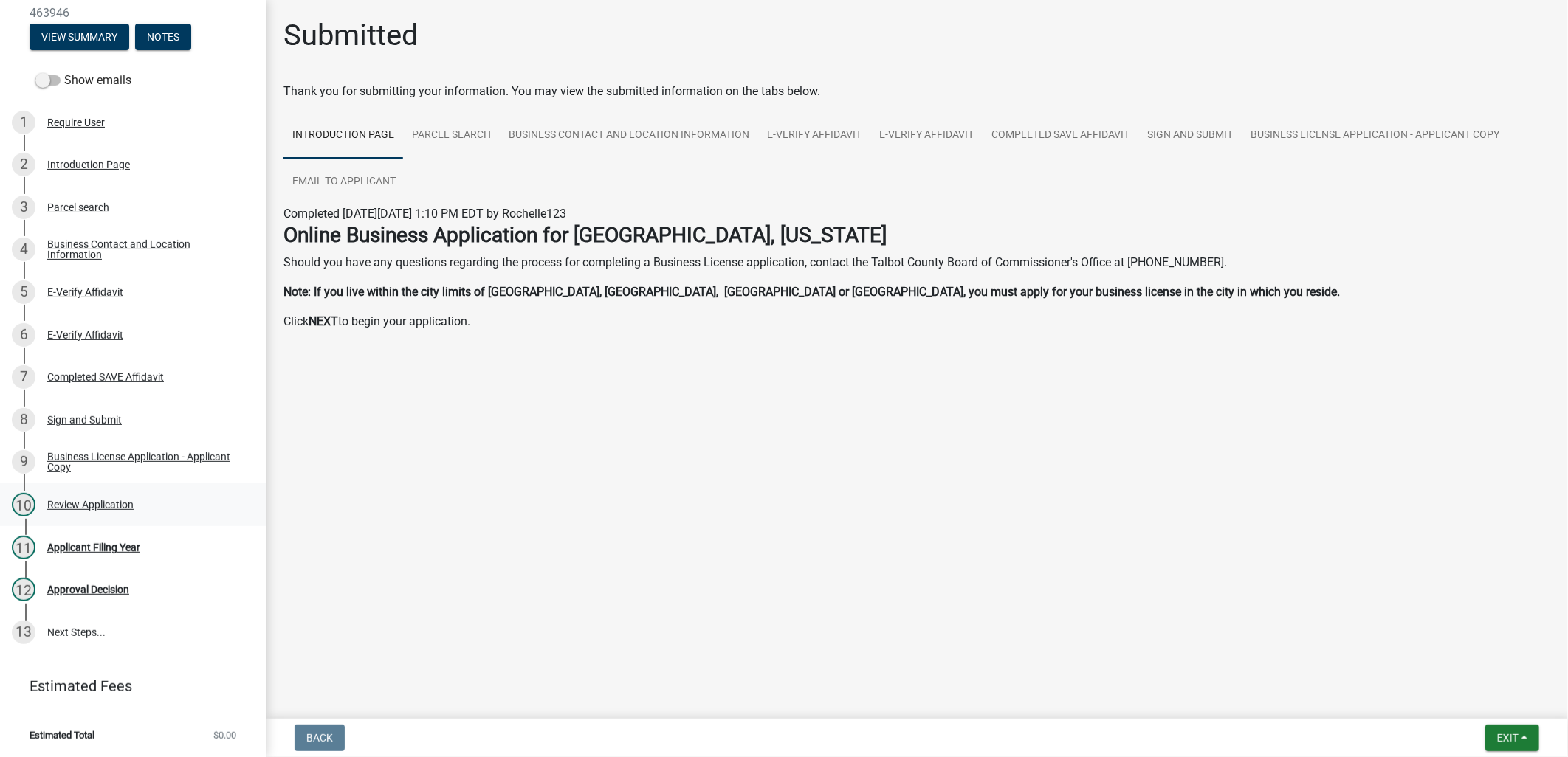
click at [113, 512] on div "10 Review Application" at bounding box center [126, 505] width 230 height 24
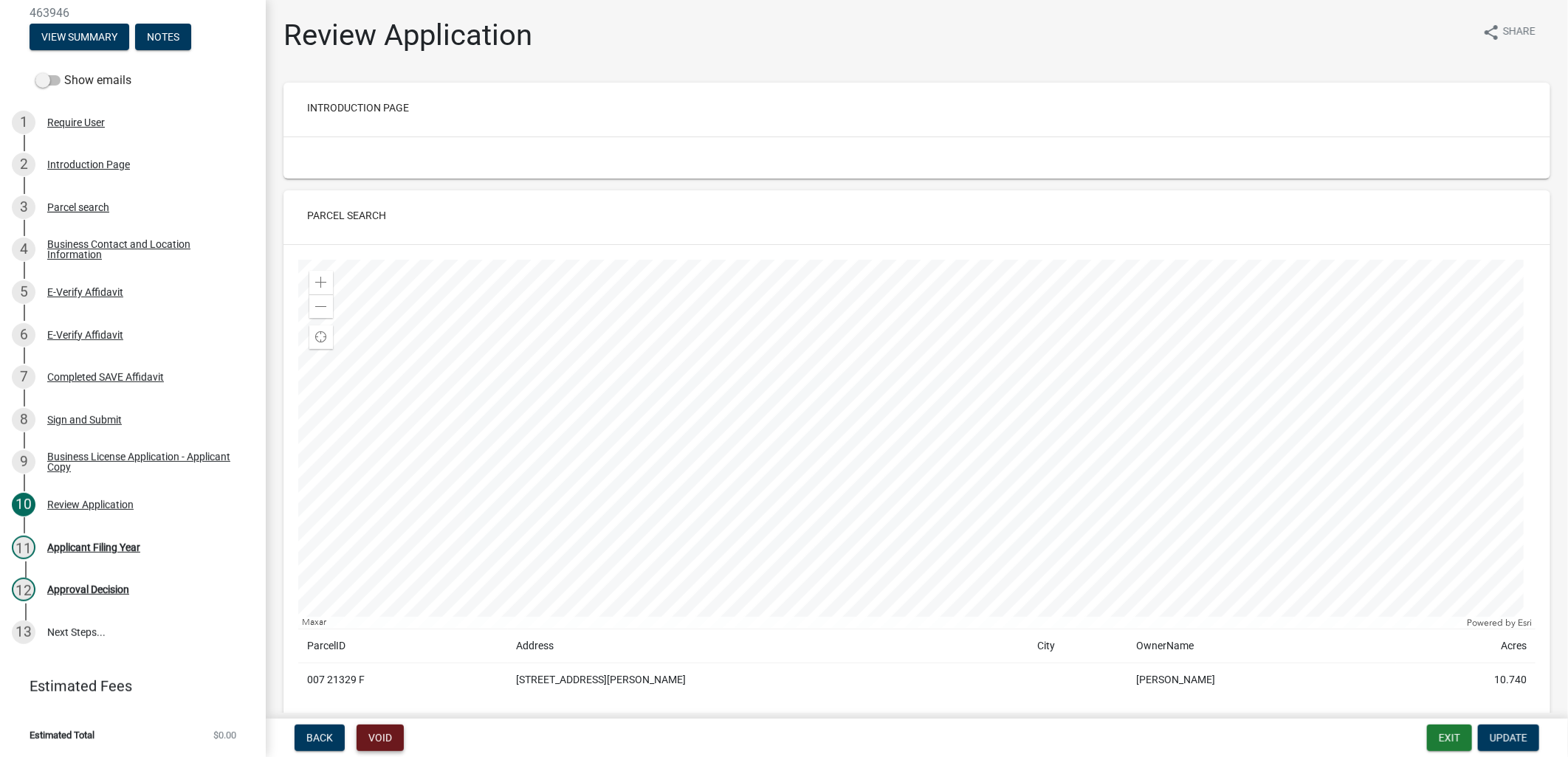
click at [379, 751] on button "Void" at bounding box center [380, 738] width 47 height 26
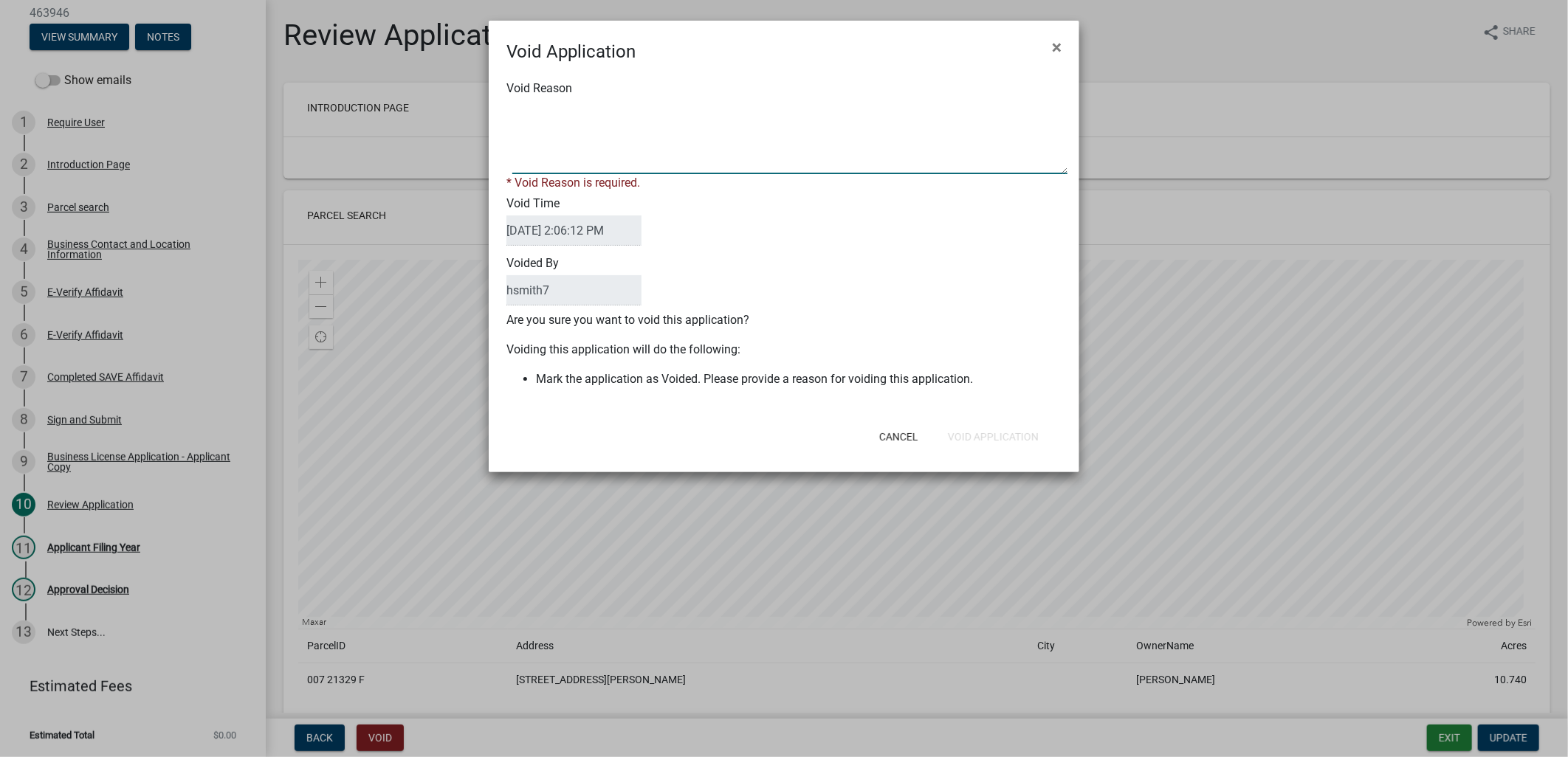
drag, startPoint x: 622, startPoint y: 163, endPoint x: 622, endPoint y: 172, distance: 9.0
click at [622, 172] on textarea "Void Reason" at bounding box center [790, 137] width 555 height 74
type textarea "Applicant has duplicate application"
click at [1008, 461] on ngb-modal-window "Void Application × Void Reason * Void Reason is required. Void Time [DATE] 2:06…" at bounding box center [784, 378] width 1568 height 757
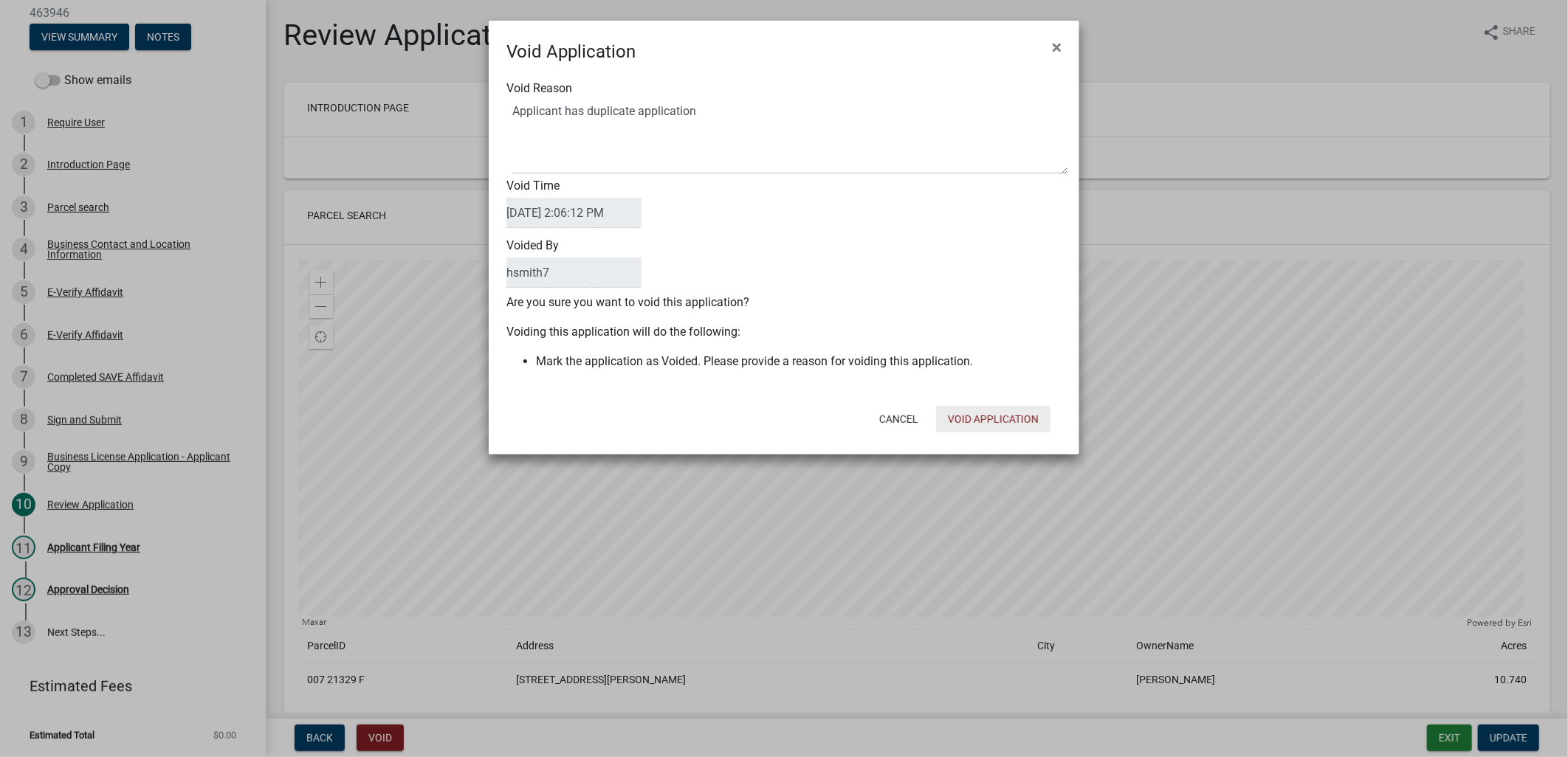
click at [984, 421] on button "Void Application" at bounding box center [994, 419] width 114 height 26
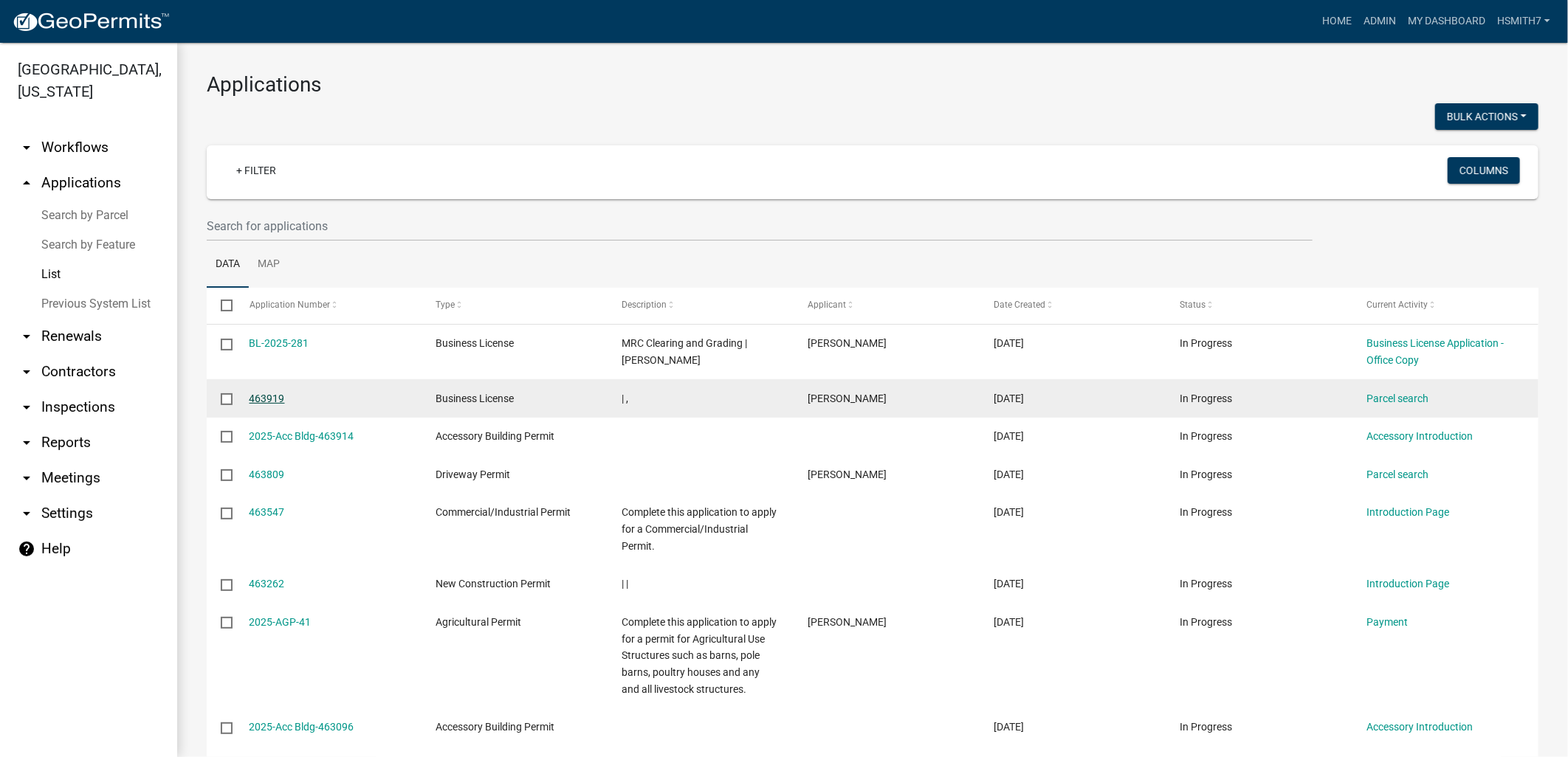
click at [280, 400] on link "463919" at bounding box center [267, 398] width 35 height 11
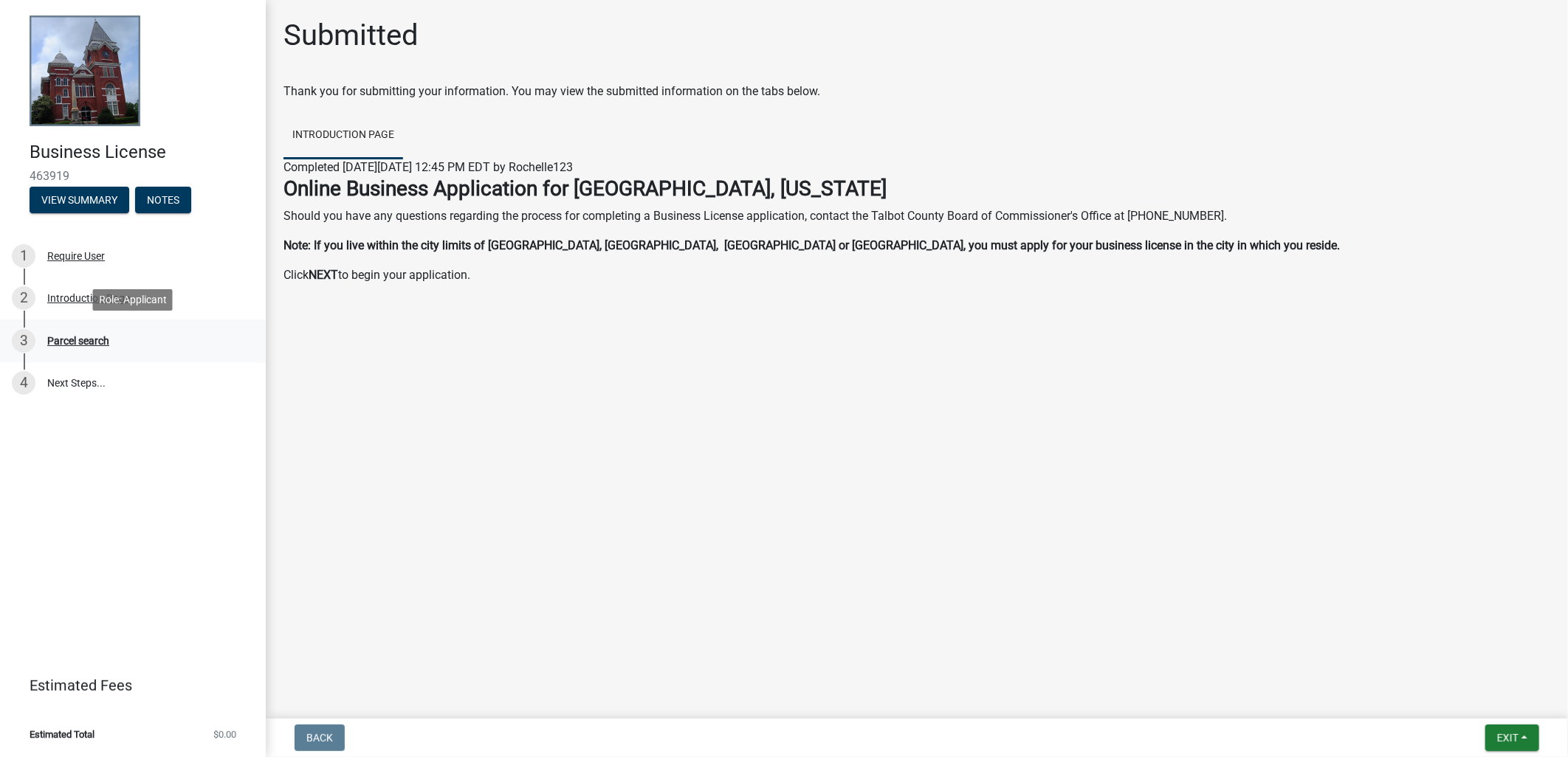
click at [107, 327] on link "3 Parcel search" at bounding box center [133, 341] width 266 height 43
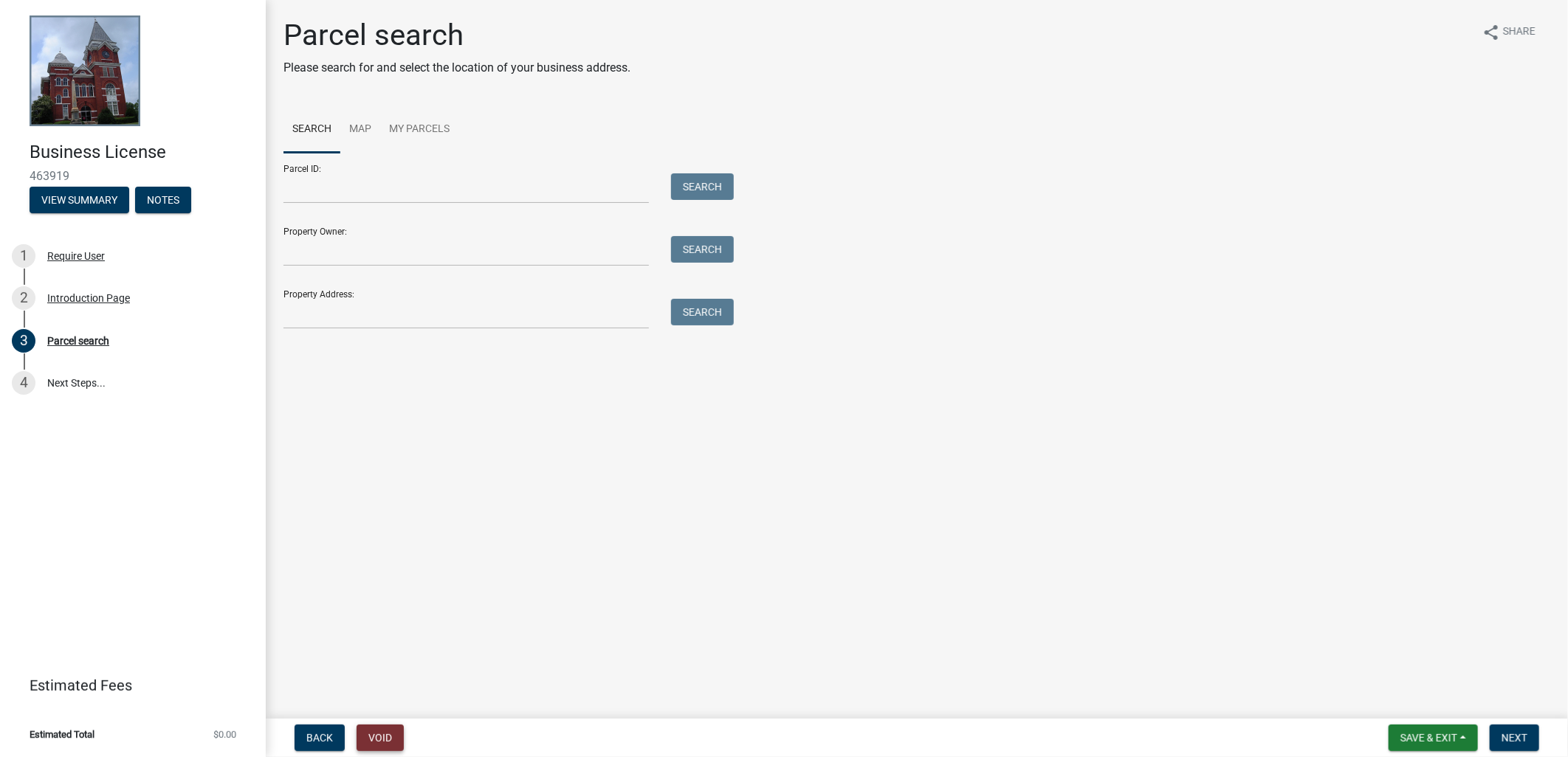
click at [387, 729] on button "Void" at bounding box center [380, 738] width 47 height 26
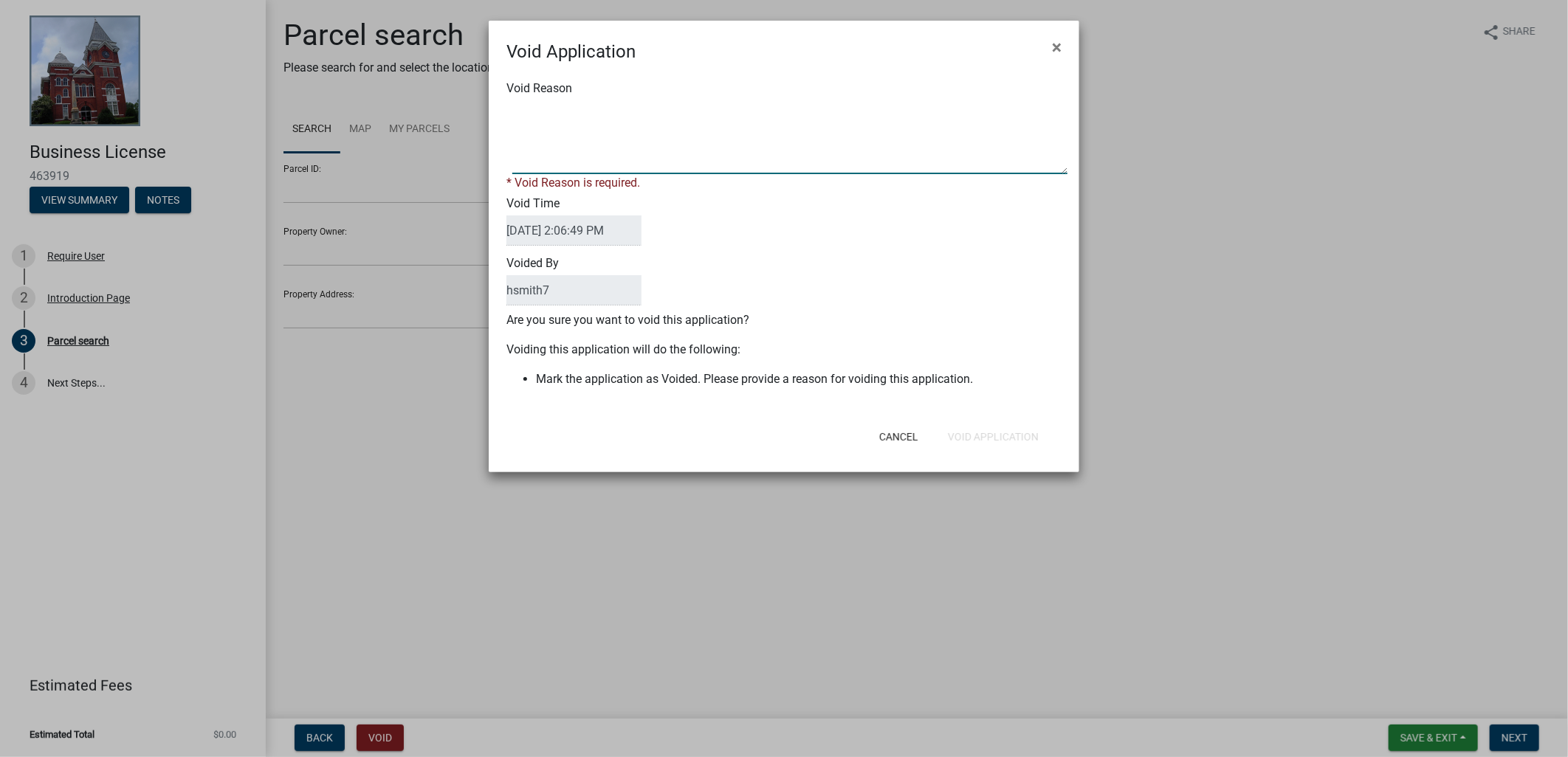
click at [586, 127] on textarea "Void Reason" at bounding box center [790, 137] width 555 height 74
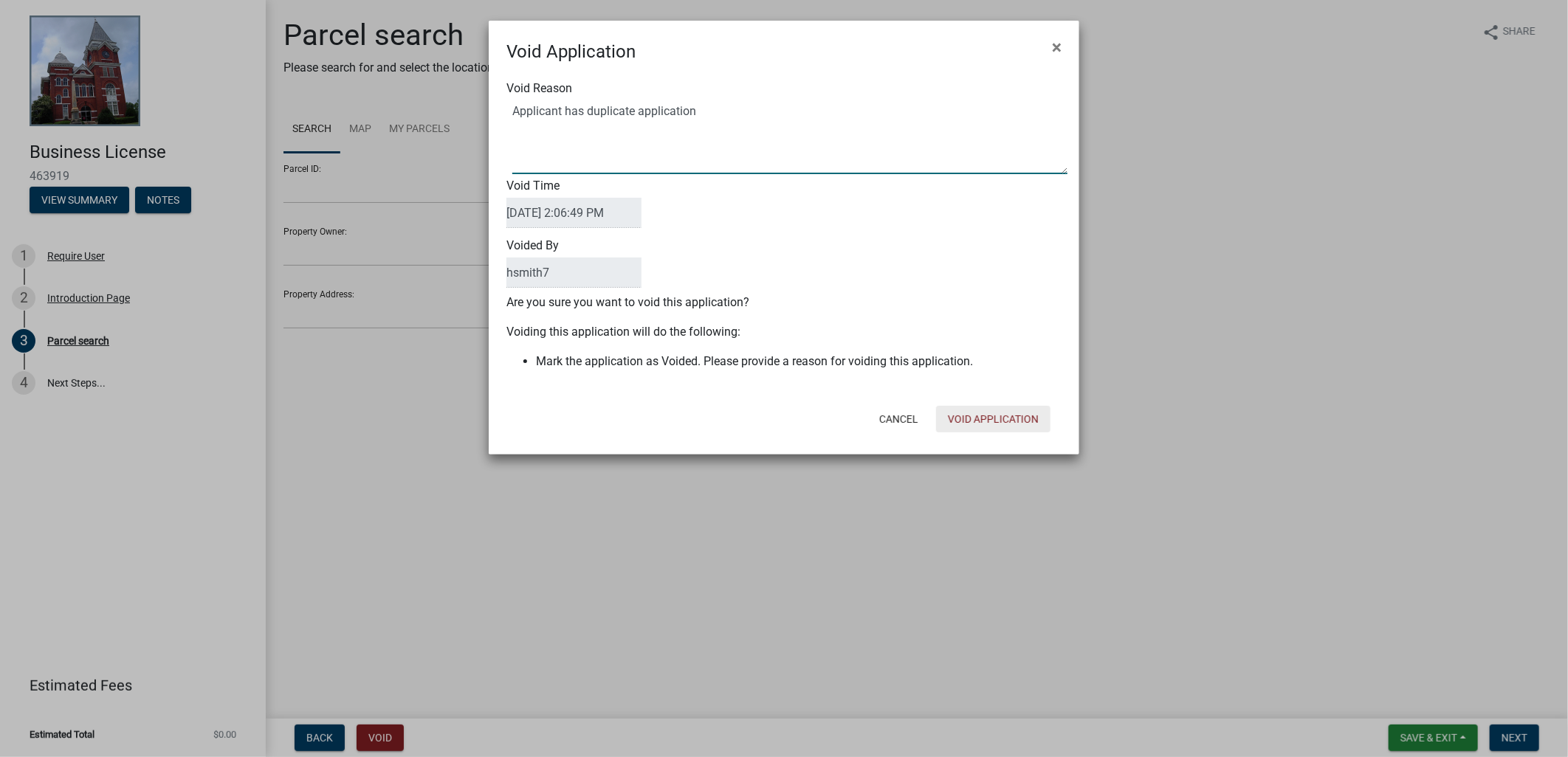
type textarea "Applicant has duplicate application"
click at [990, 411] on button "Void Application" at bounding box center [994, 419] width 114 height 26
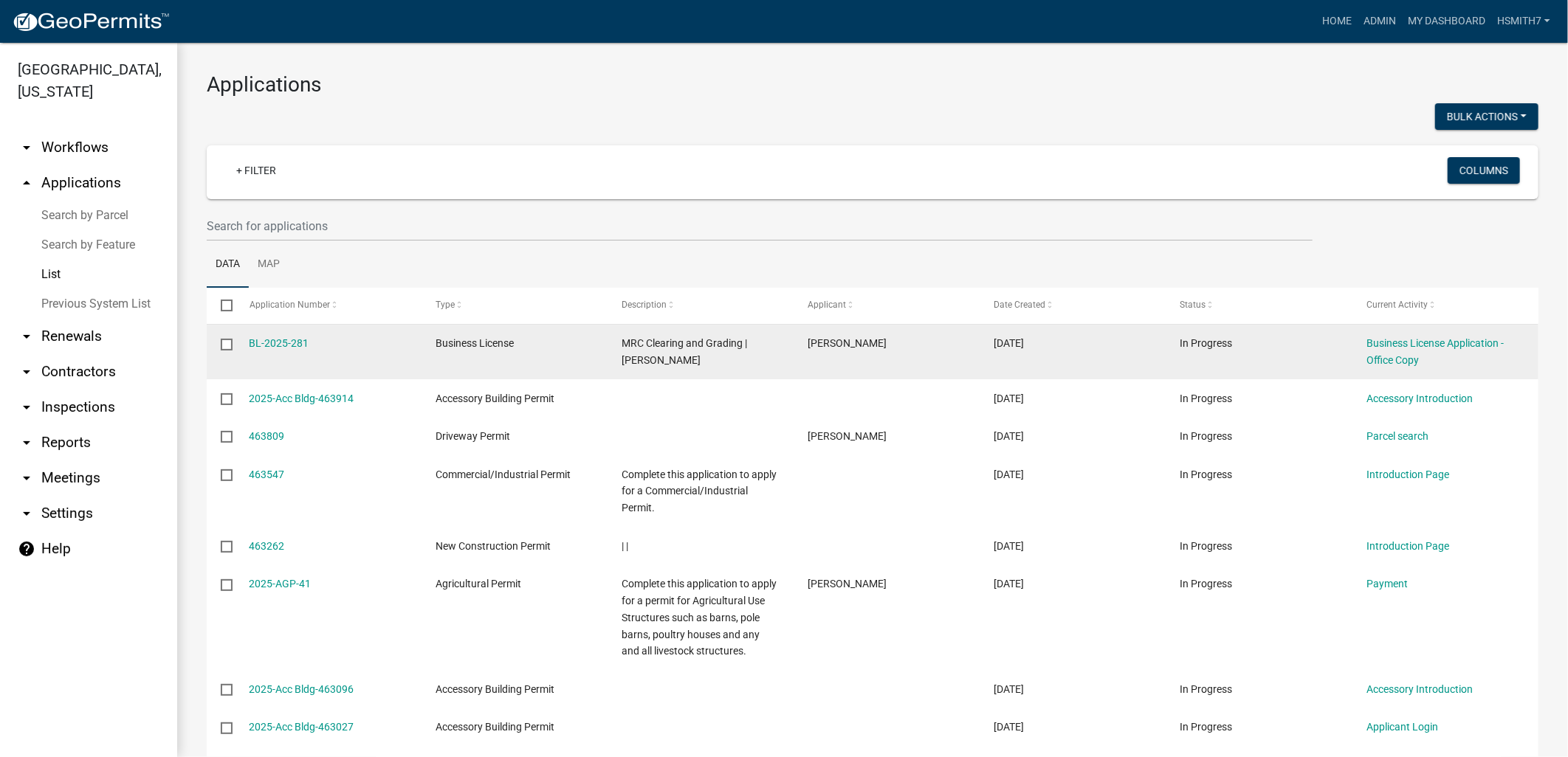
click at [1434, 351] on div "Business License Application - Office Copy" at bounding box center [1446, 352] width 158 height 34
click at [1422, 350] on div "Business License Application - Office Copy" at bounding box center [1446, 352] width 158 height 34
click at [1413, 342] on link "Business License Application - Office Copy" at bounding box center [1435, 351] width 137 height 29
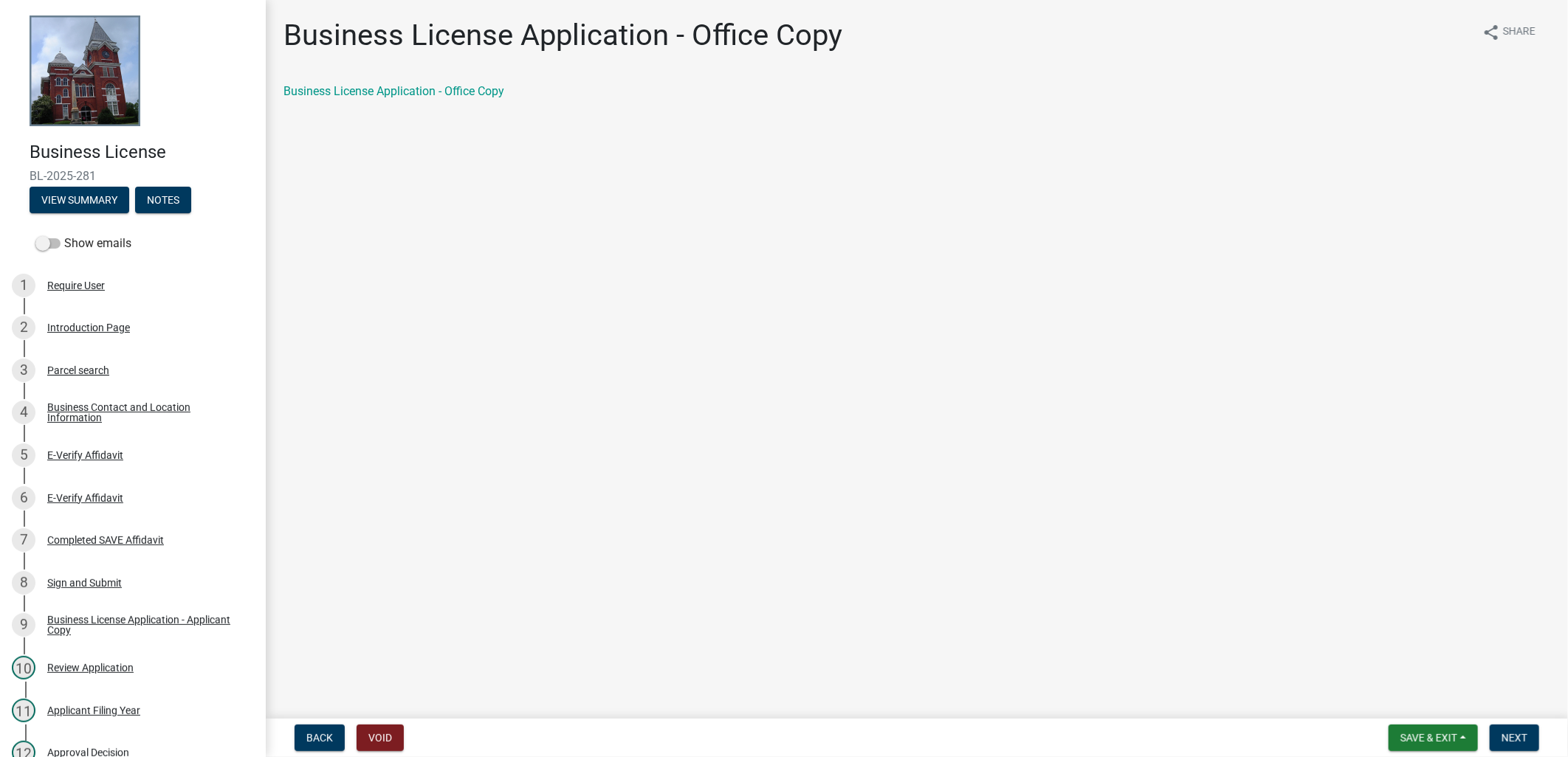
click at [1544, 739] on form "Save & Exit Save Save & Exit Next" at bounding box center [1463, 738] width 163 height 26
click at [1532, 734] on button "Next" at bounding box center [1514, 738] width 49 height 26
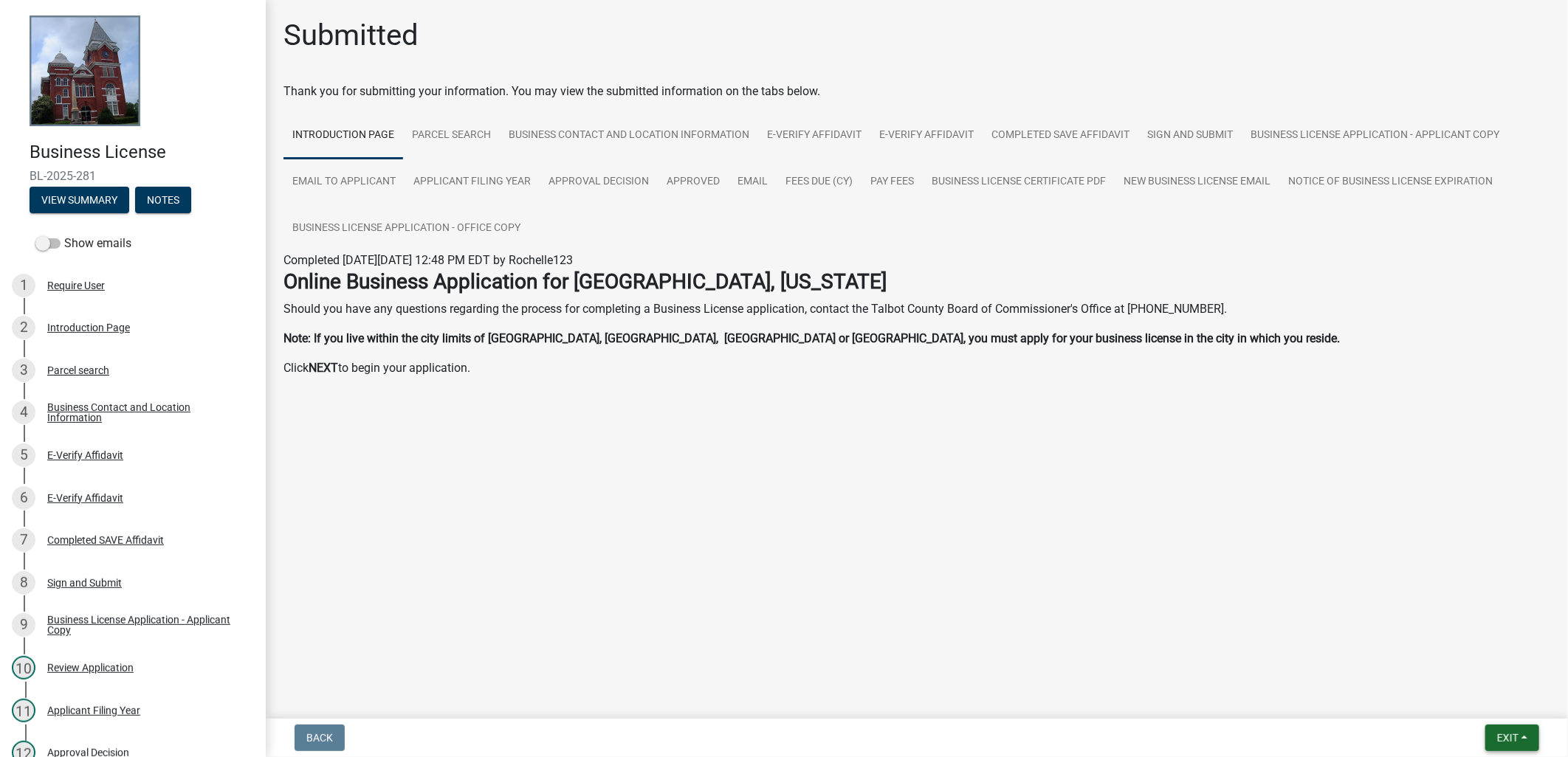
click at [1514, 732] on span "Exit" at bounding box center [1508, 738] width 21 height 11
drag, startPoint x: 1153, startPoint y: 694, endPoint x: 1120, endPoint y: 680, distance: 35.8
click at [1155, 692] on main "Submitted Thank you for submitting your information. You may view the submitted…" at bounding box center [917, 357] width 1303 height 713
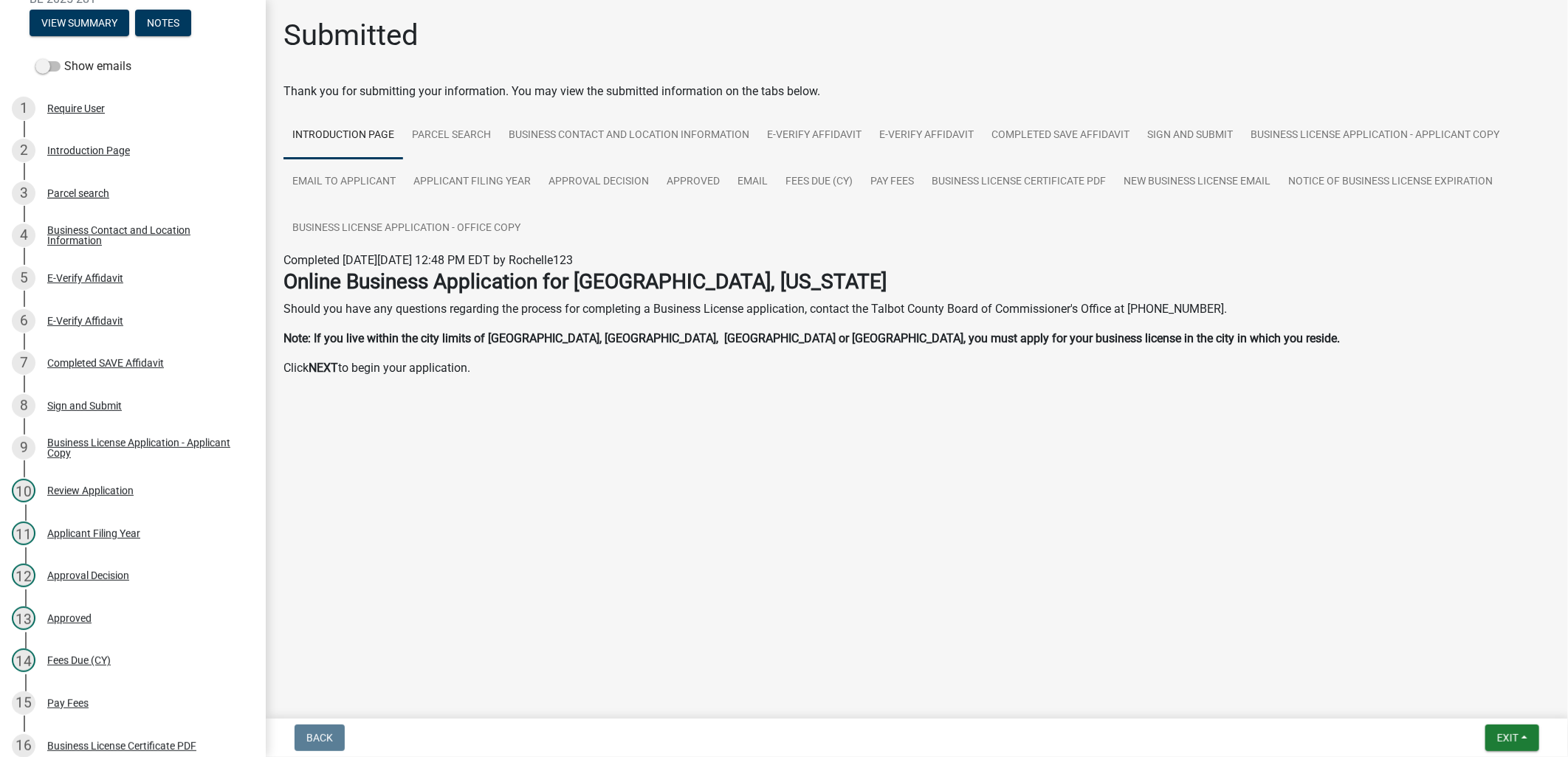
scroll to position [408, 0]
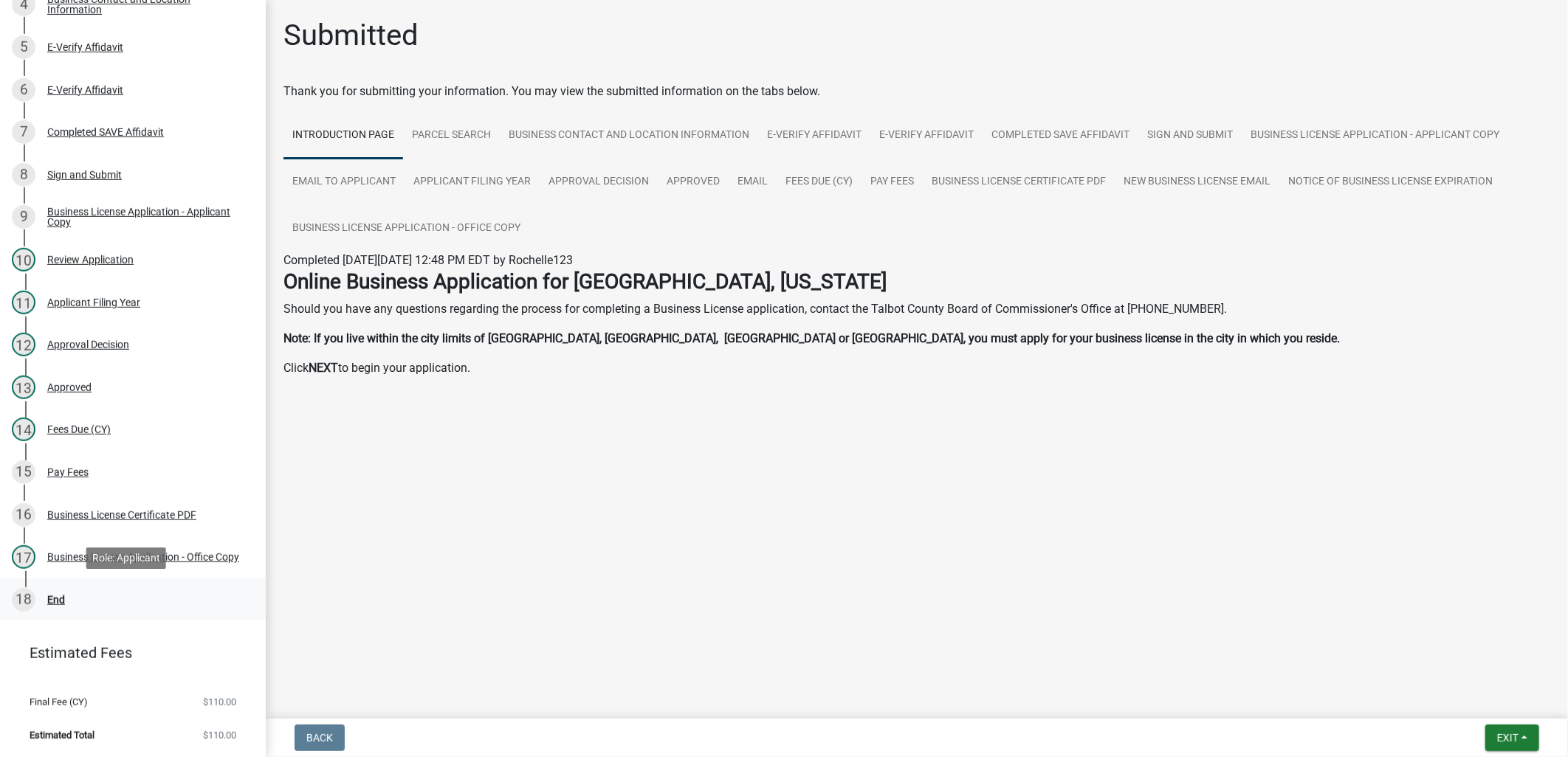
click at [72, 606] on div "18 End" at bounding box center [126, 600] width 230 height 24
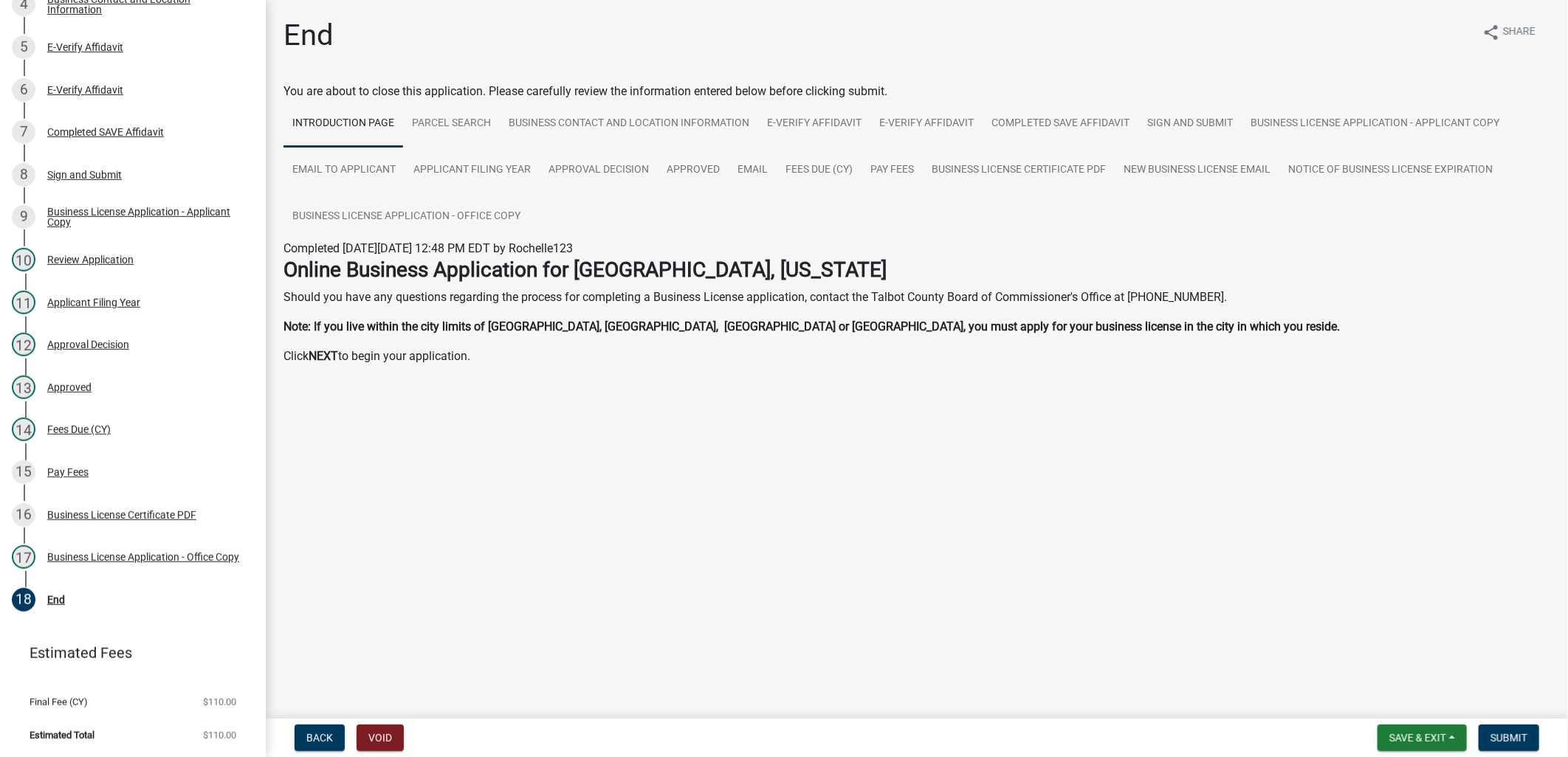
click at [1510, 721] on nav "Back Void Save & Exit Save Save & Exit Submit" at bounding box center [917, 739] width 1303 height 39
click at [1515, 735] on span "Submit" at bounding box center [1509, 738] width 37 height 11
